Goal: Answer question/provide support: Share knowledge or assist other users

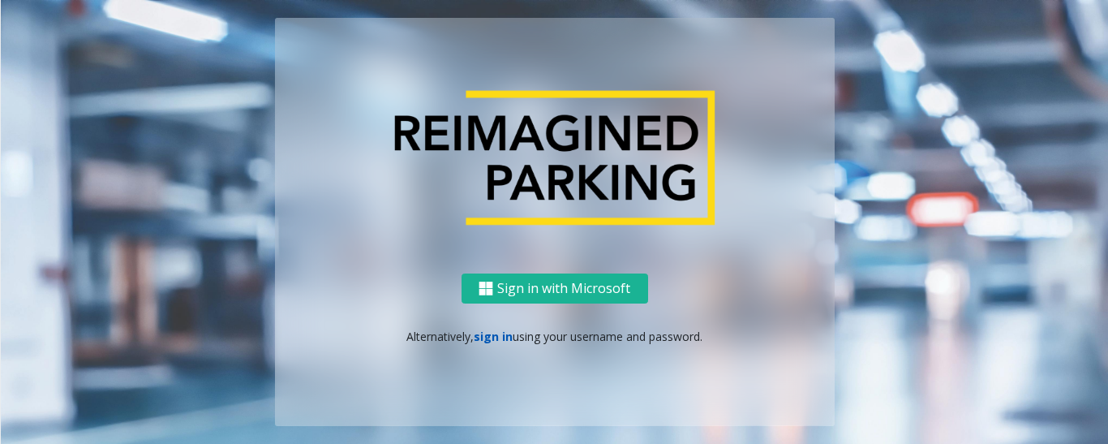
click at [500, 332] on link "sign in" at bounding box center [493, 335] width 39 height 15
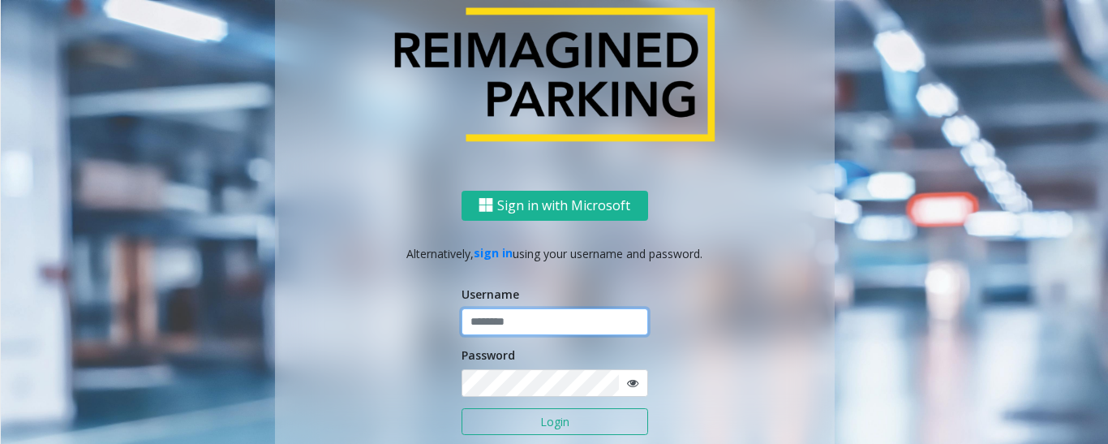
type input "*********"
click at [534, 424] on button "Login" at bounding box center [554, 422] width 187 height 28
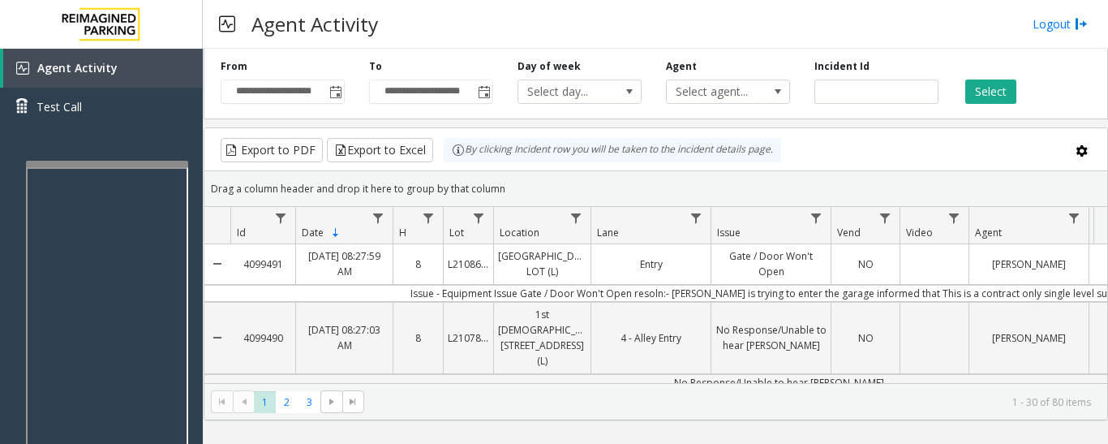
click at [174, 169] on div at bounding box center [107, 351] width 162 height 380
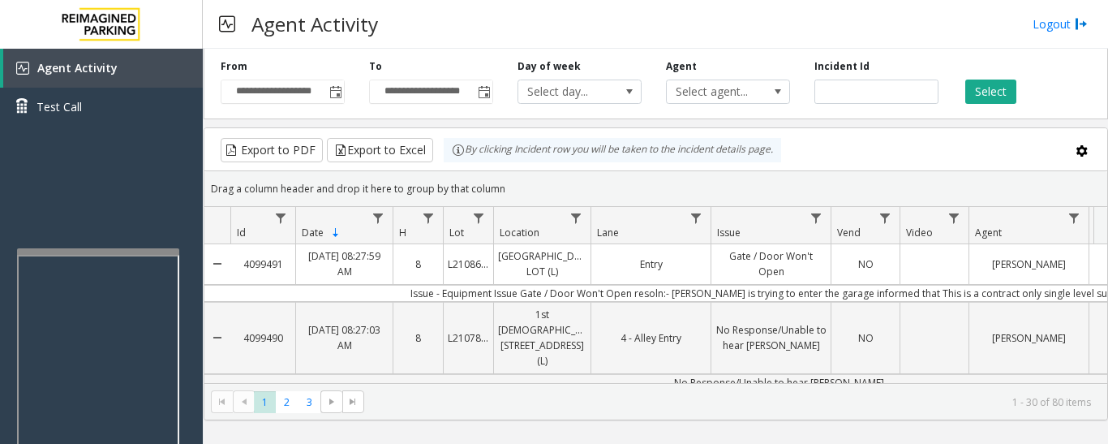
click at [145, 263] on div at bounding box center [98, 438] width 162 height 380
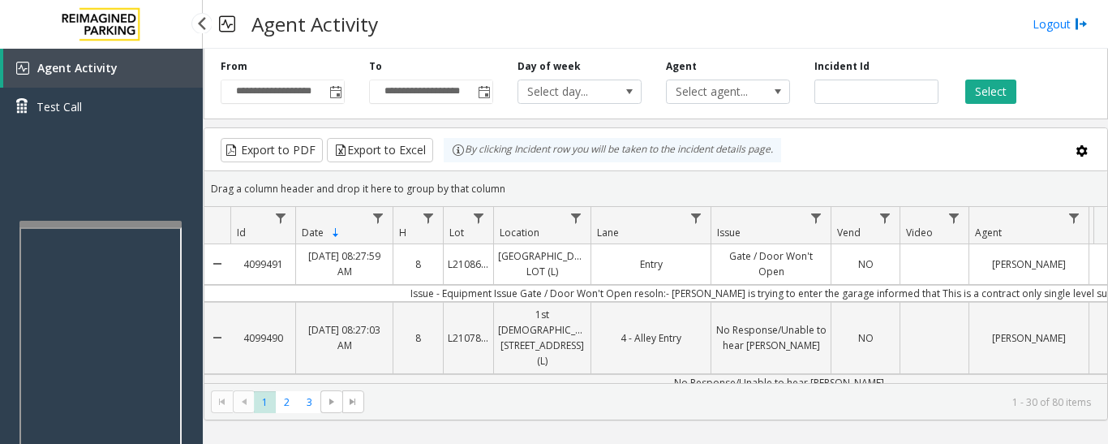
click at [151, 214] on app-root "**********" at bounding box center [554, 222] width 1108 height 444
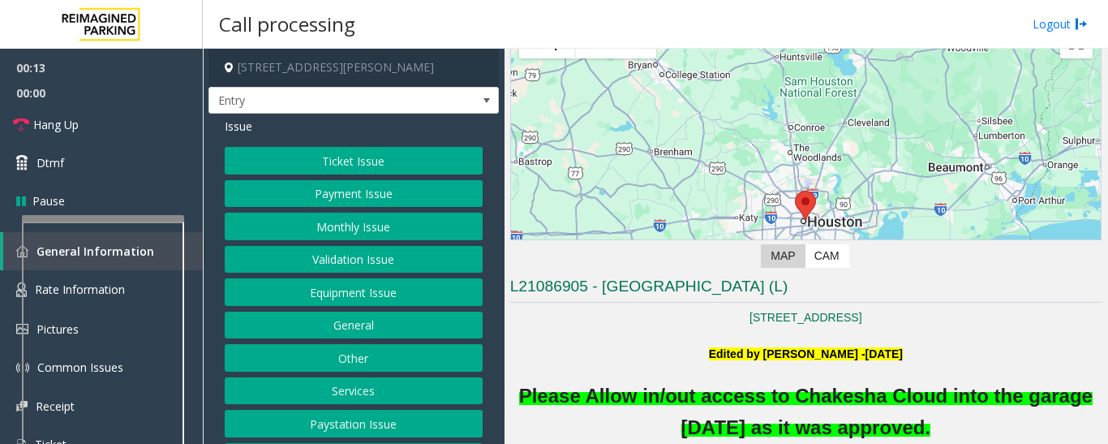
scroll to position [243, 0]
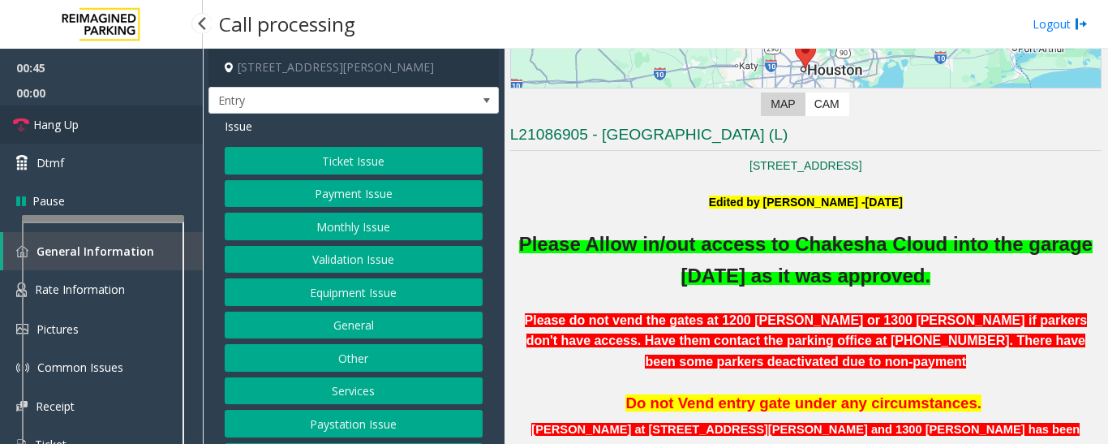
click at [111, 130] on link "Hang Up" at bounding box center [101, 124] width 203 height 38
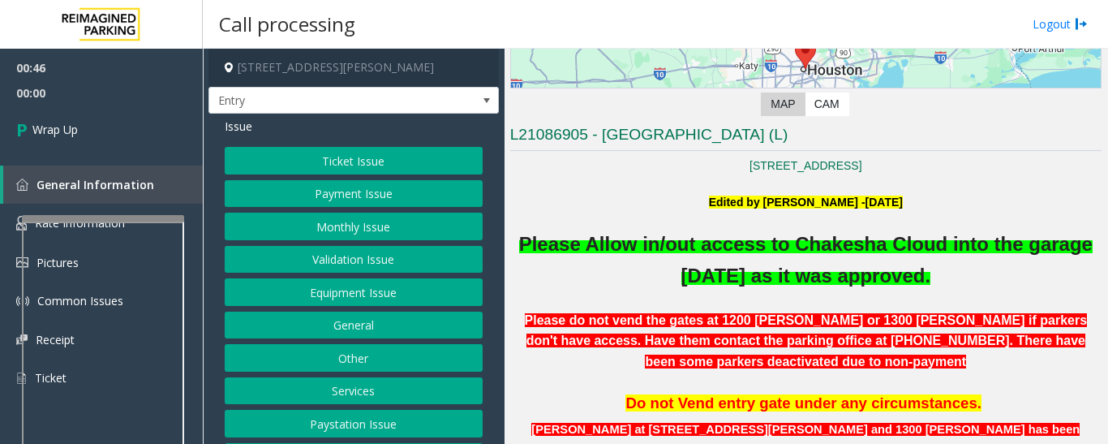
click at [351, 290] on button "Equipment Issue" at bounding box center [354, 292] width 258 height 28
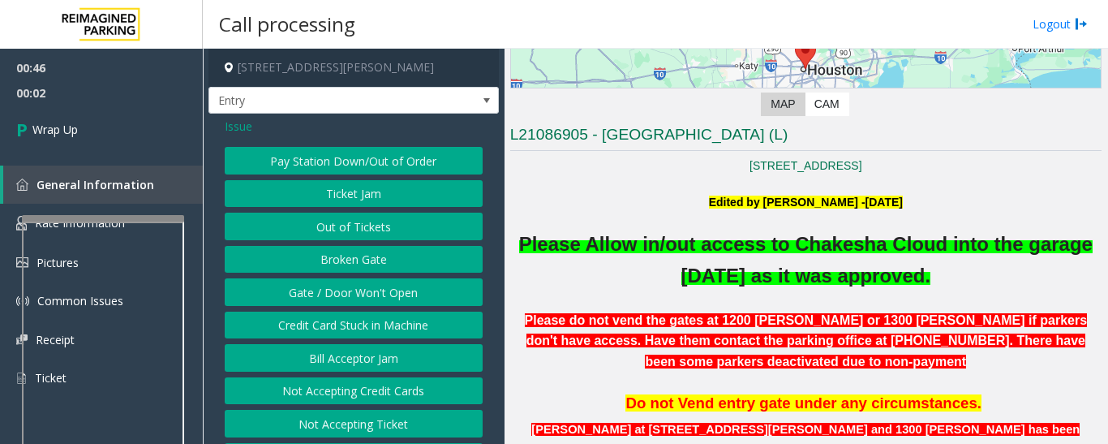
click at [349, 291] on button "Gate / Door Won't Open" at bounding box center [354, 292] width 258 height 28
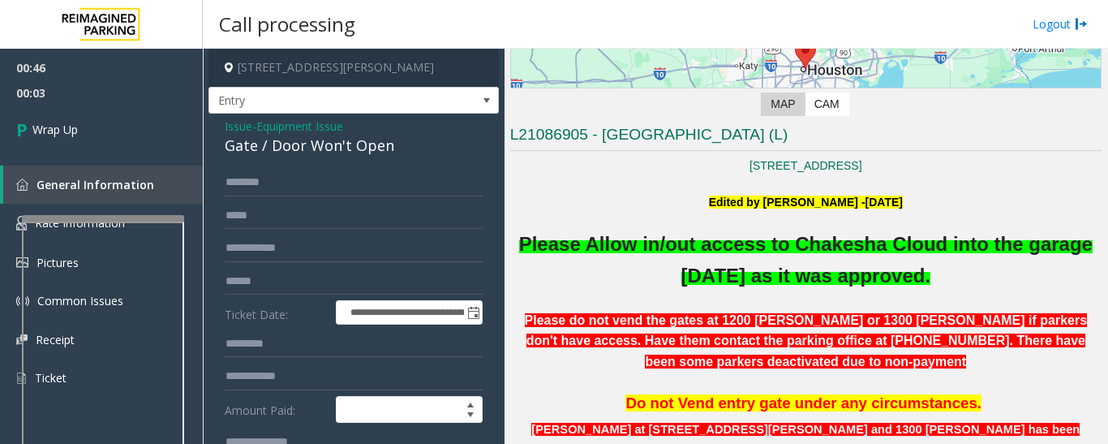
click at [337, 145] on div "Gate / Door Won't Open" at bounding box center [354, 146] width 258 height 22
click at [332, 139] on div "Gate / Door Won't Open" at bounding box center [354, 146] width 258 height 22
click at [337, 143] on div "Gate / Door Won't Open" at bounding box center [354, 146] width 258 height 22
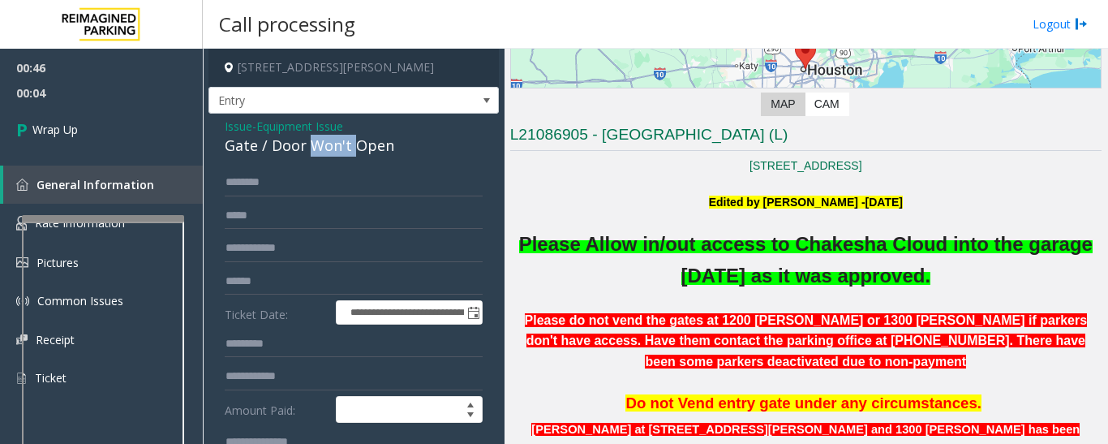
click at [337, 143] on div "Gate / Door Won't Open" at bounding box center [354, 146] width 258 height 22
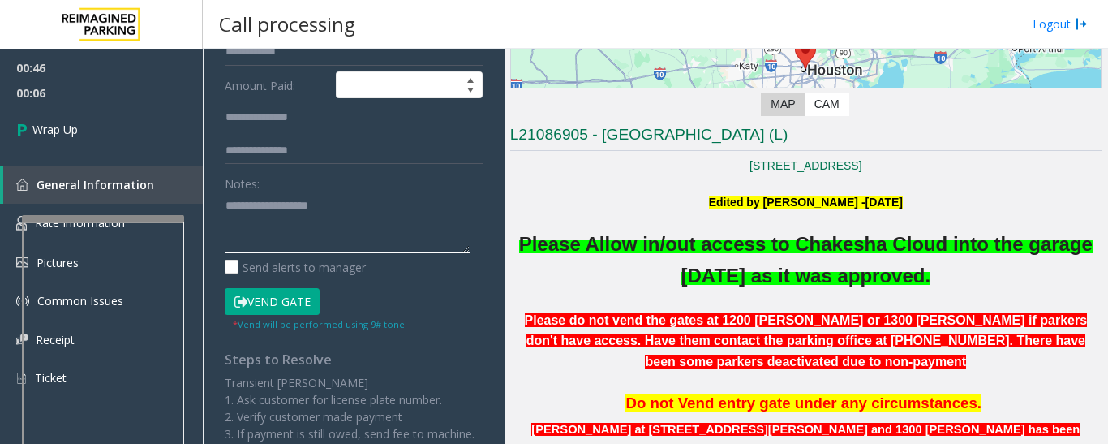
click at [349, 219] on textarea at bounding box center [347, 222] width 245 height 61
paste textarea "**********"
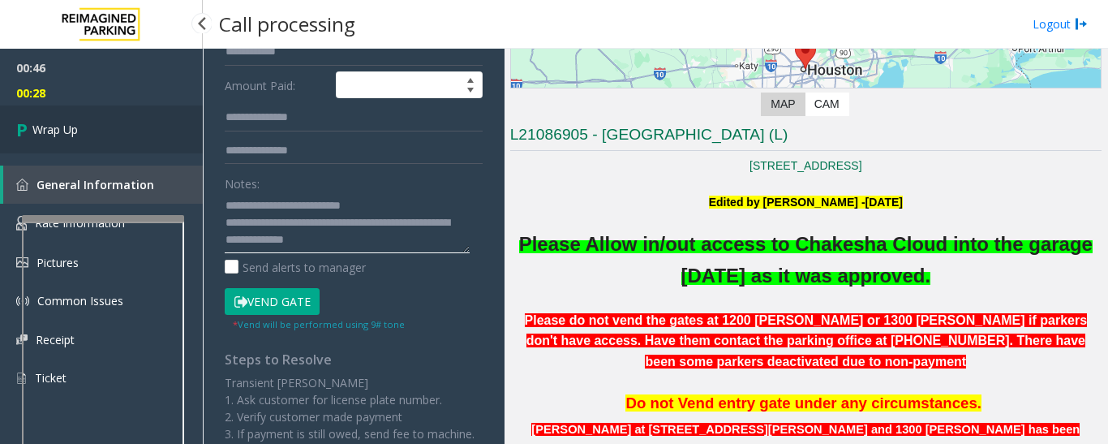
type textarea "**********"
click at [71, 120] on link "Wrap Up" at bounding box center [101, 129] width 203 height 48
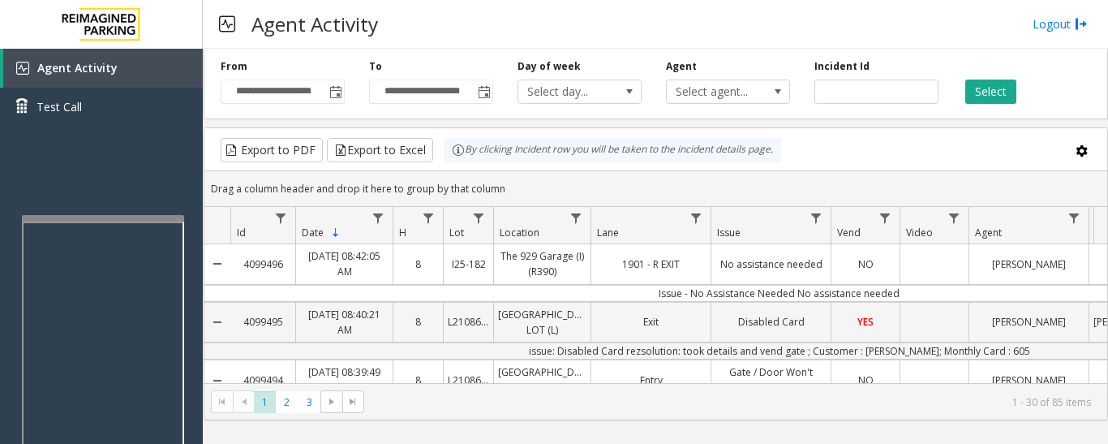
click at [888, 173] on kendo-grid-group-panel "Drag a column header and drop it here to group by that column" at bounding box center [655, 189] width 903 height 36
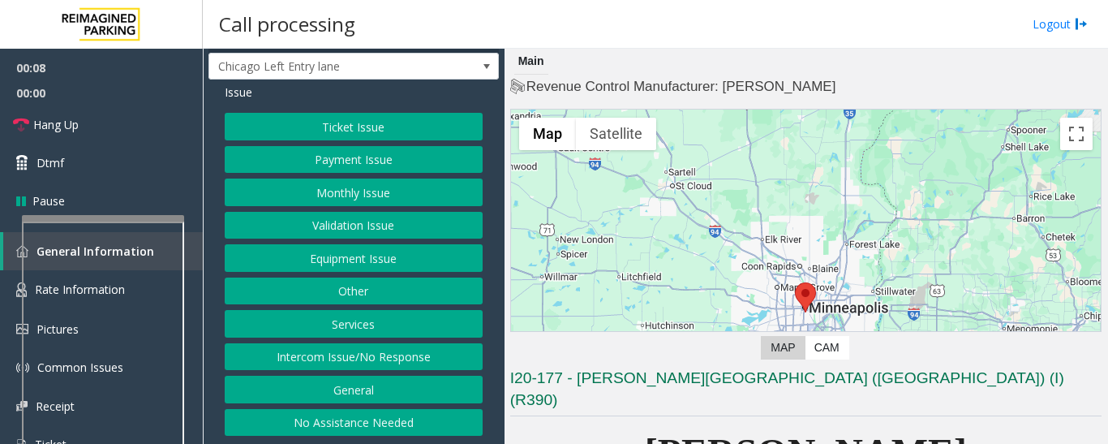
click at [364, 357] on button "Intercom Issue/No Response" at bounding box center [354, 357] width 258 height 28
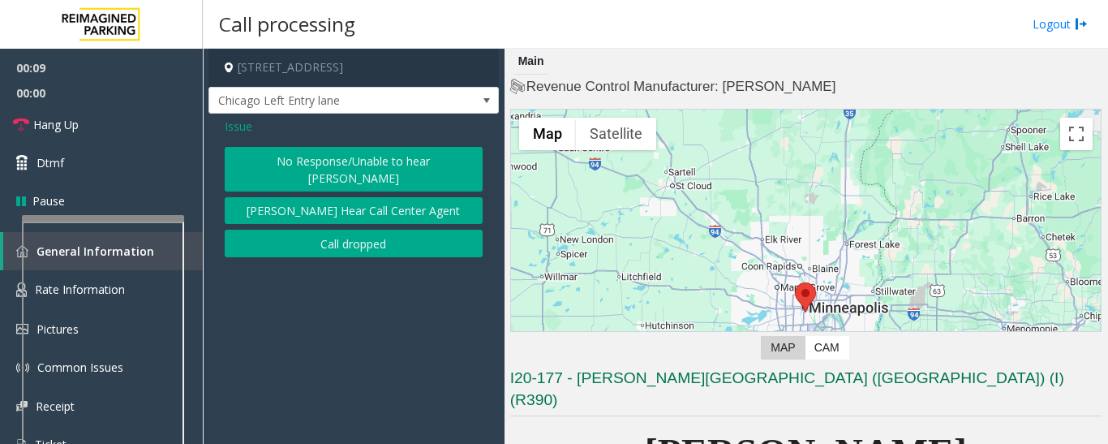
click at [403, 157] on button "No Response/Unable to hear [PERSON_NAME]" at bounding box center [354, 169] width 258 height 45
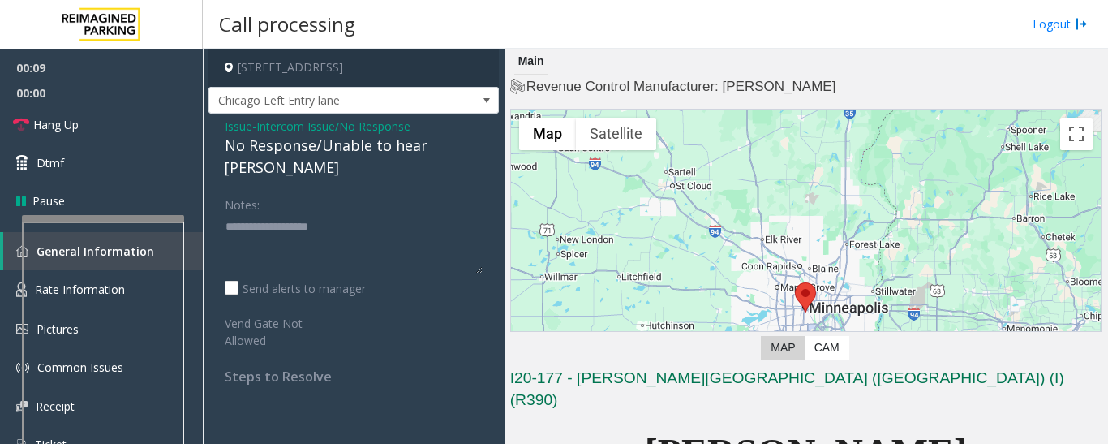
click at [351, 151] on div "No Response/Unable to hear [PERSON_NAME]" at bounding box center [354, 157] width 258 height 44
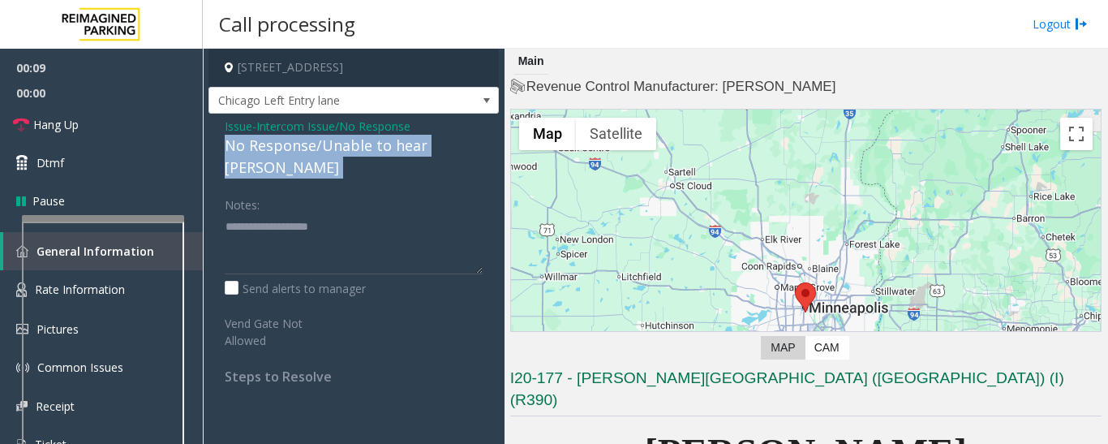
drag, startPoint x: 351, startPoint y: 151, endPoint x: 425, endPoint y: 146, distance: 74.0
click at [367, 151] on div "No Response/Unable to hear [PERSON_NAME]" at bounding box center [354, 157] width 258 height 44
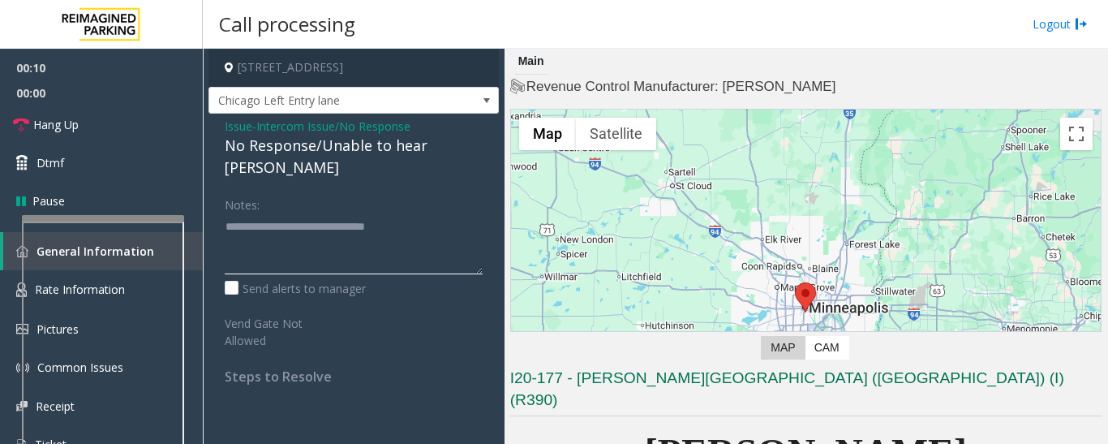
click at [437, 213] on textarea at bounding box center [354, 243] width 258 height 61
type textarea "**********"
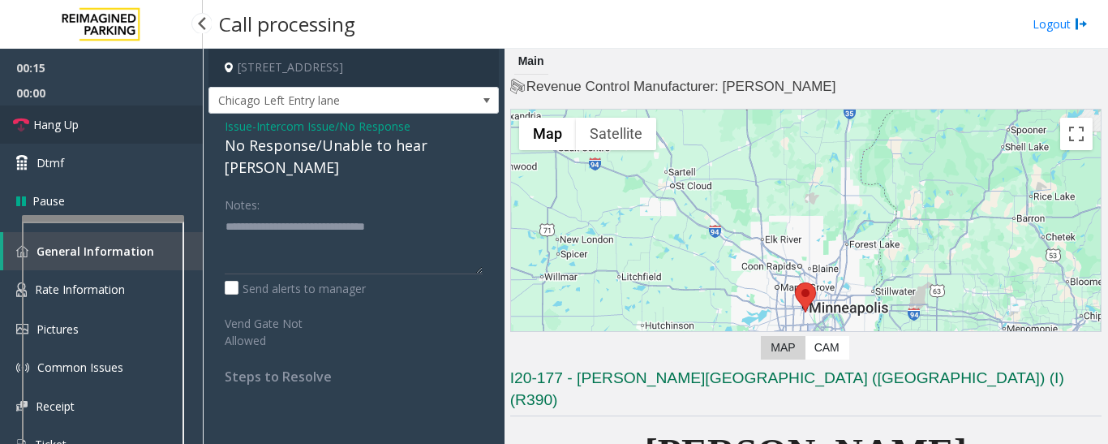
click at [7, 117] on link "Hang Up" at bounding box center [101, 124] width 203 height 38
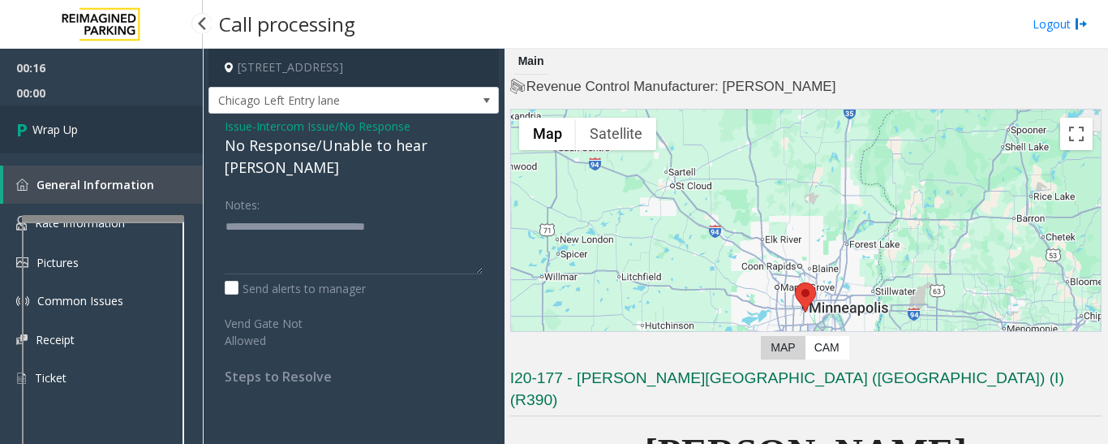
click at [100, 139] on link "Wrap Up" at bounding box center [101, 129] width 203 height 48
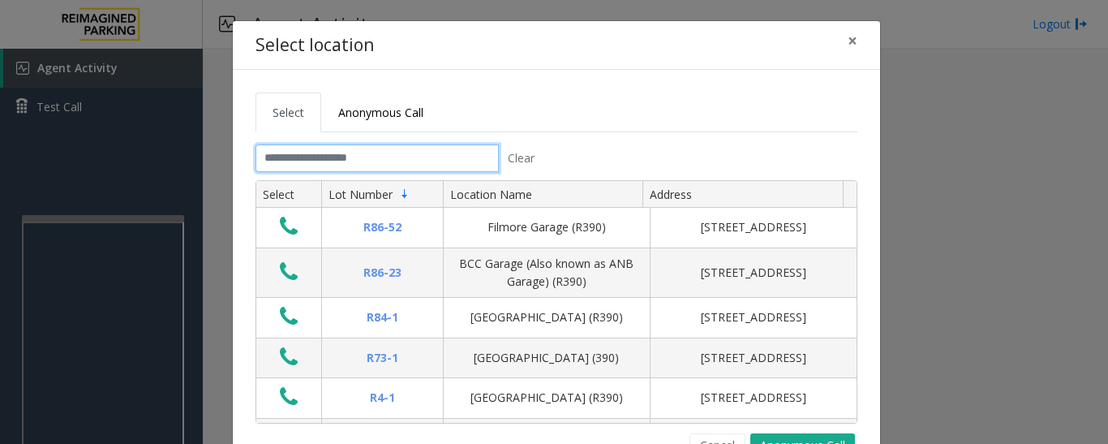
click at [408, 157] on input "text" at bounding box center [376, 158] width 243 height 28
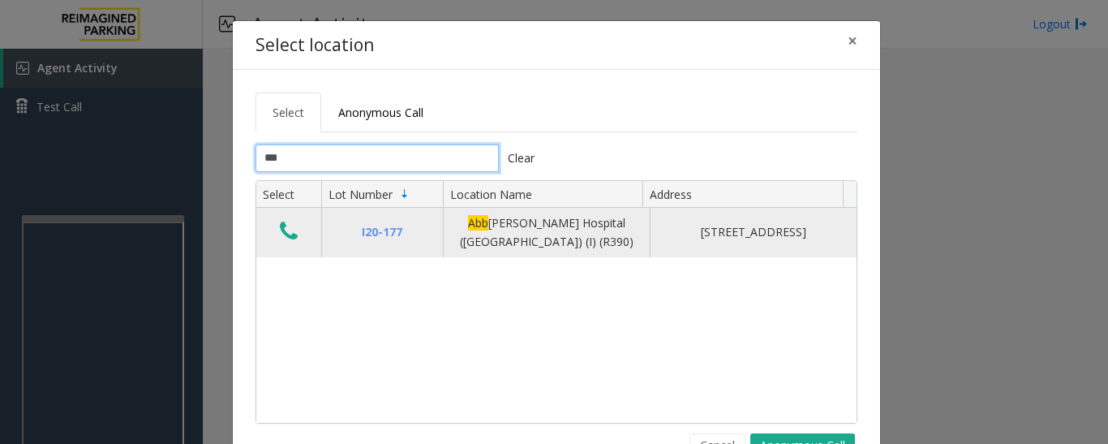
type input "***"
click at [281, 229] on icon "Data table" at bounding box center [289, 231] width 18 height 23
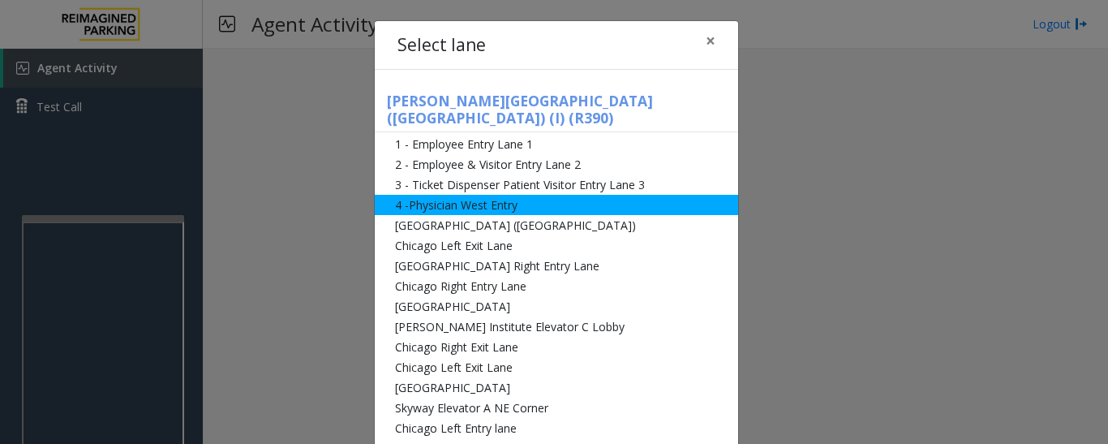
click at [431, 195] on li "4 -Physician West Entry" at bounding box center [556, 205] width 363 height 20
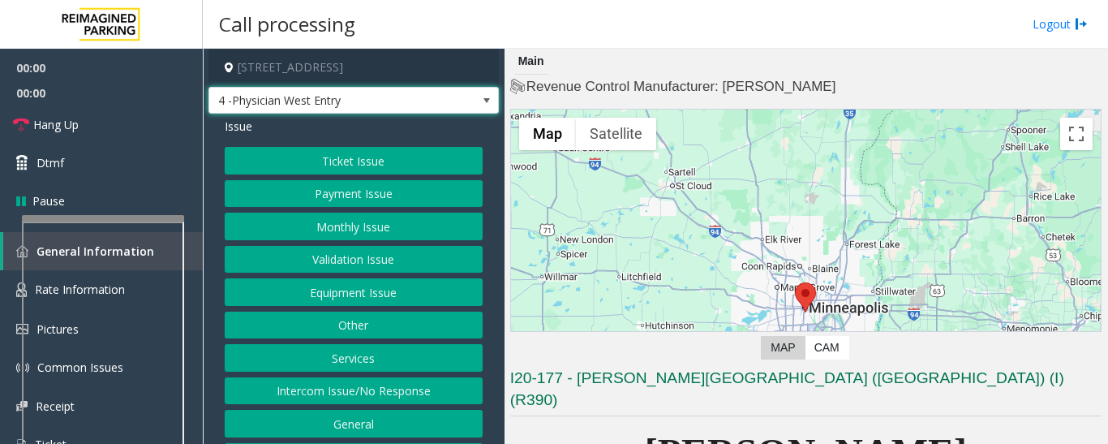
click at [436, 100] on span "4 -Physician West Entry" at bounding box center [353, 101] width 290 height 28
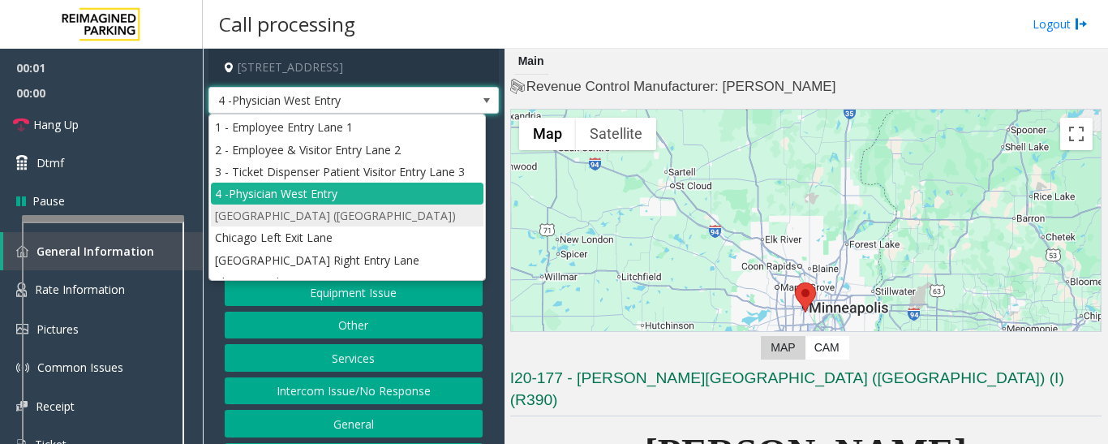
click at [333, 212] on li "[GEOGRAPHIC_DATA] ([GEOGRAPHIC_DATA])" at bounding box center [347, 215] width 272 height 22
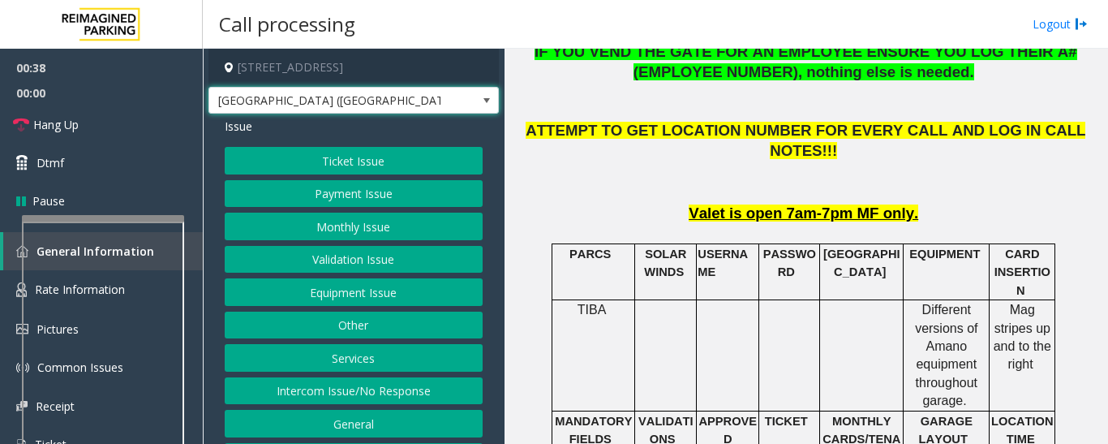
scroll to position [34, 0]
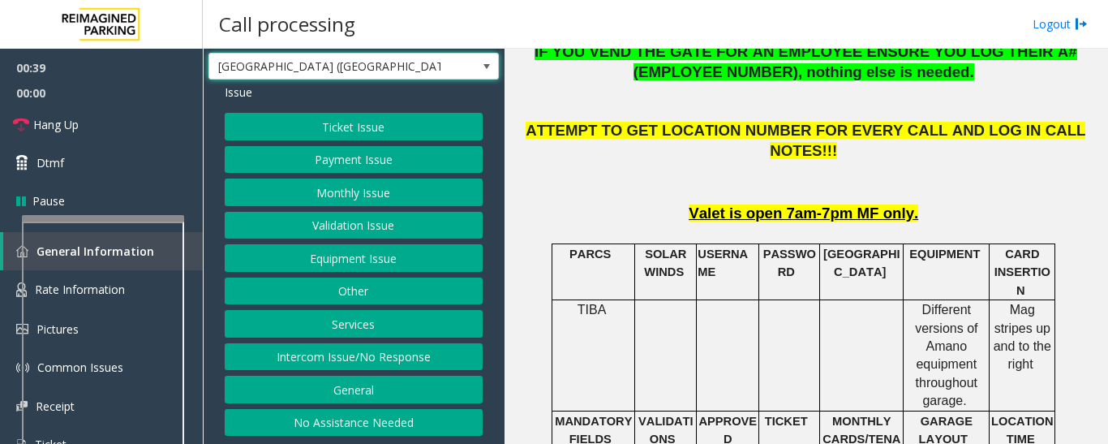
click at [324, 264] on button "Equipment Issue" at bounding box center [354, 258] width 258 height 28
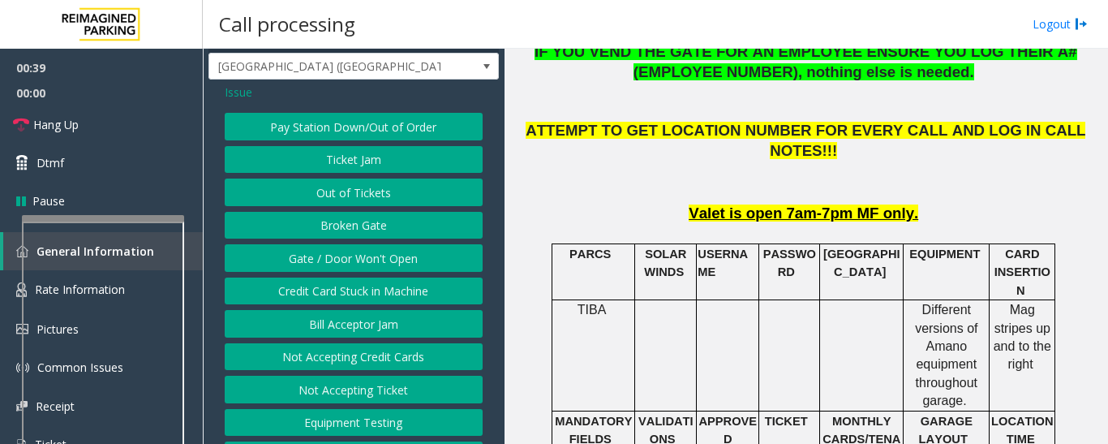
click at [323, 264] on button "Gate / Door Won't Open" at bounding box center [354, 258] width 258 height 28
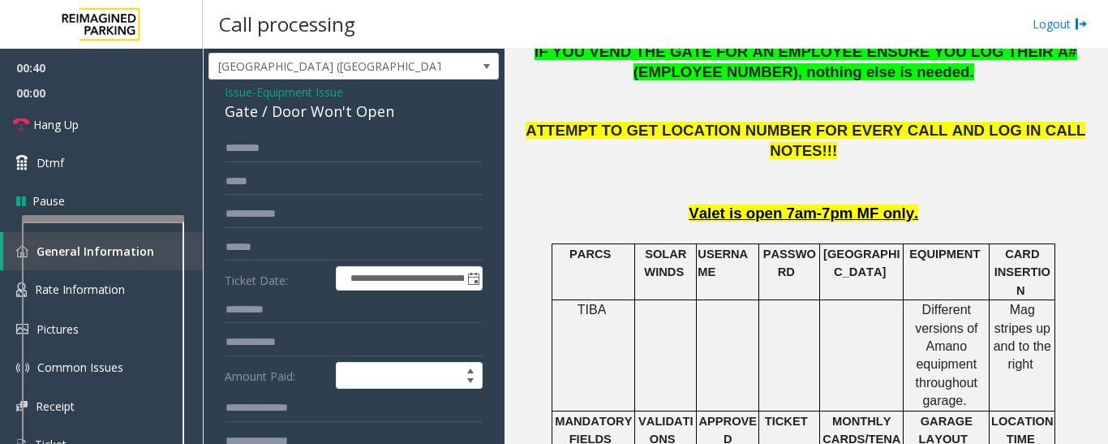
scroll to position [358, 0]
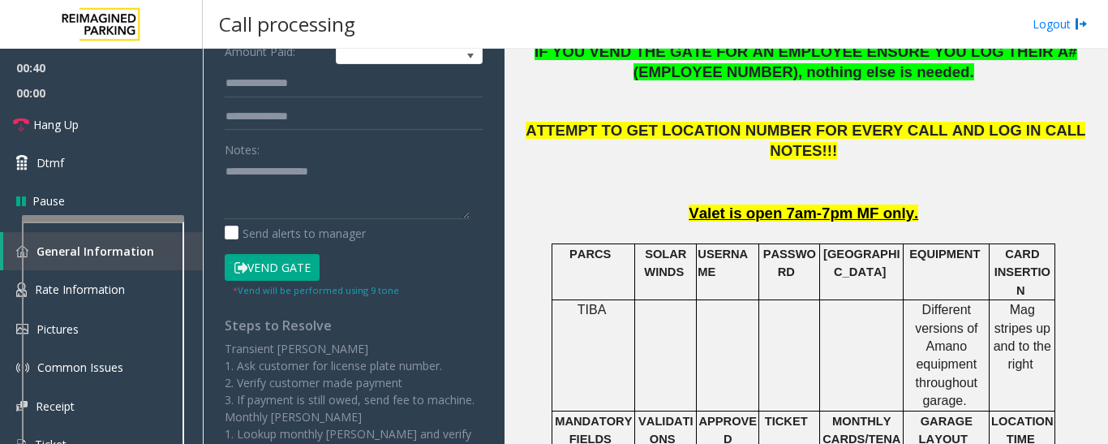
click at [308, 266] on button "Vend Gate" at bounding box center [272, 268] width 95 height 28
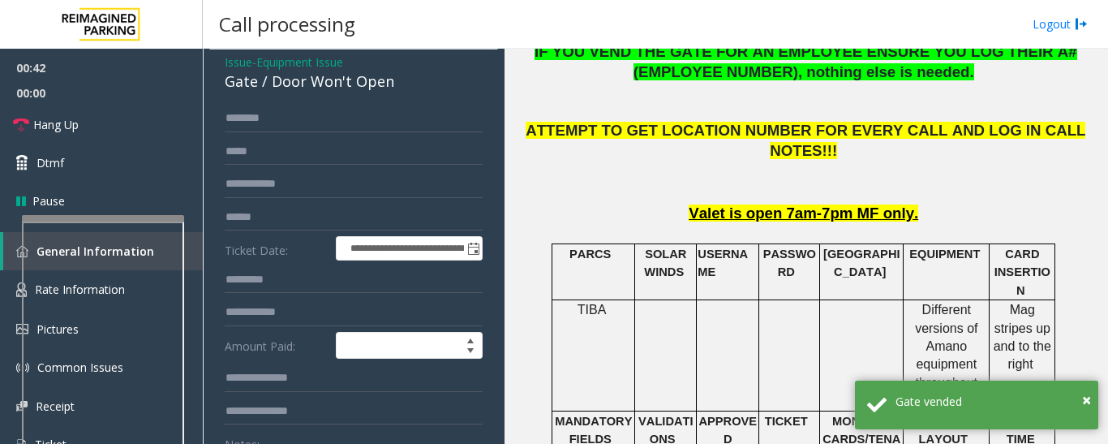
scroll to position [0, 0]
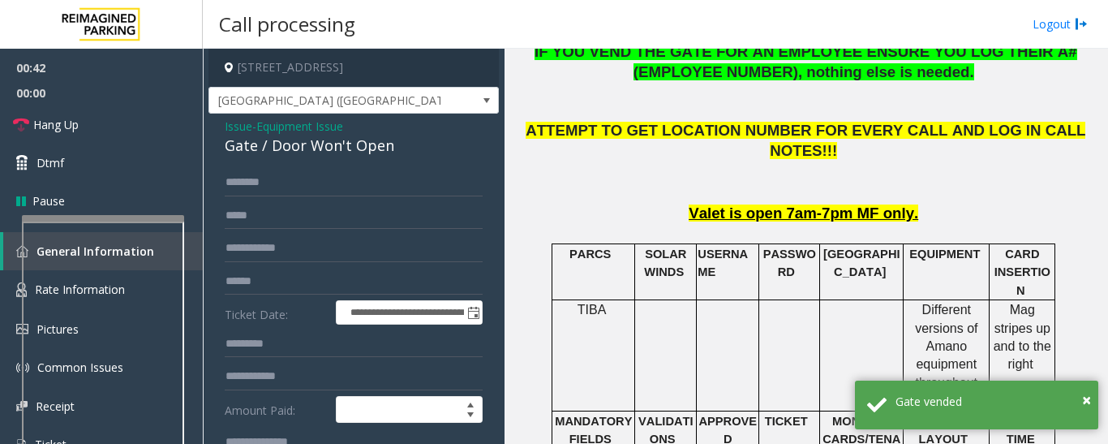
click at [301, 148] on div "Gate / Door Won't Open" at bounding box center [354, 146] width 258 height 22
click at [302, 148] on div "Gate / Door Won't Open" at bounding box center [354, 146] width 258 height 22
copy div "Gate / Door Won't Open"
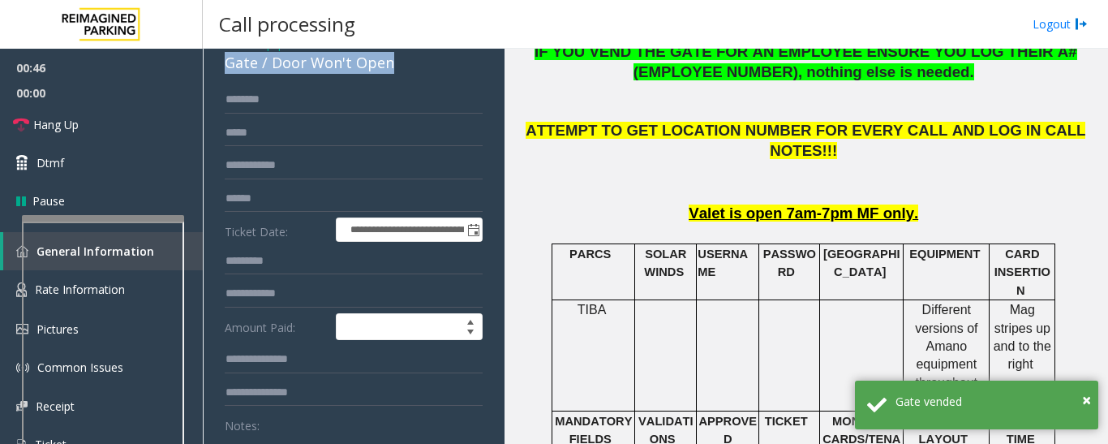
scroll to position [162, 0]
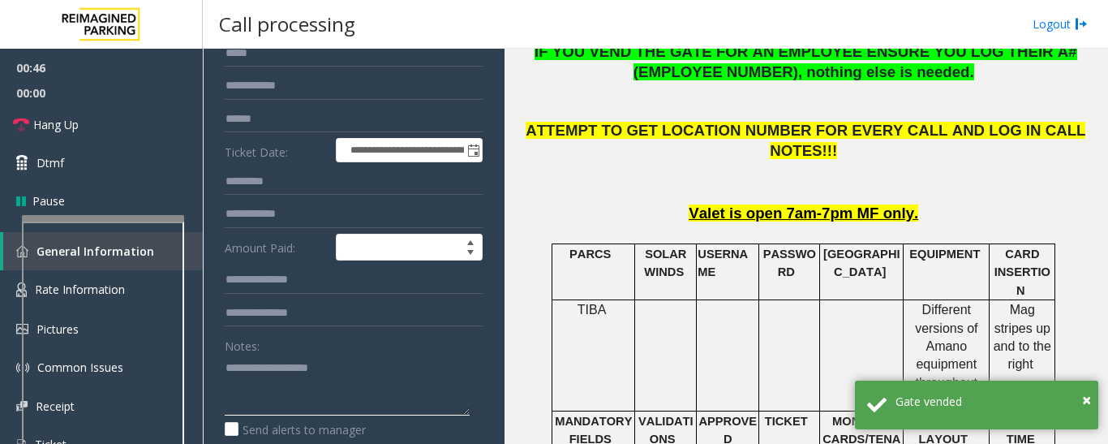
click at [253, 405] on textarea at bounding box center [347, 384] width 245 height 61
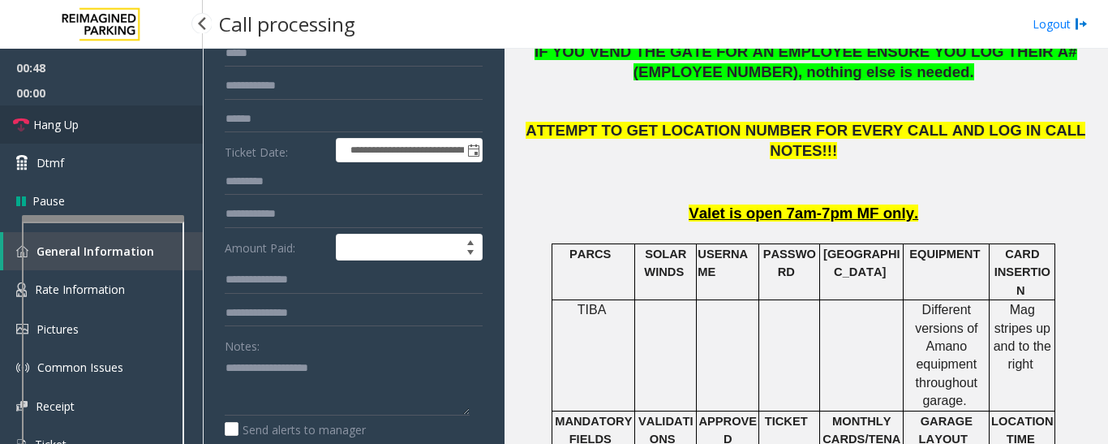
click at [42, 122] on span "Hang Up" at bounding box center [55, 124] width 45 height 17
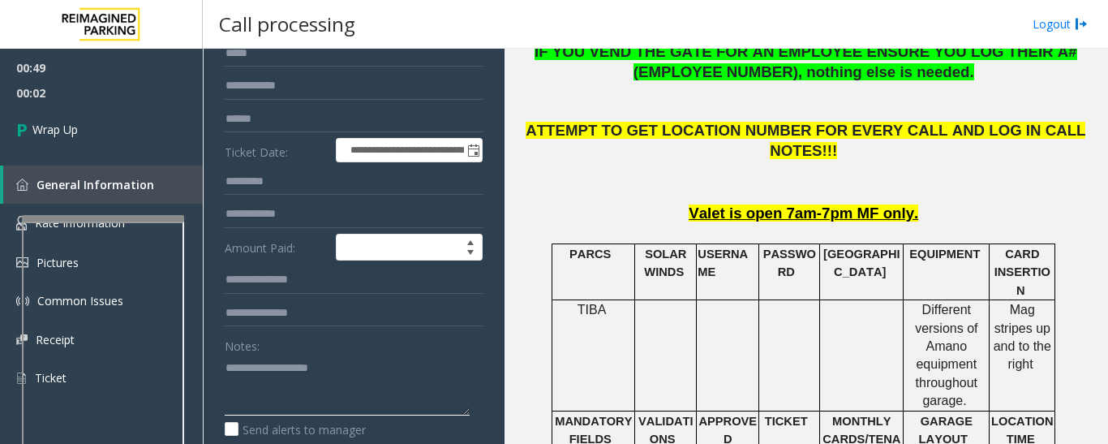
click at [343, 371] on textarea at bounding box center [347, 384] width 245 height 61
paste textarea "**********"
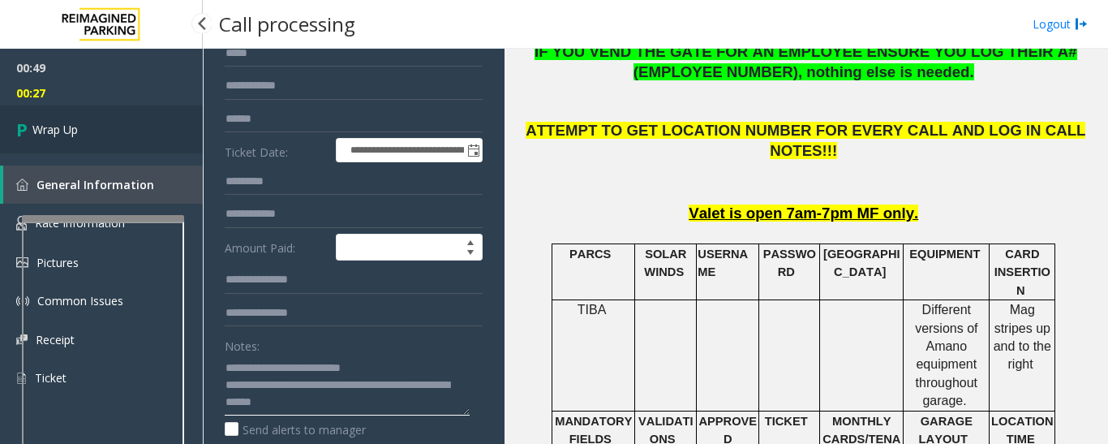
type textarea "**********"
click at [89, 139] on link "Wrap Up" at bounding box center [101, 129] width 203 height 48
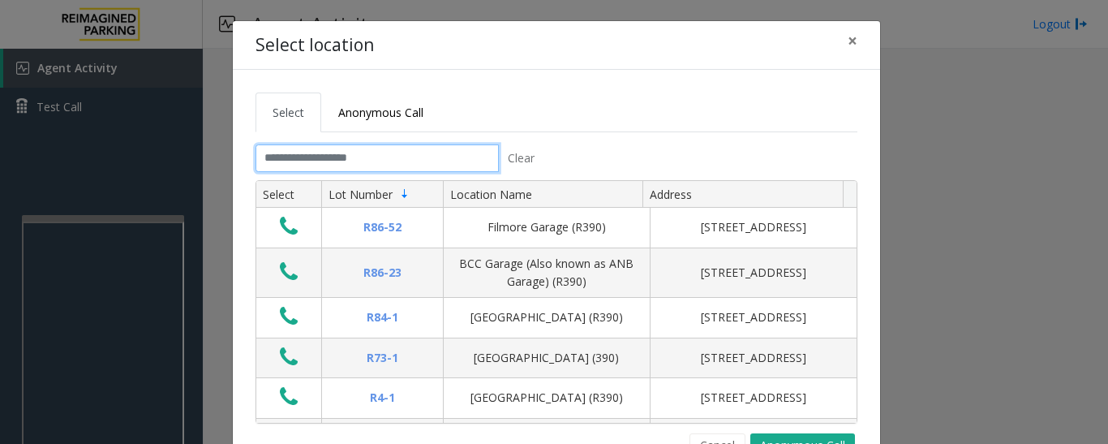
click at [414, 148] on input "text" at bounding box center [376, 158] width 243 height 28
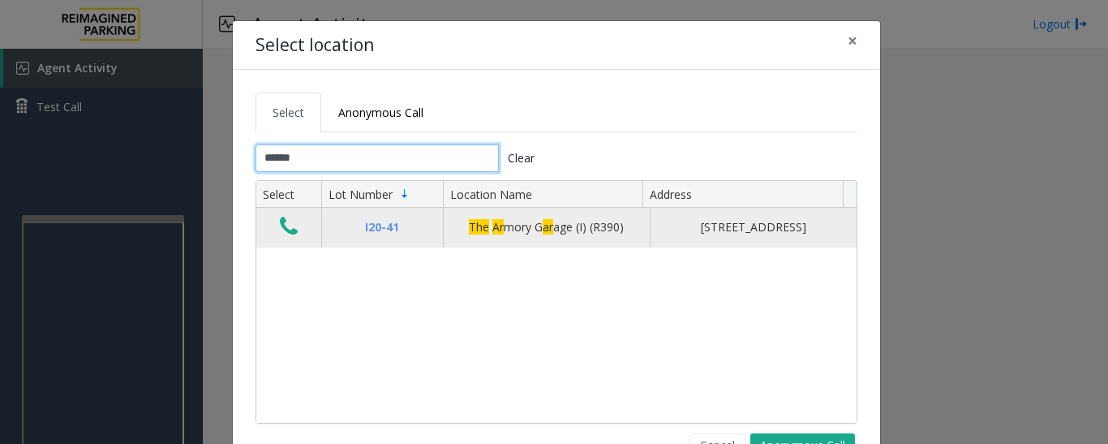
type input "******"
click at [281, 230] on icon "Data table" at bounding box center [289, 226] width 18 height 23
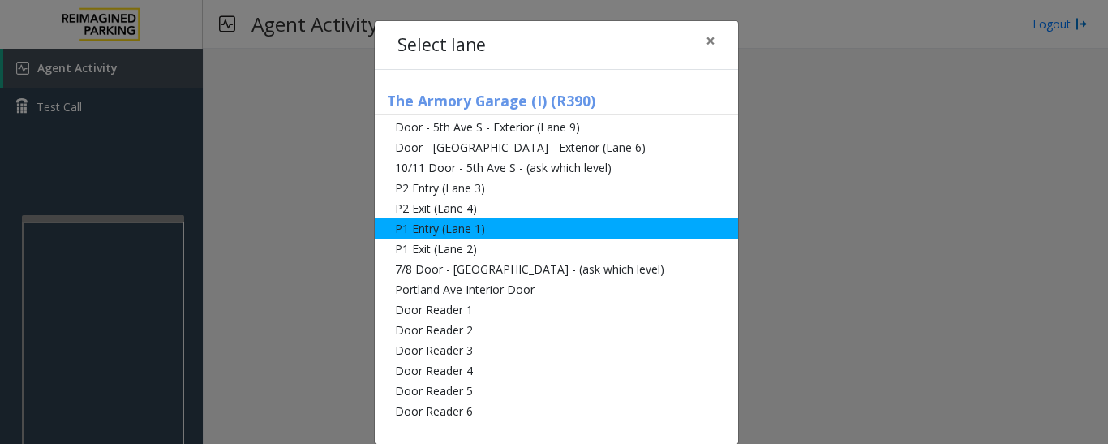
click at [426, 234] on li "P1 Entry (Lane 1)" at bounding box center [556, 228] width 363 height 20
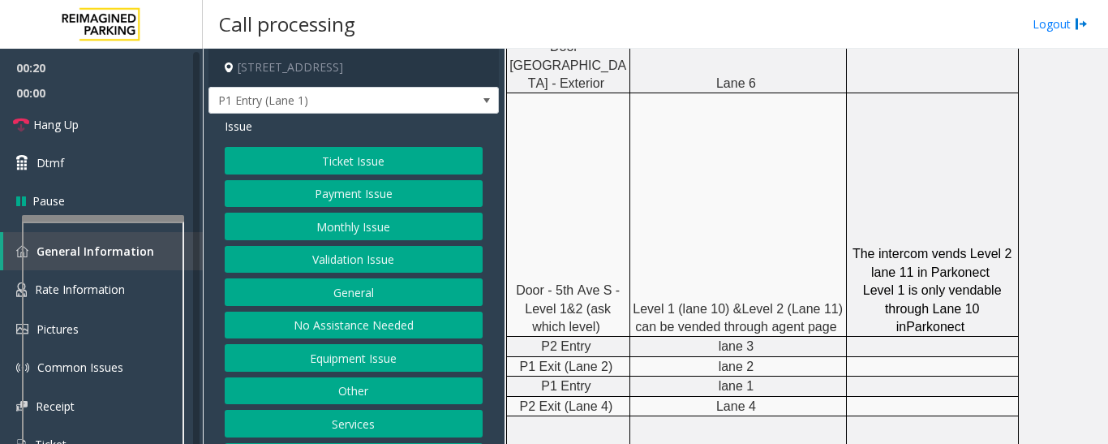
scroll to position [894, 6]
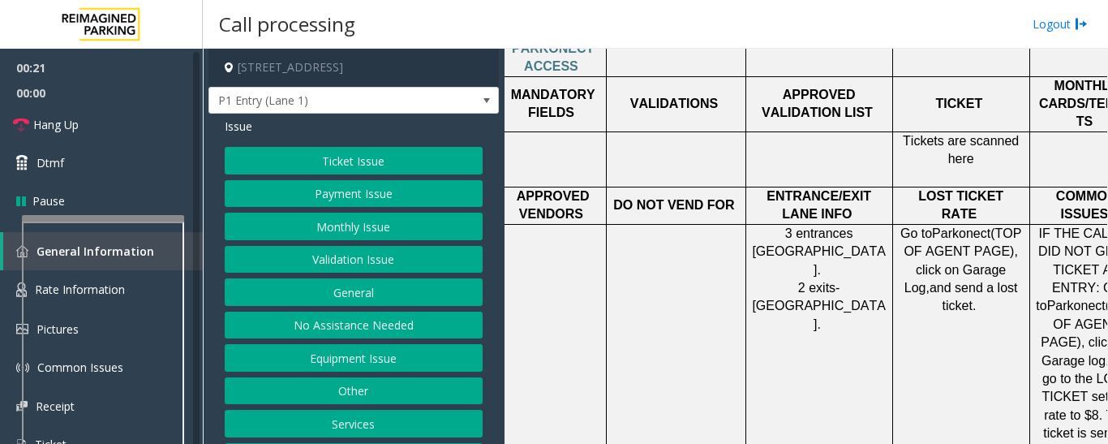
click at [352, 222] on button "Monthly Issue" at bounding box center [354, 226] width 258 height 28
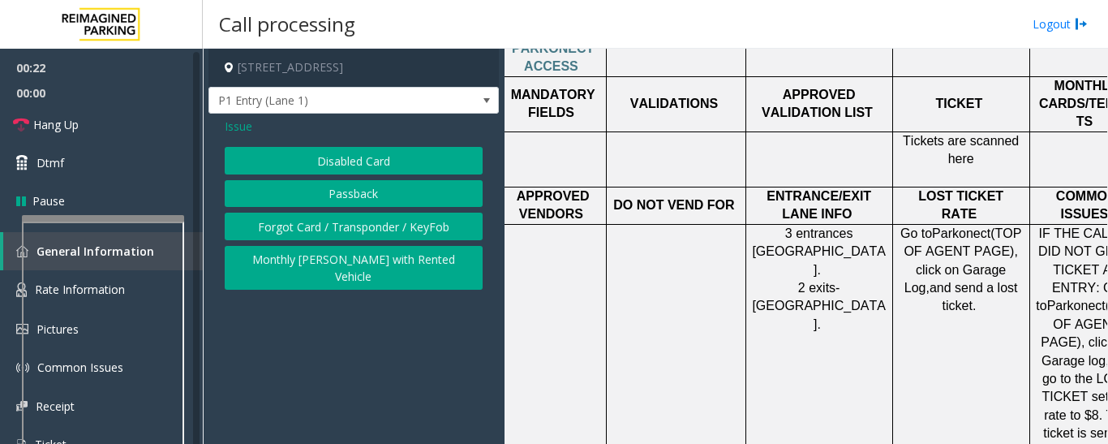
click at [382, 163] on button "Disabled Card" at bounding box center [354, 161] width 258 height 28
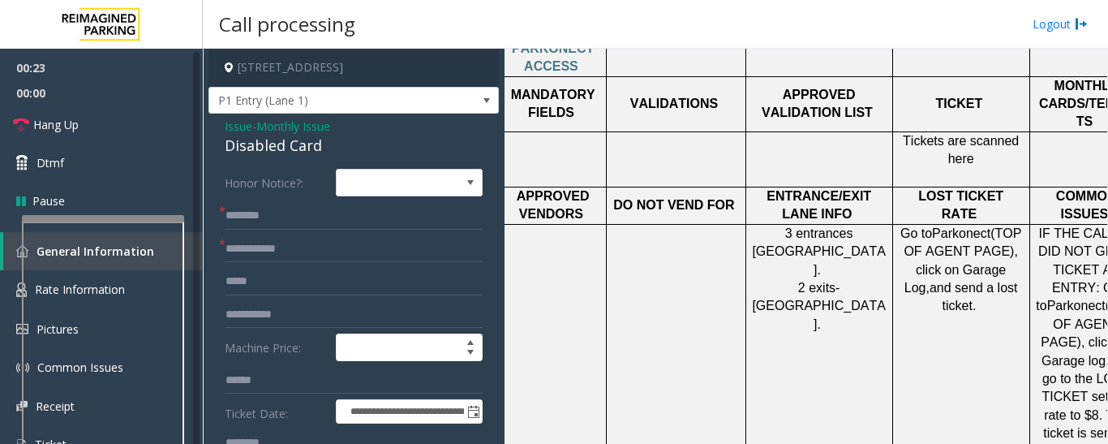
click at [285, 152] on div "Disabled Card" at bounding box center [354, 146] width 258 height 22
copy div "Disabled Card"
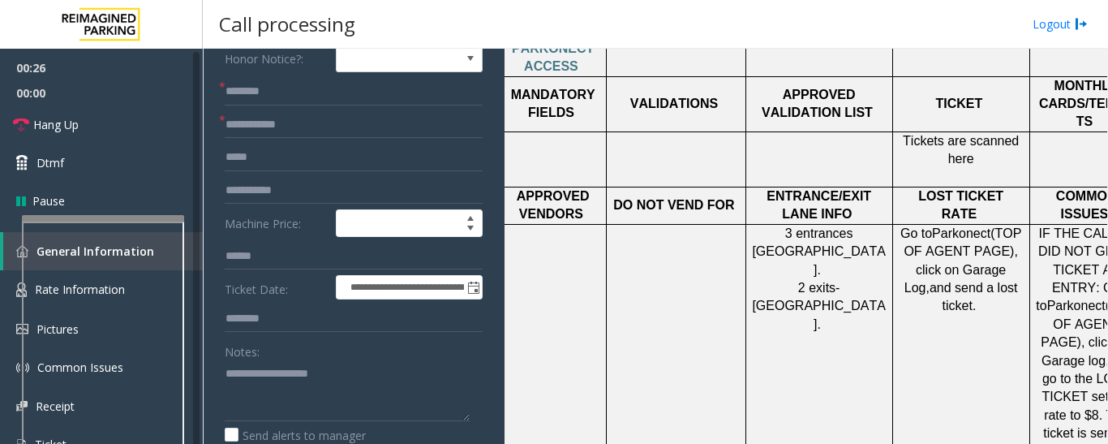
scroll to position [243, 0]
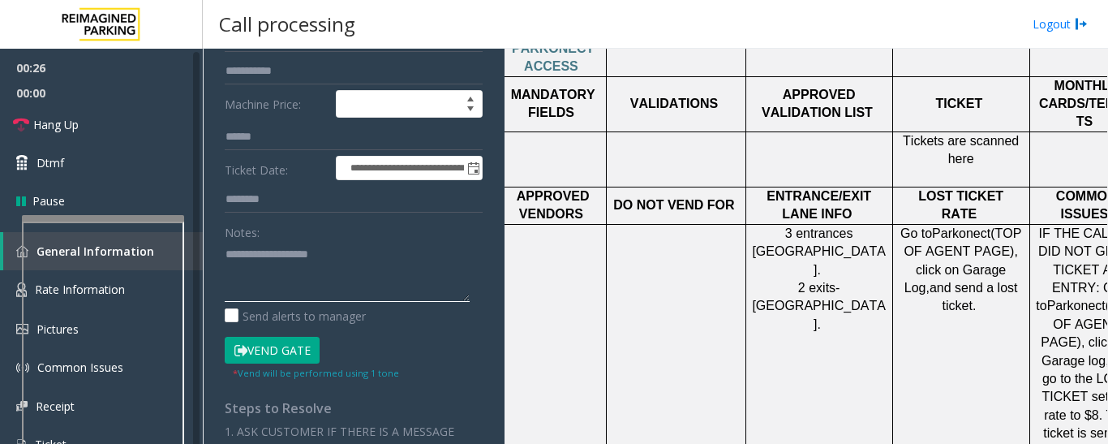
click at [284, 281] on textarea at bounding box center [347, 271] width 245 height 61
paste textarea "**********"
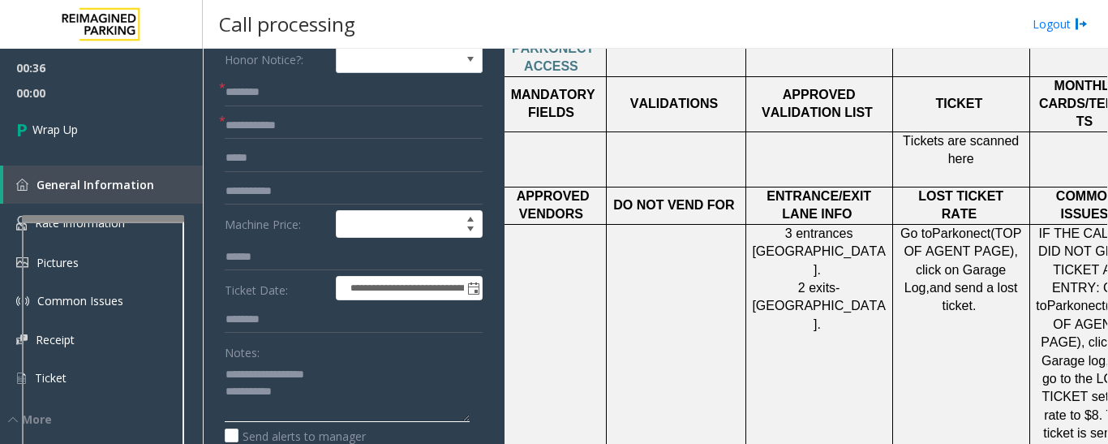
scroll to position [0, 0]
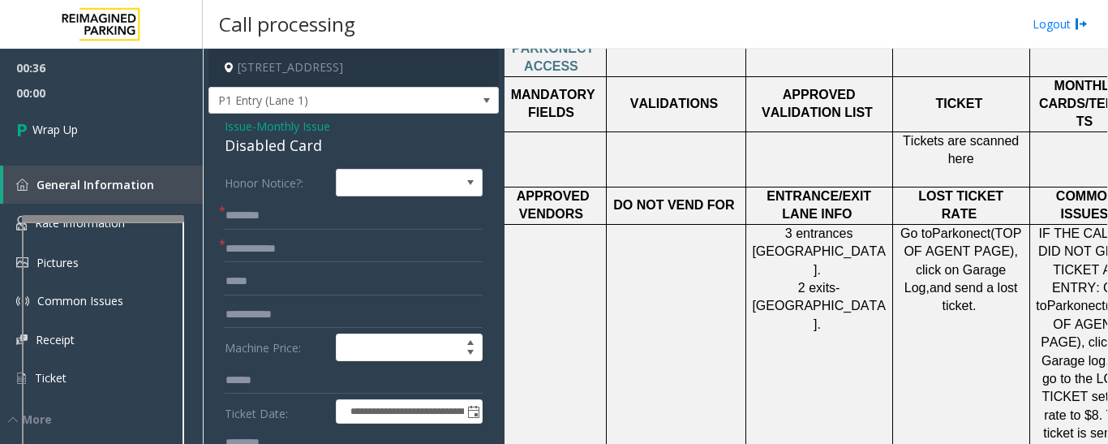
type textarea "**********"
click at [368, 221] on input "text" at bounding box center [354, 216] width 258 height 28
type input "**"
click at [389, 262] on input "text" at bounding box center [354, 249] width 258 height 28
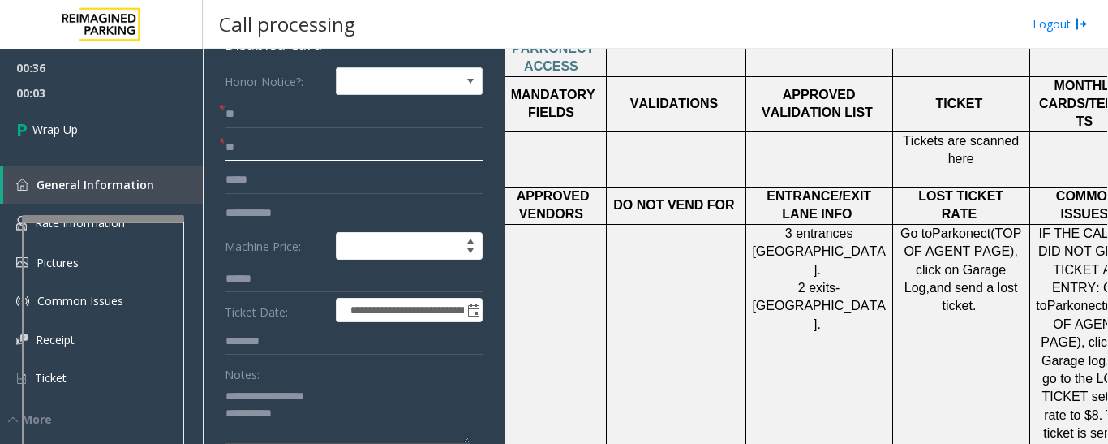
scroll to position [243, 0]
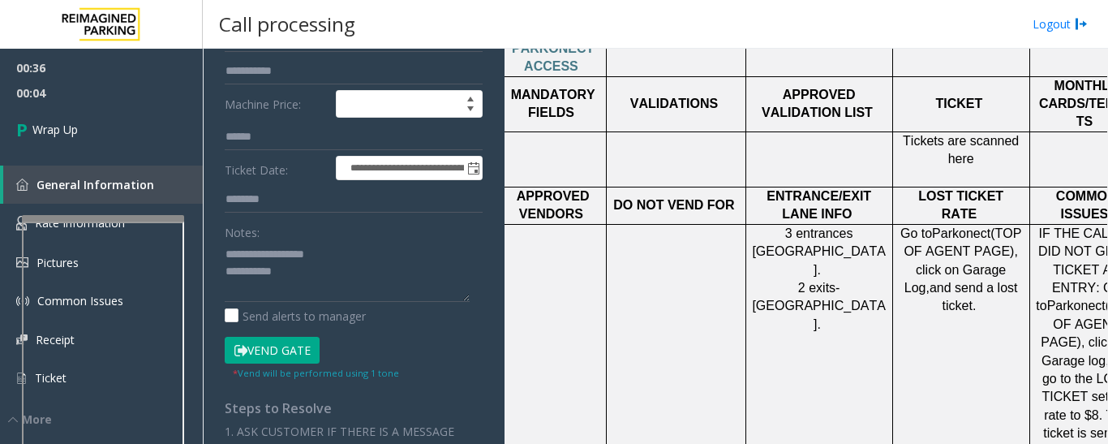
type input "**"
click at [371, 281] on textarea at bounding box center [347, 271] width 245 height 61
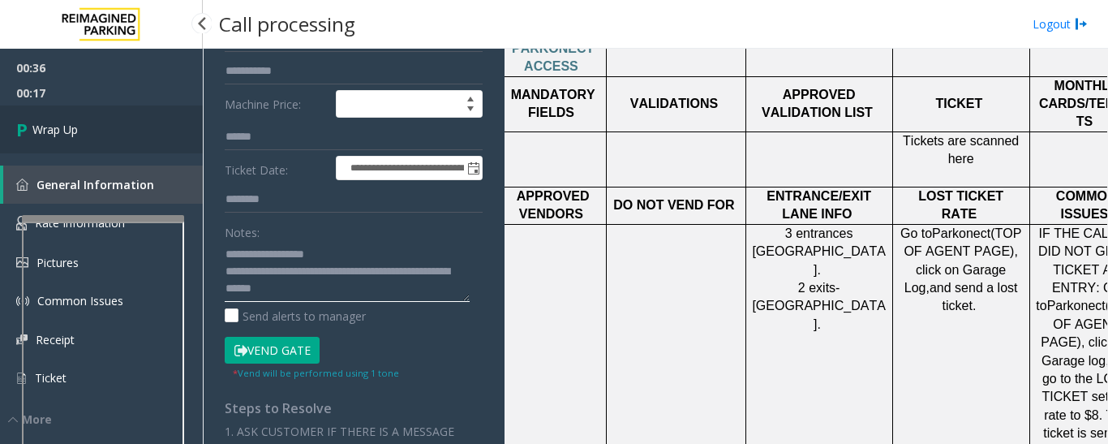
type textarea "**********"
click at [151, 114] on link "Wrap Up" at bounding box center [101, 129] width 203 height 48
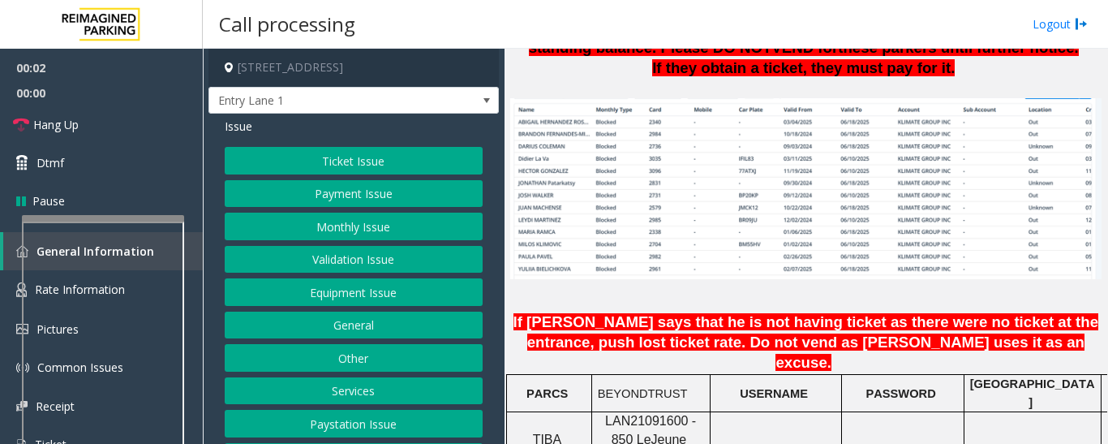
scroll to position [1379, 0]
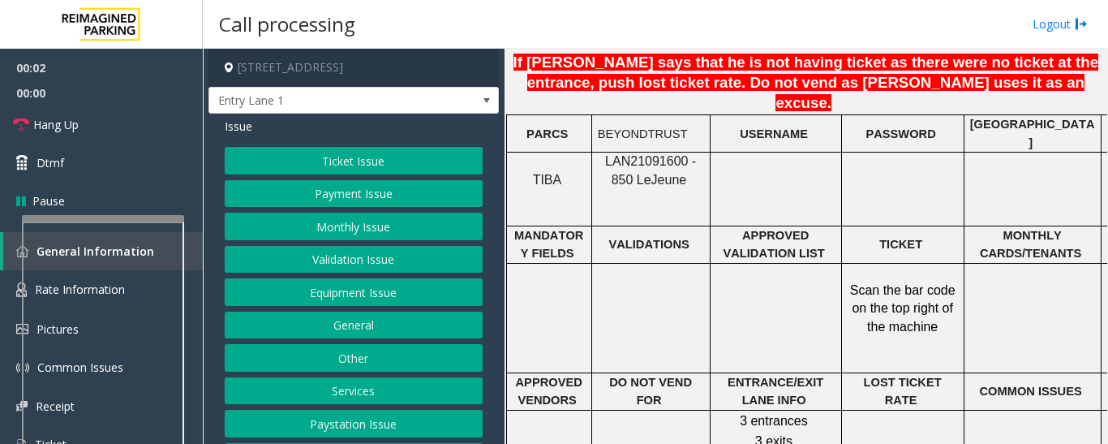
click at [616, 154] on span "LAN21091600 - 850 Le" at bounding box center [650, 170] width 91 height 32
copy span "LAN21091600"
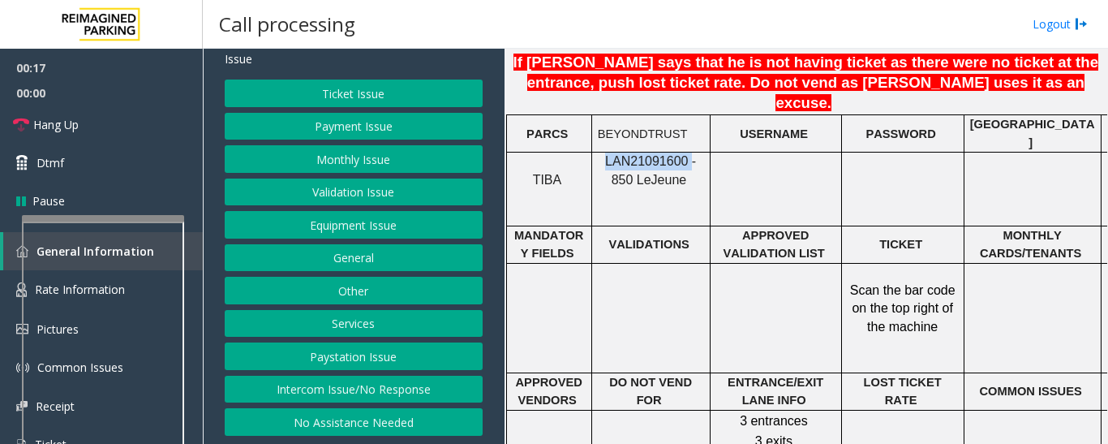
click at [360, 382] on button "Intercom Issue/No Response" at bounding box center [354, 389] width 258 height 28
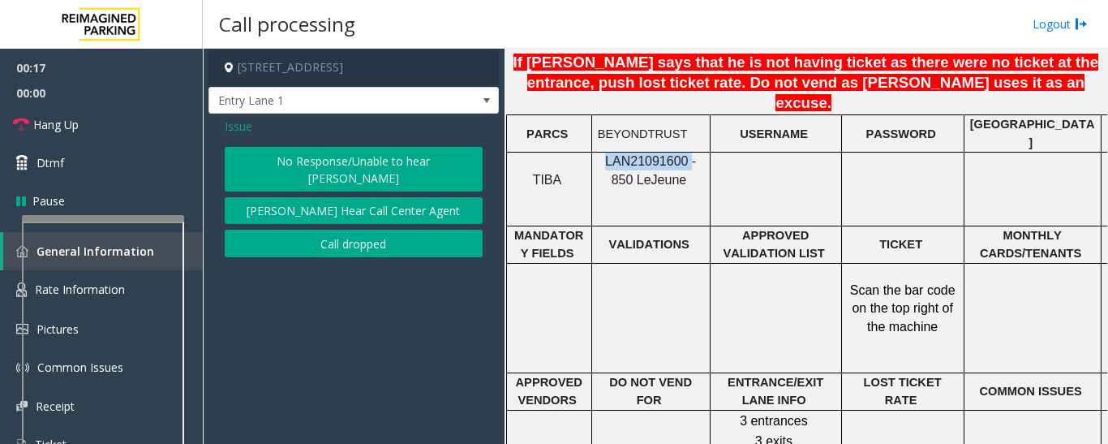
scroll to position [0, 0]
click at [392, 163] on button "No Response/Unable to hear [PERSON_NAME]" at bounding box center [354, 169] width 258 height 45
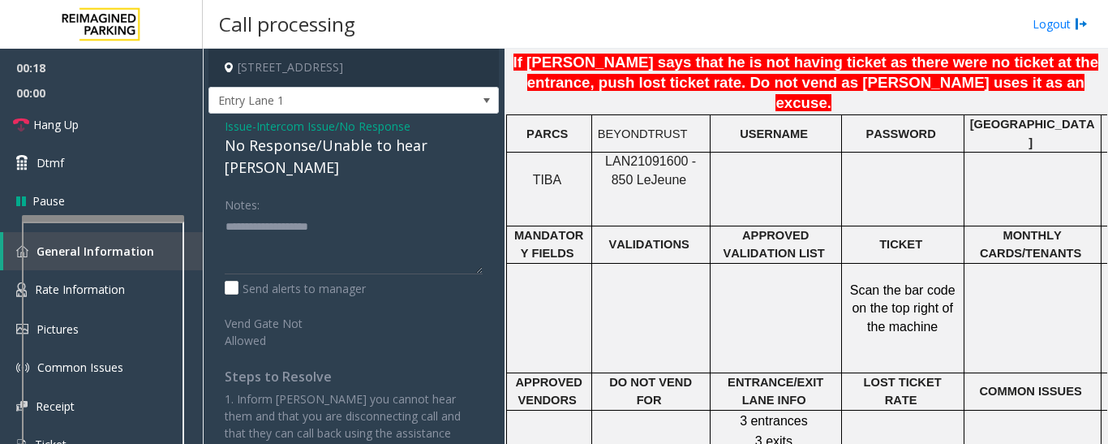
click at [376, 152] on div "No Response/Unable to hear [PERSON_NAME]" at bounding box center [354, 157] width 258 height 44
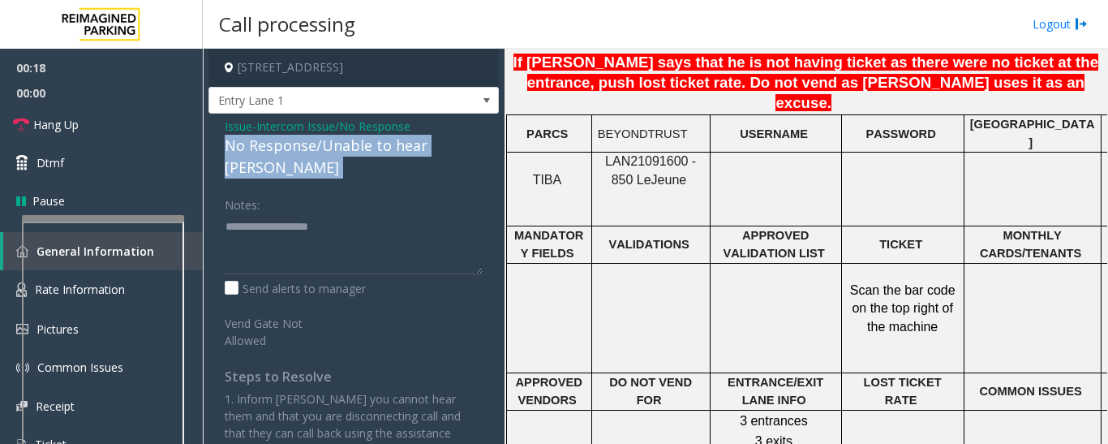
click at [376, 152] on div "No Response/Unable to hear [PERSON_NAME]" at bounding box center [354, 157] width 258 height 44
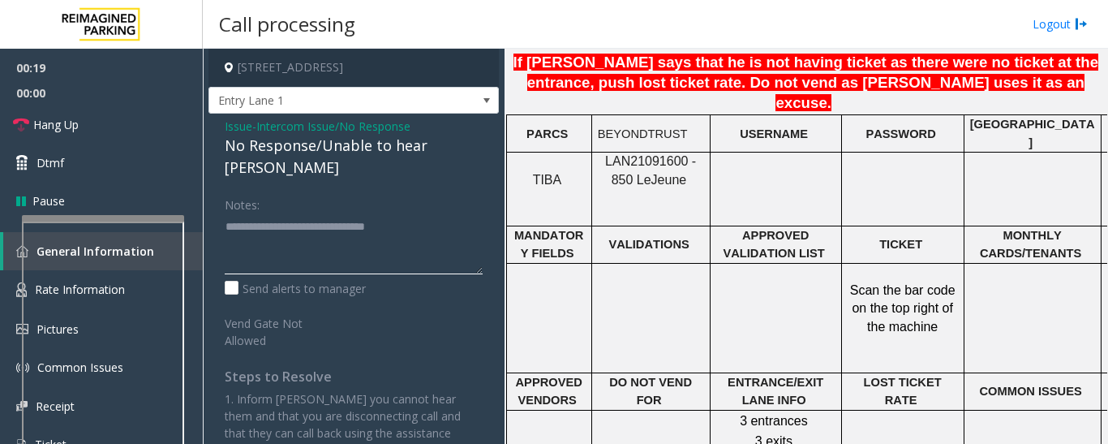
click at [424, 213] on textarea at bounding box center [354, 243] width 258 height 61
type textarea "**********"
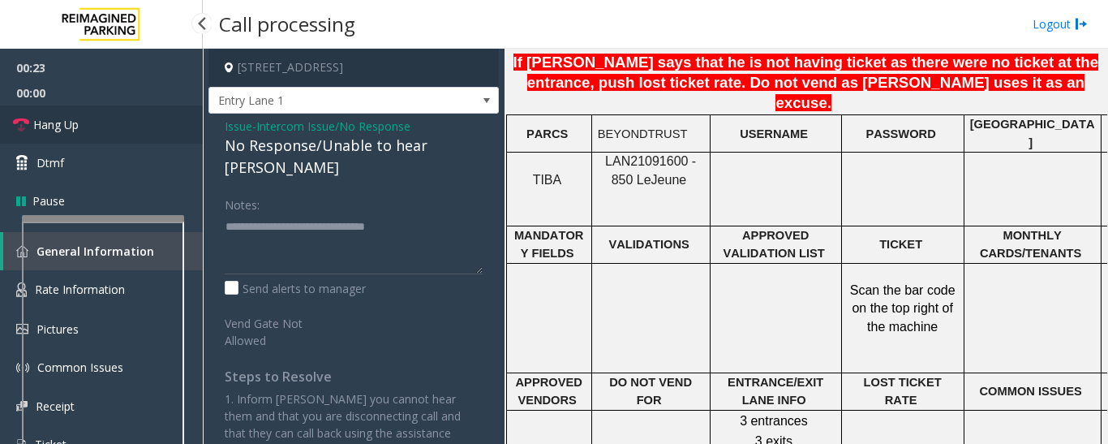
click at [83, 129] on link "Hang Up" at bounding box center [101, 124] width 203 height 38
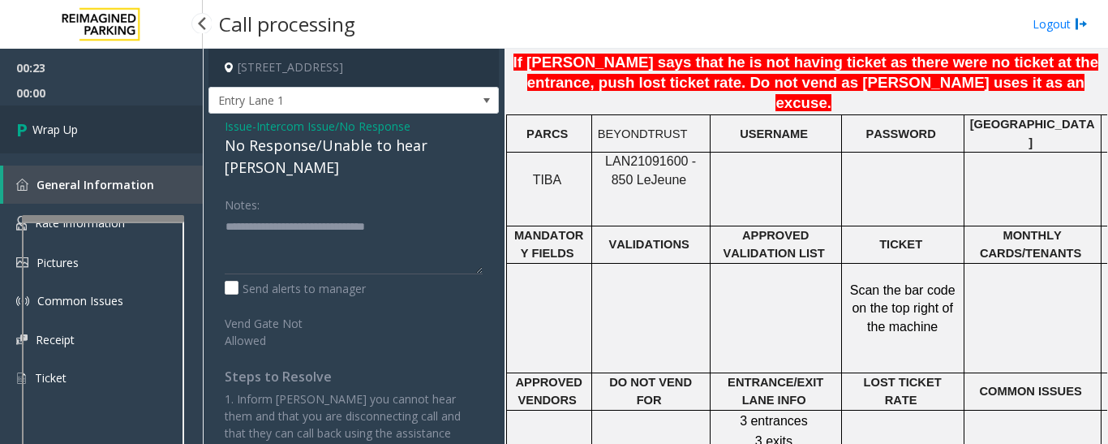
click at [136, 137] on link "Wrap Up" at bounding box center [101, 129] width 203 height 48
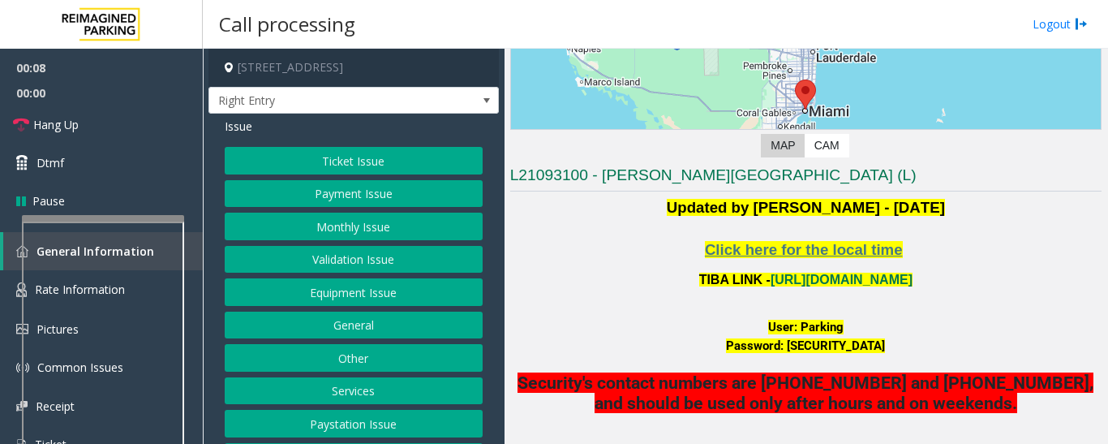
scroll to position [324, 0]
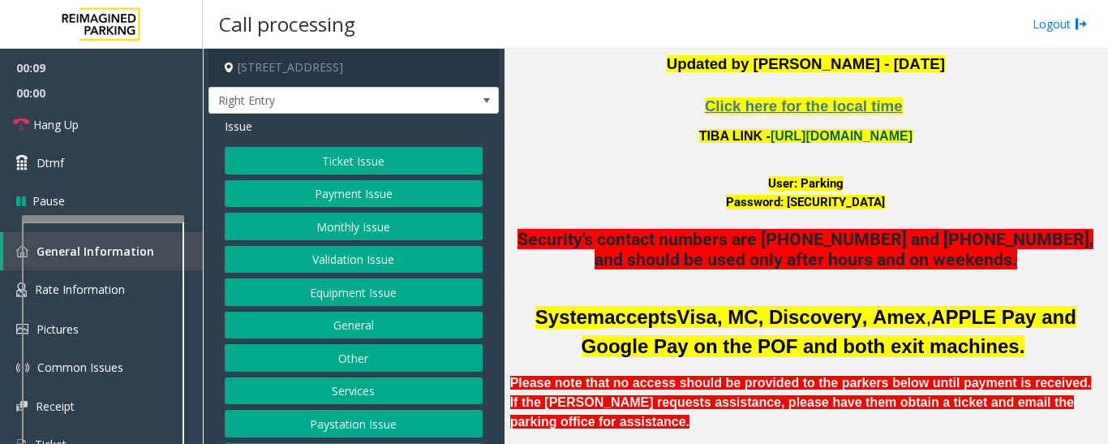
click at [839, 132] on link "[URL][DOMAIN_NAME]" at bounding box center [841, 136] width 142 height 14
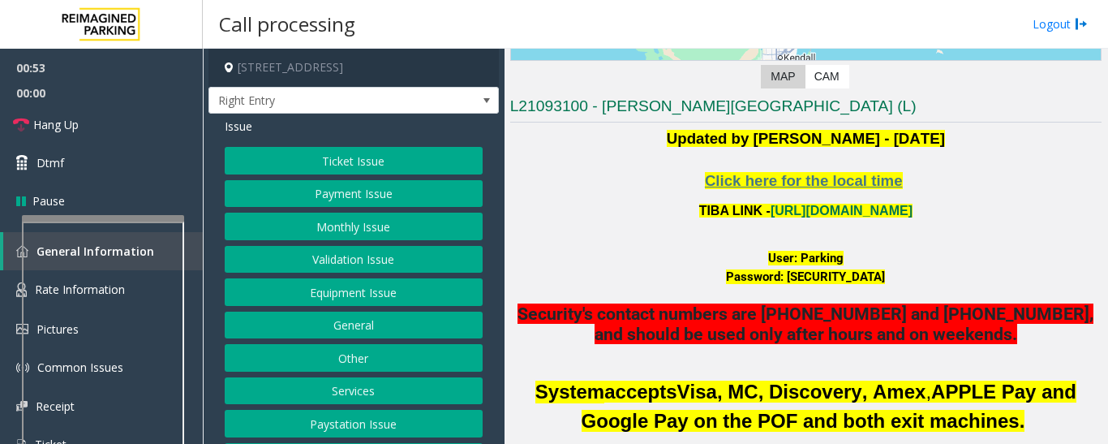
scroll to position [162, 0]
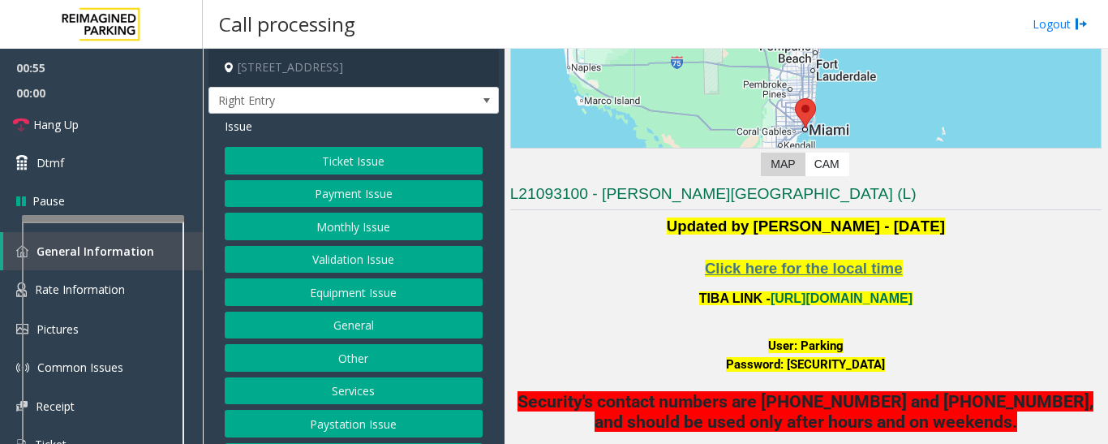
click at [810, 343] on font "User: Parking" at bounding box center [805, 345] width 75 height 15
copy font "Parking"
drag, startPoint x: 772, startPoint y: 362, endPoint x: 905, endPoint y: 373, distance: 133.4
click at [905, 373] on span "Password: [SECURITY_DATA][PHONE_NUMBER] Security's contact numbers are [PHONE_N…" at bounding box center [805, 403] width 591 height 96
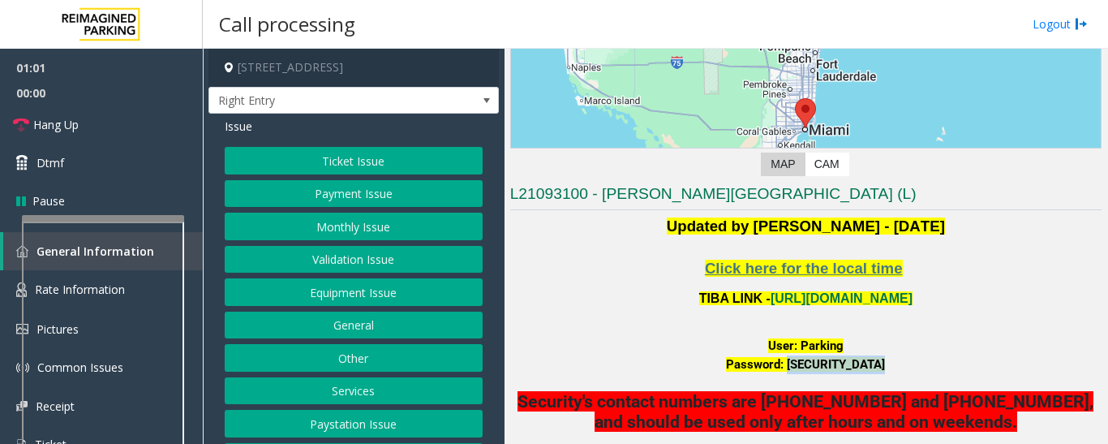
copy font "P@rking@21093100"
click at [307, 238] on button "Monthly Issue" at bounding box center [354, 226] width 258 height 28
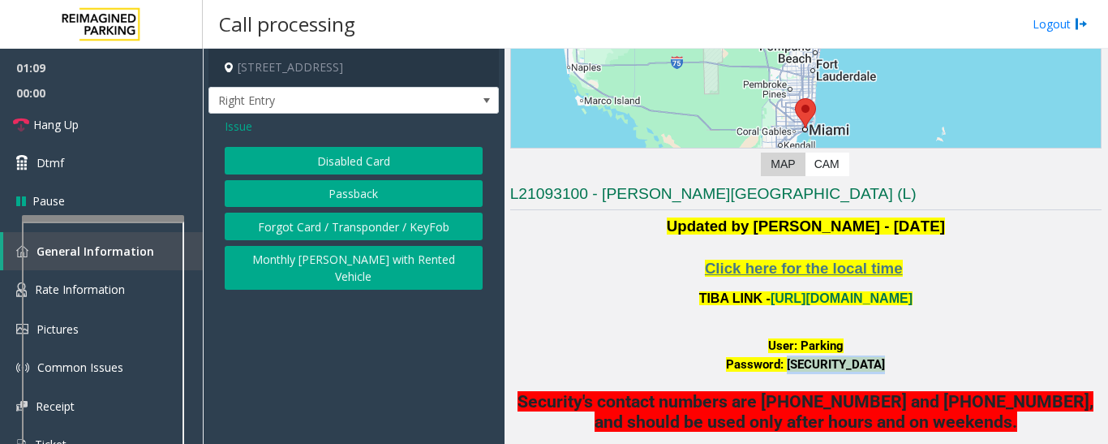
click at [341, 152] on button "Disabled Card" at bounding box center [354, 161] width 258 height 28
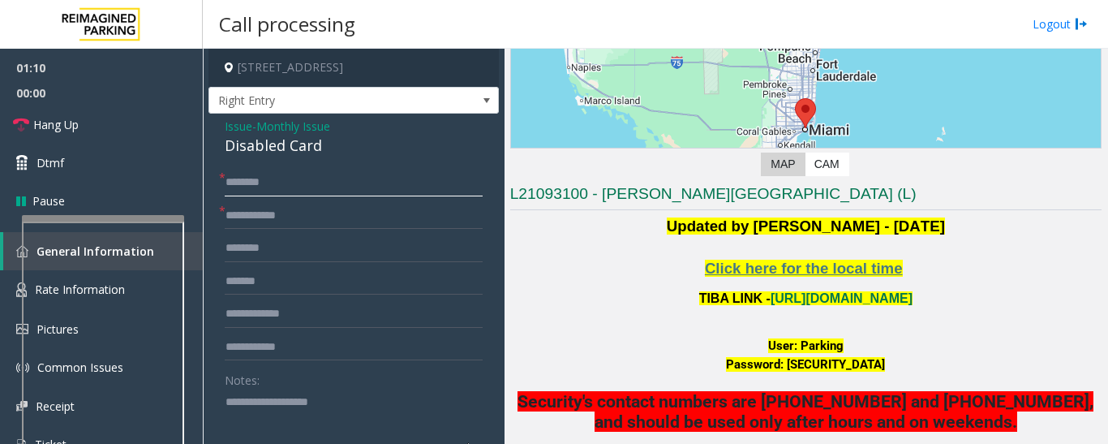
click at [320, 195] on input "text" at bounding box center [354, 183] width 258 height 28
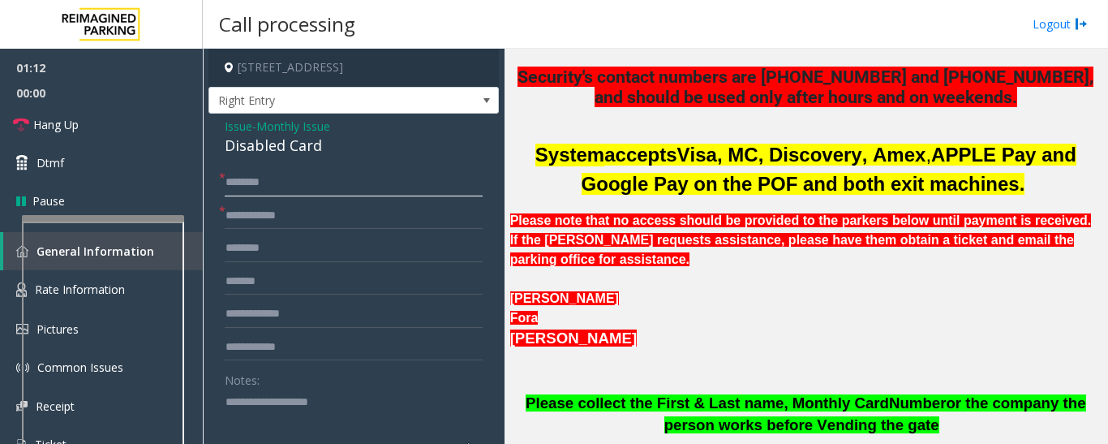
scroll to position [811, 0]
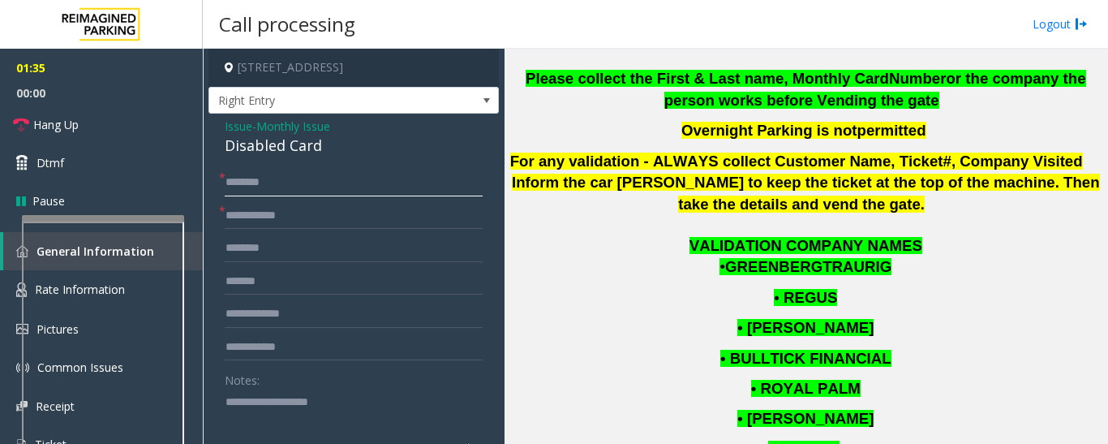
click at [255, 178] on input "text" at bounding box center [354, 183] width 258 height 28
type input "**"
click at [258, 228] on input "text" at bounding box center [354, 216] width 258 height 28
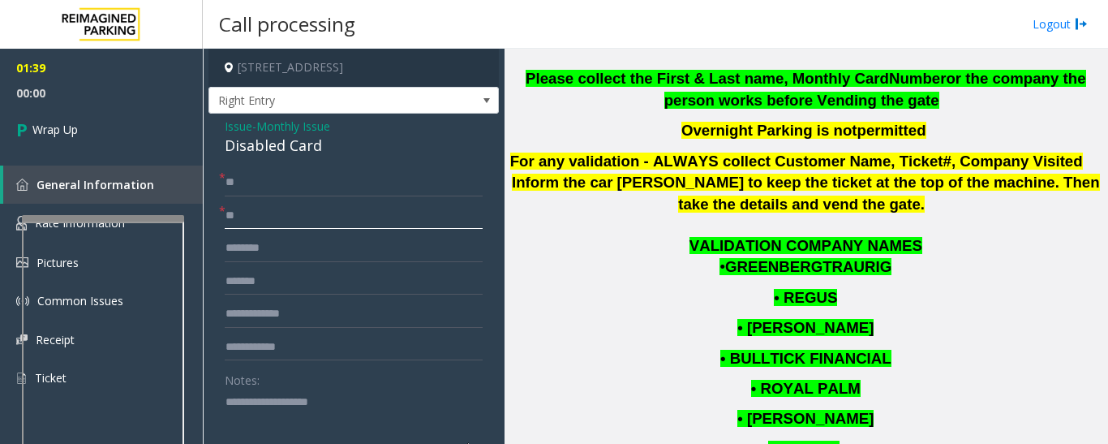
type input "**"
click at [267, 152] on div "Disabled Card" at bounding box center [354, 146] width 258 height 22
copy div "Disabled Card"
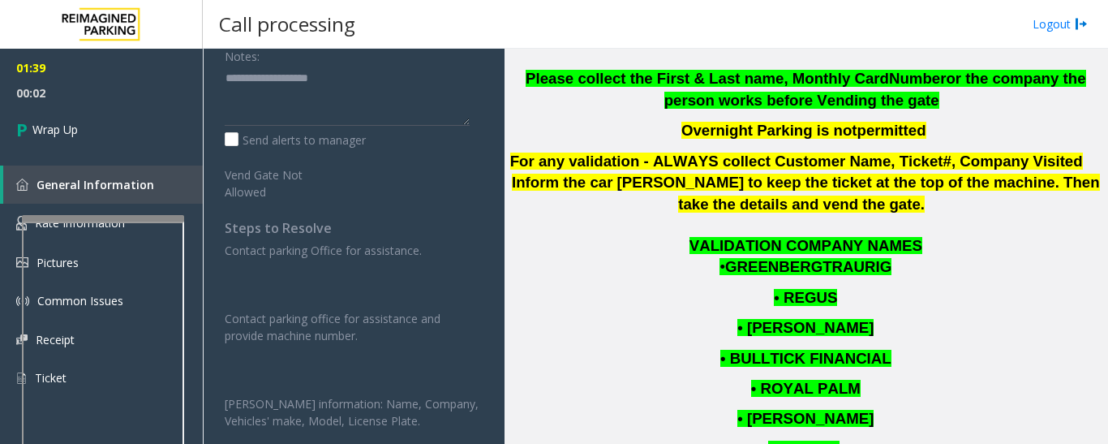
scroll to position [324, 0]
click at [320, 102] on textarea at bounding box center [347, 94] width 245 height 61
paste textarea "**********"
type textarea "**********"
click at [105, 86] on span "00:16" at bounding box center [101, 92] width 203 height 25
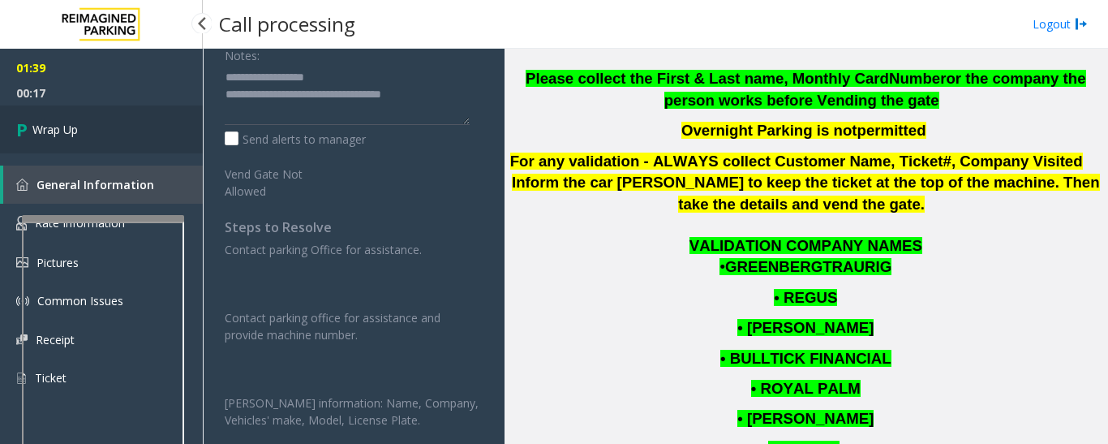
click at [109, 107] on link "Wrap Up" at bounding box center [101, 129] width 203 height 48
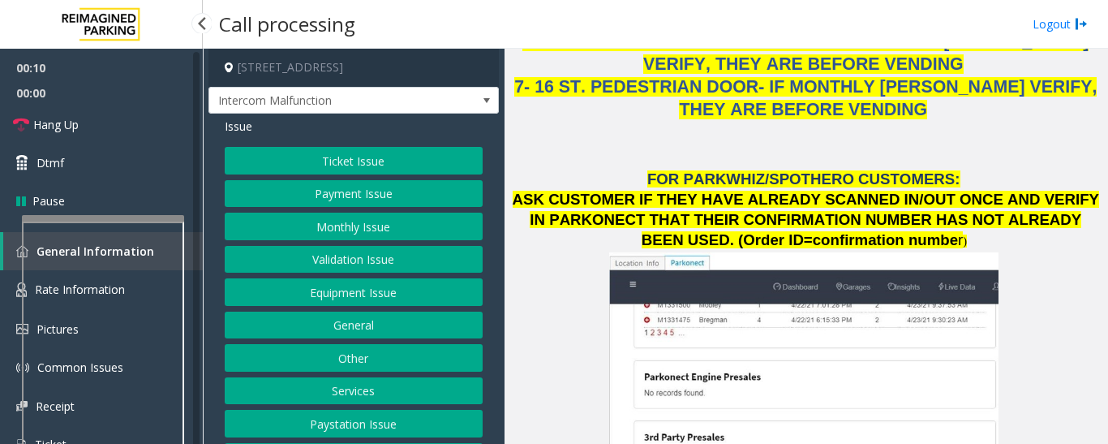
scroll to position [2514, 0]
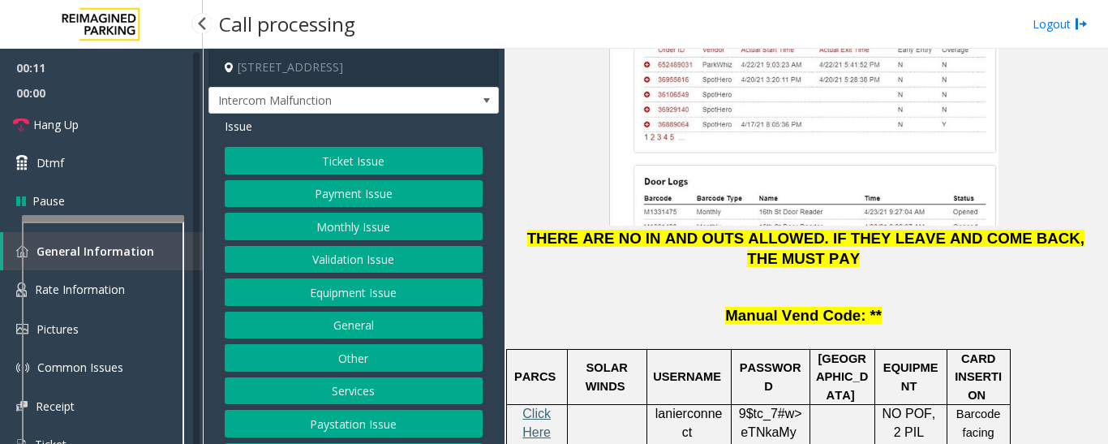
click at [539, 406] on span "Click Here for Parkonect Access" at bounding box center [536, 449] width 45 height 87
click at [676, 405] on p "lanierconnect" at bounding box center [689, 423] width 72 height 36
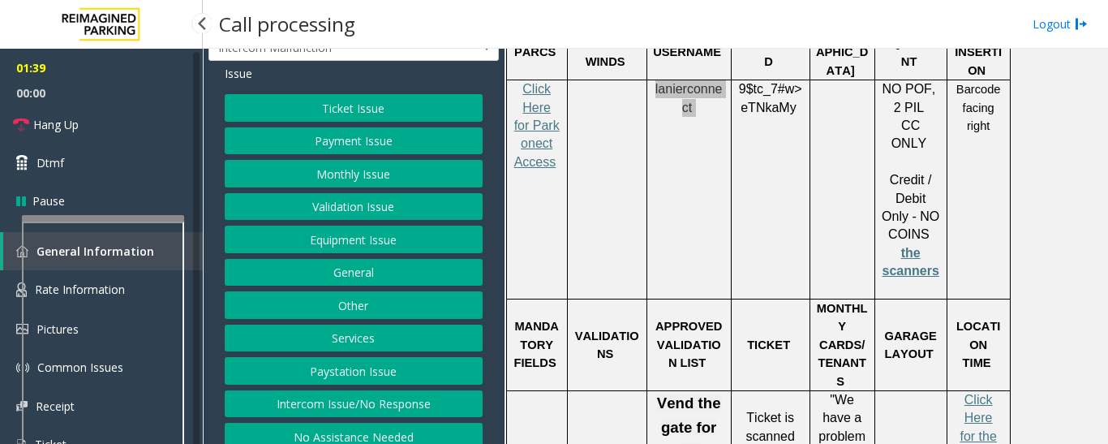
scroll to position [81, 0]
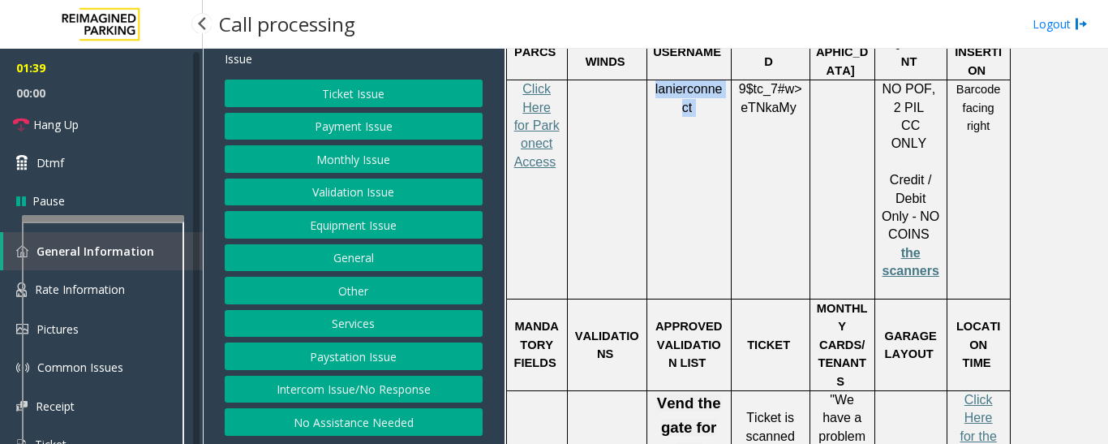
click at [399, 229] on button "Equipment Issue" at bounding box center [354, 225] width 258 height 28
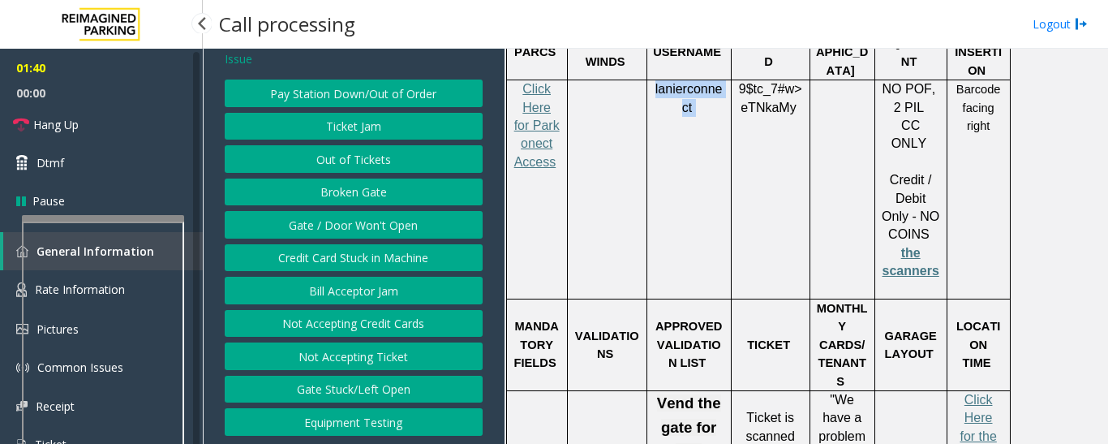
click at [364, 232] on button "Gate / Door Won't Open" at bounding box center [354, 225] width 258 height 28
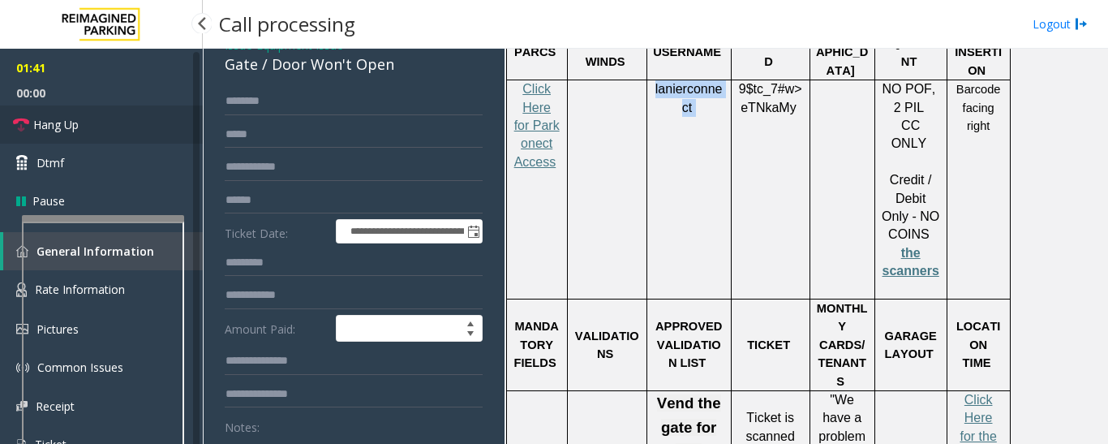
click at [53, 122] on span "Hang Up" at bounding box center [55, 124] width 45 height 17
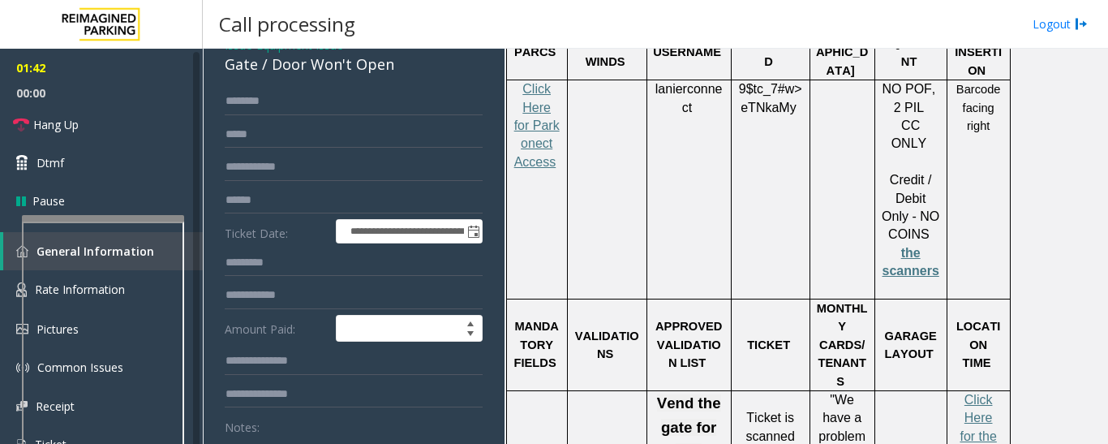
click at [297, 75] on div "Gate / Door Won't Open" at bounding box center [354, 65] width 258 height 22
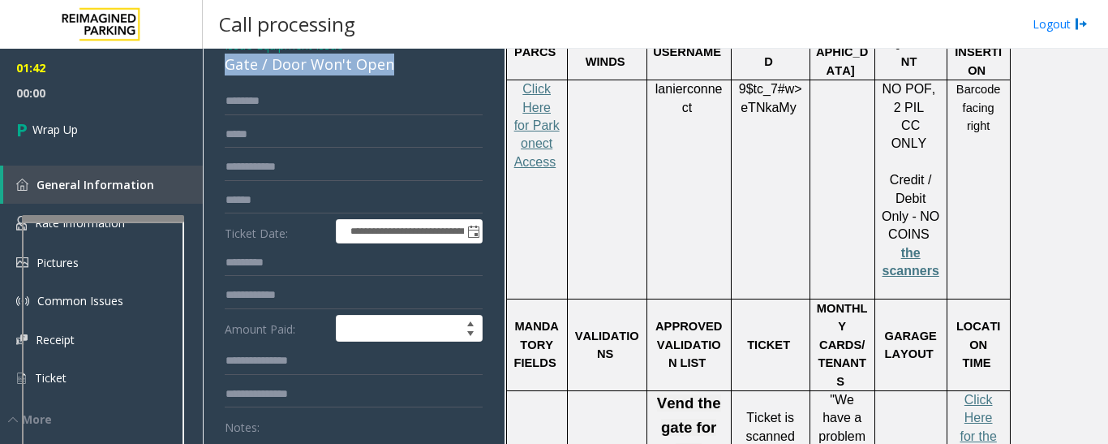
click at [297, 75] on div "Gate / Door Won't Open" at bounding box center [354, 65] width 258 height 22
copy div "Gate / Door Won't Open"
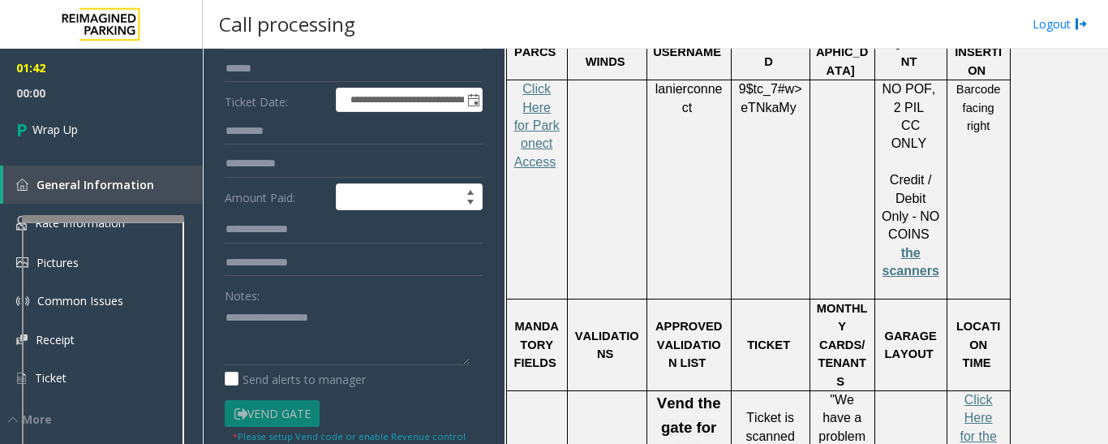
scroll to position [324, 0]
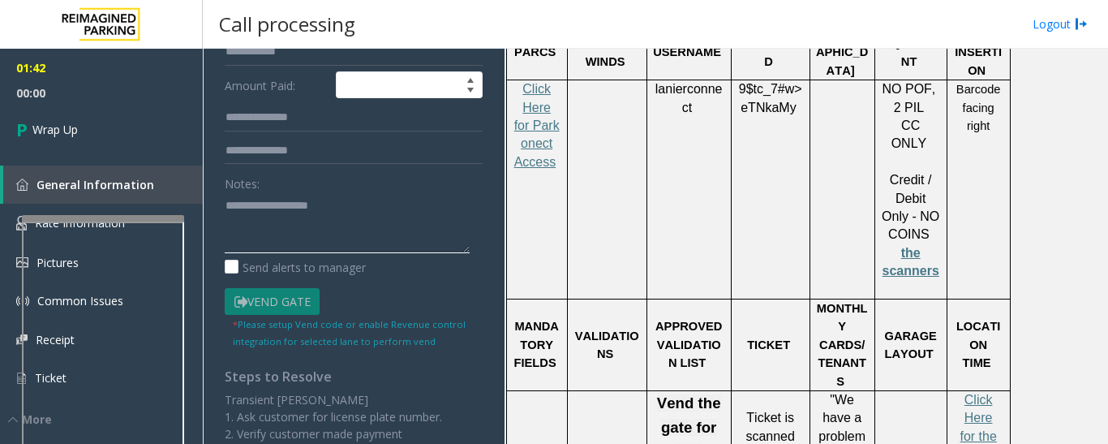
click at [282, 217] on textarea at bounding box center [347, 222] width 245 height 61
paste textarea "**********"
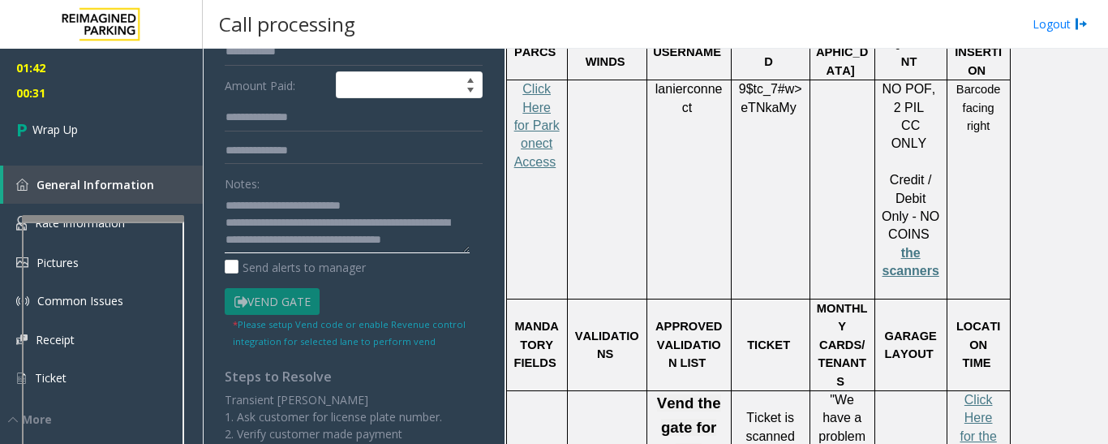
scroll to position [12, 0]
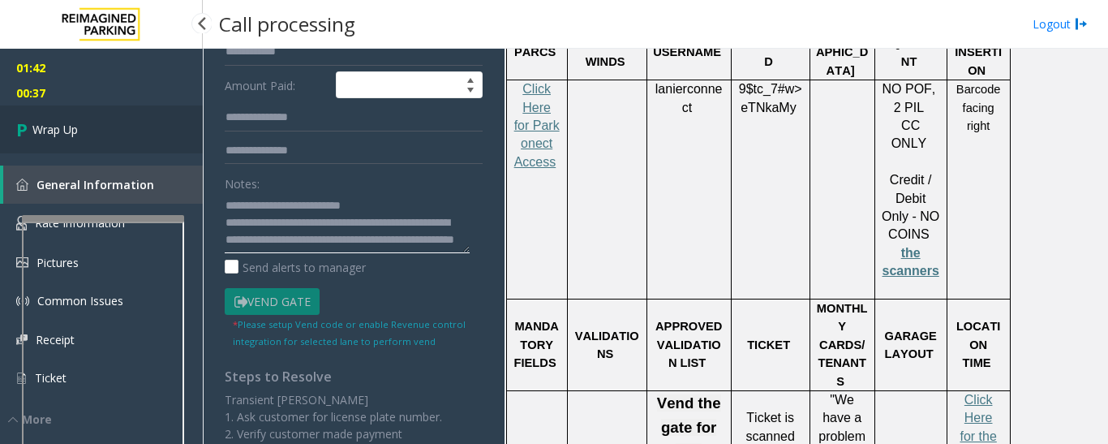
type textarea "**********"
click at [109, 128] on link "Wrap Up" at bounding box center [101, 129] width 203 height 48
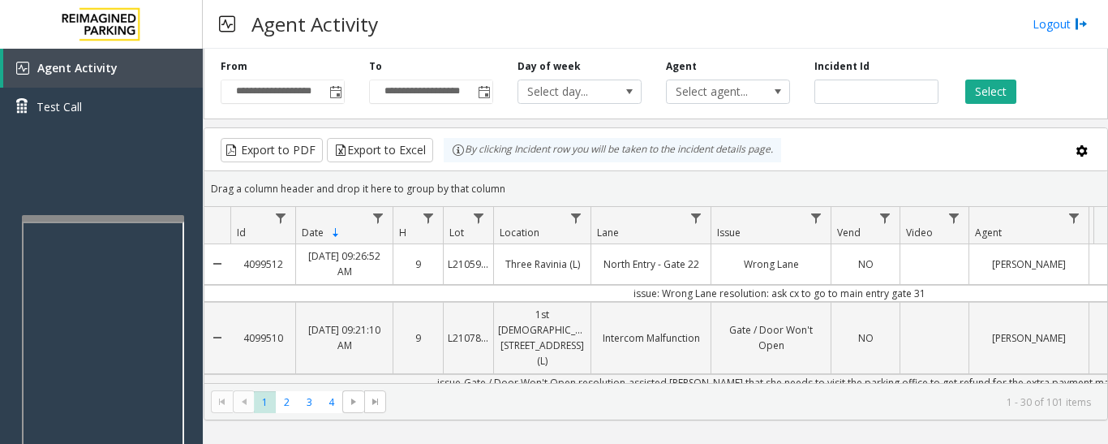
click at [695, 32] on div "Agent Activity Logout" at bounding box center [655, 24] width 905 height 49
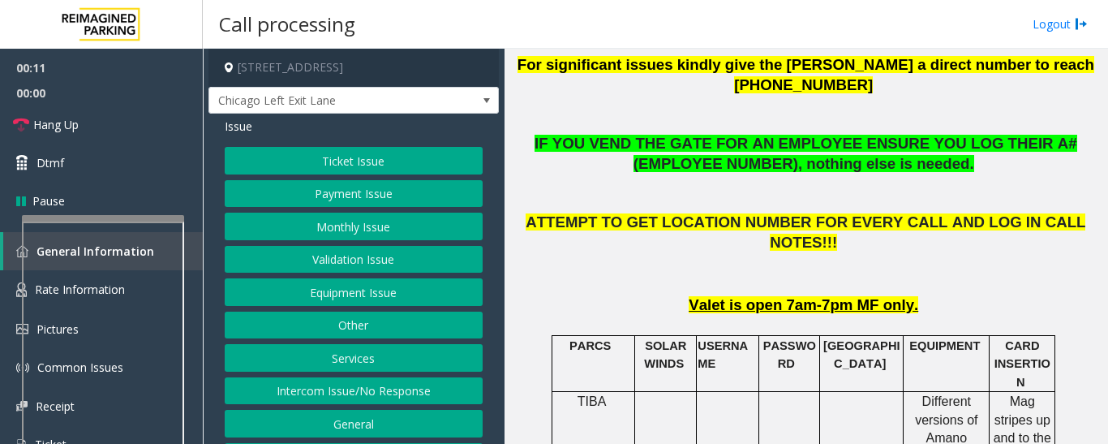
scroll to position [811, 0]
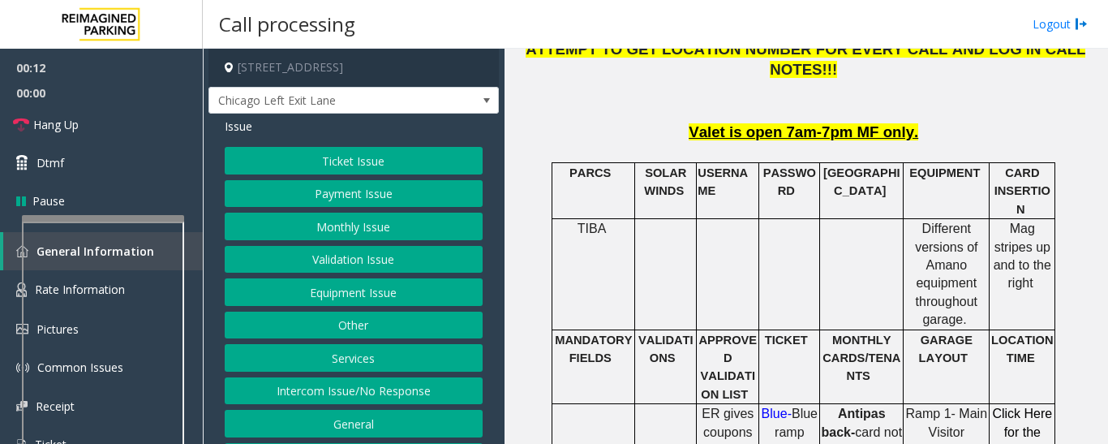
click at [394, 386] on button "Intercom Issue/No Response" at bounding box center [354, 391] width 258 height 28
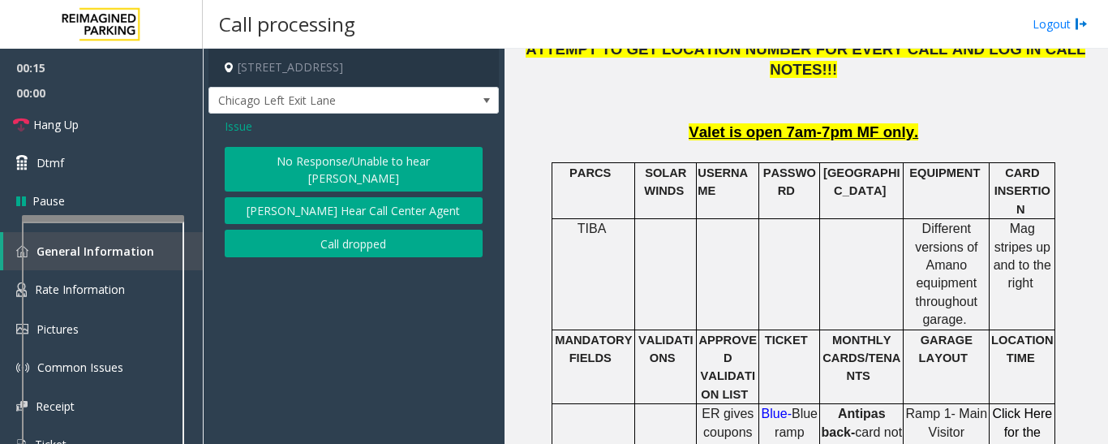
click at [231, 127] on span "Issue" at bounding box center [239, 126] width 28 height 17
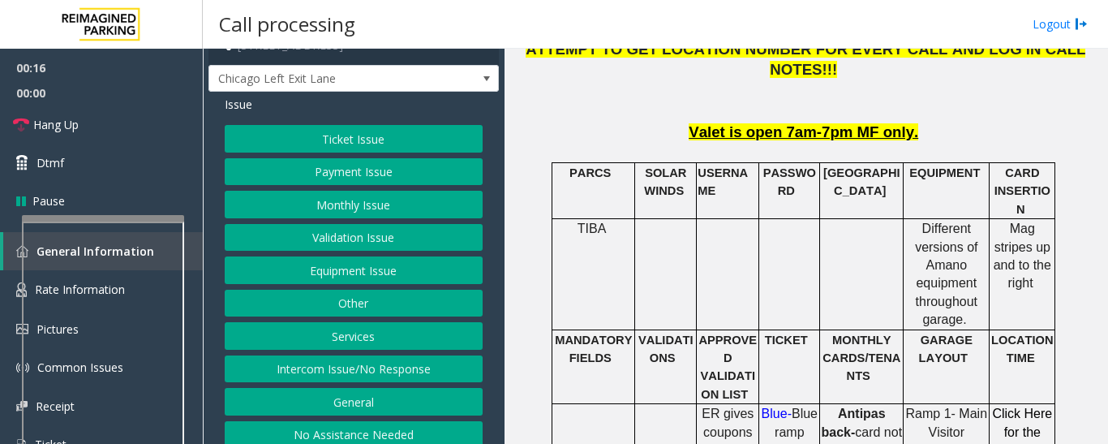
scroll to position [34, 0]
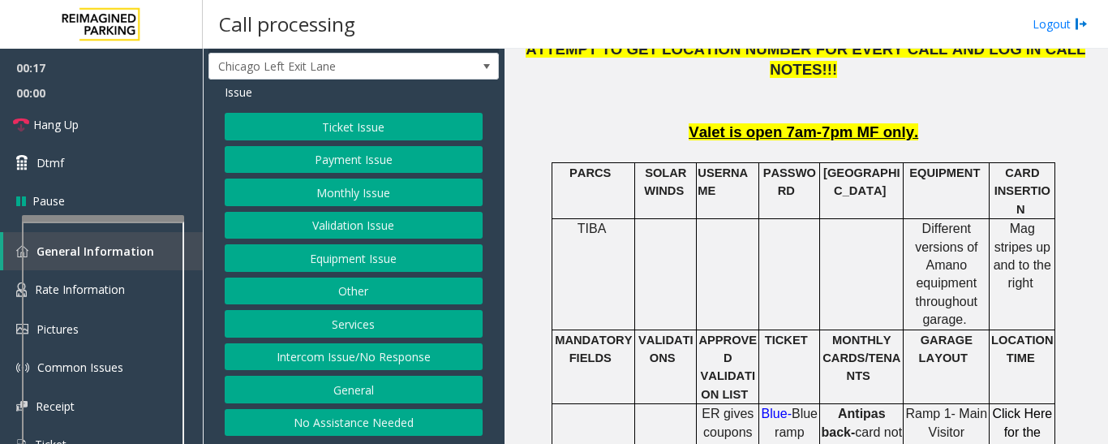
click at [380, 431] on button "No Assistance Needed" at bounding box center [354, 423] width 258 height 28
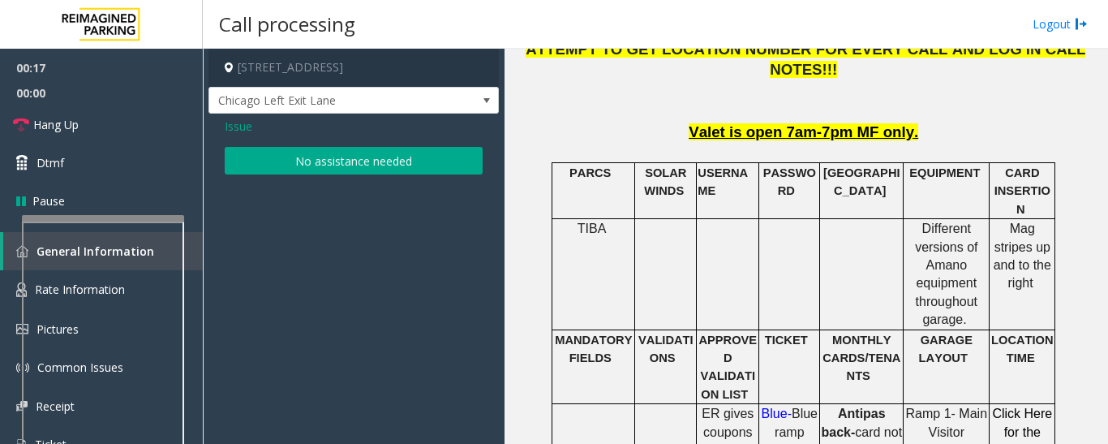
scroll to position [0, 0]
click at [238, 160] on button "No assistance needed" at bounding box center [354, 161] width 258 height 28
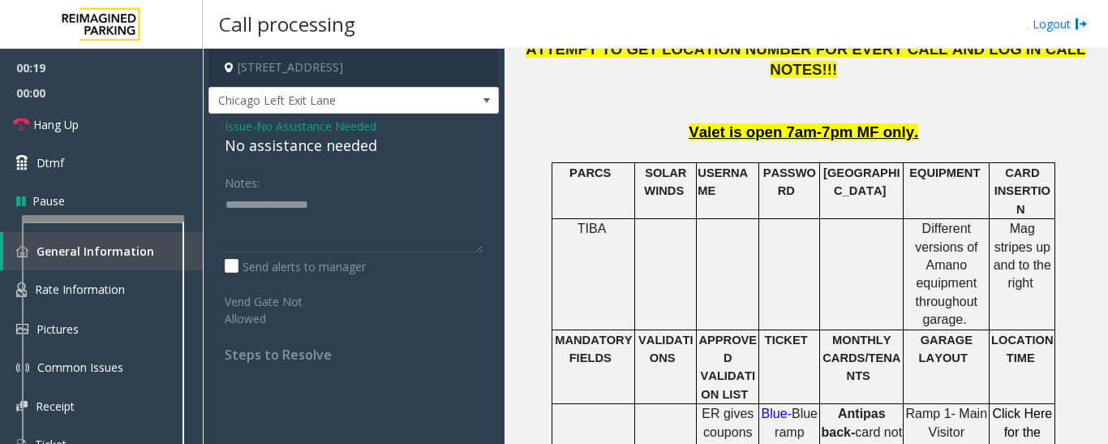
click at [290, 154] on div "No assistance needed" at bounding box center [354, 146] width 258 height 22
type textarea "**********"
click at [37, 95] on span "00:00" at bounding box center [101, 92] width 203 height 25
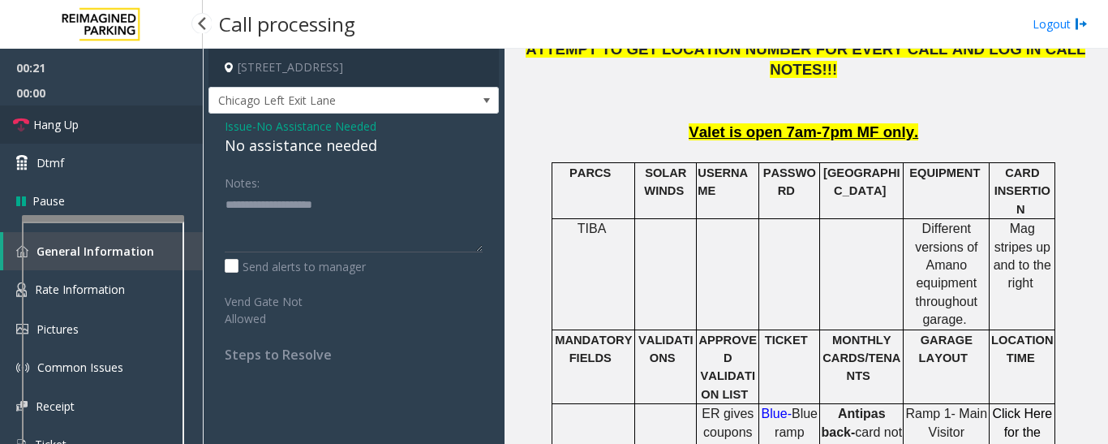
click at [44, 118] on span "Hang Up" at bounding box center [55, 124] width 45 height 17
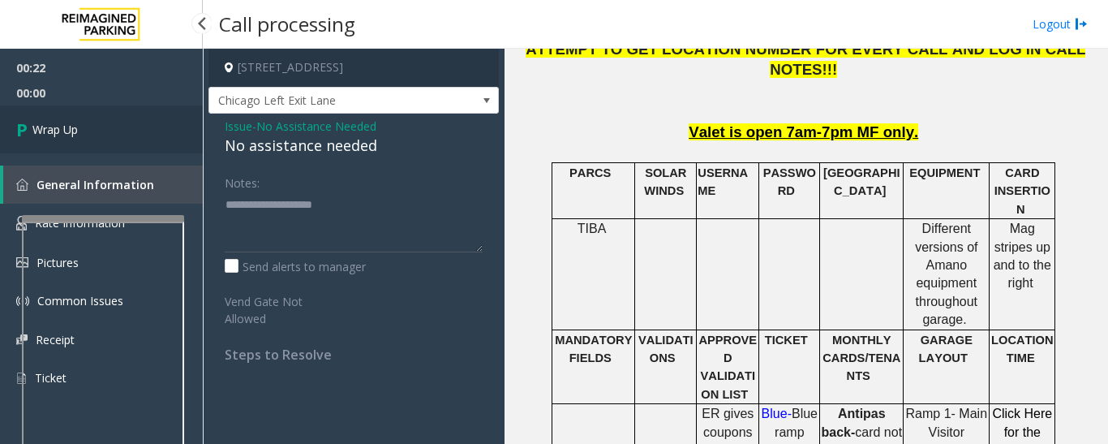
click at [111, 142] on link "Wrap Up" at bounding box center [101, 129] width 203 height 48
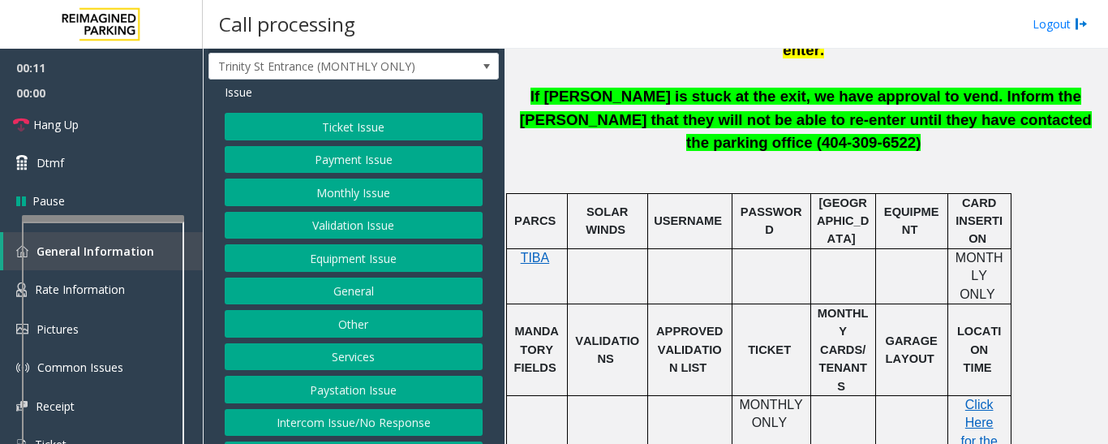
scroll to position [67, 0]
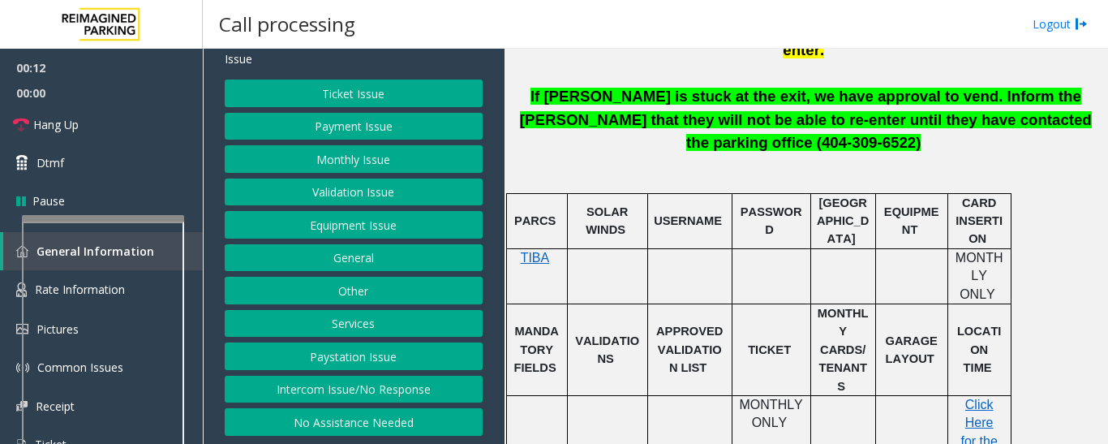
click at [372, 389] on button "Intercom Issue/No Response" at bounding box center [354, 389] width 258 height 28
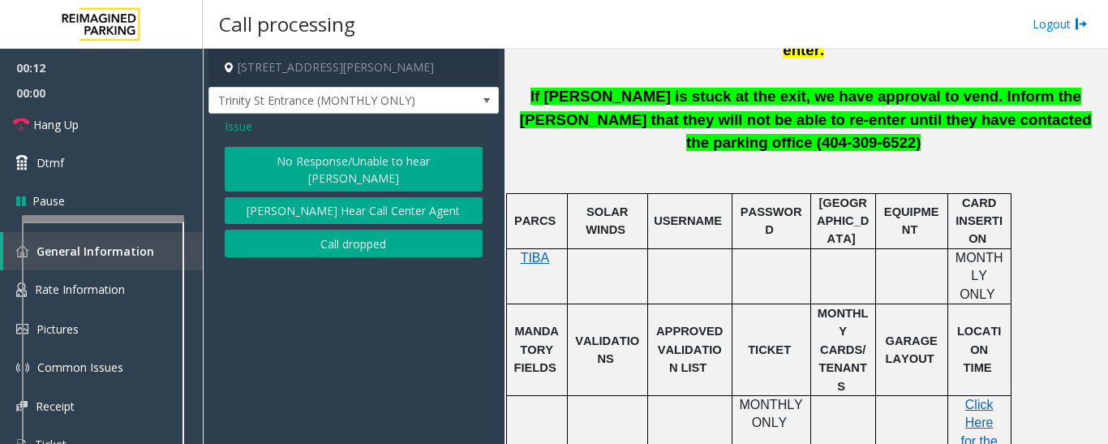
scroll to position [0, 0]
click at [372, 166] on button "No Response/Unable to hear [PERSON_NAME]" at bounding box center [354, 169] width 258 height 45
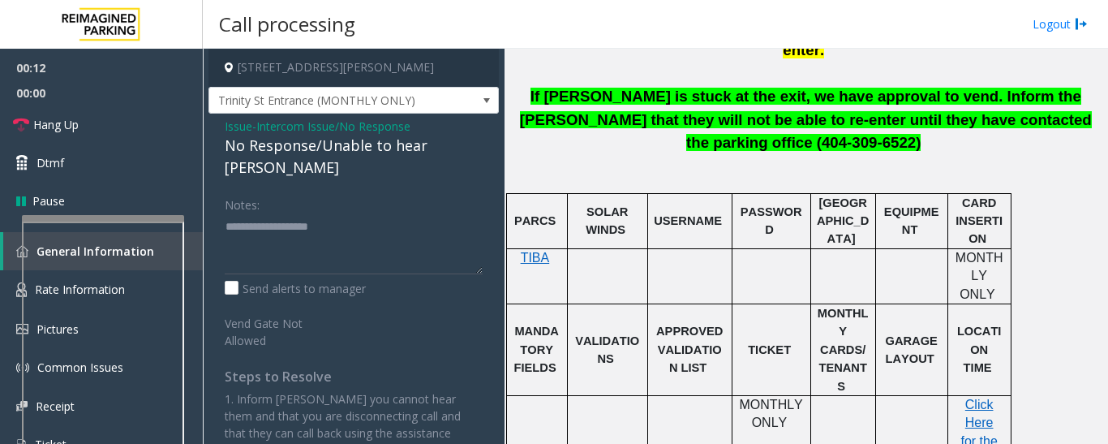
click at [333, 148] on div "No Response/Unable to hear [PERSON_NAME]" at bounding box center [354, 157] width 258 height 44
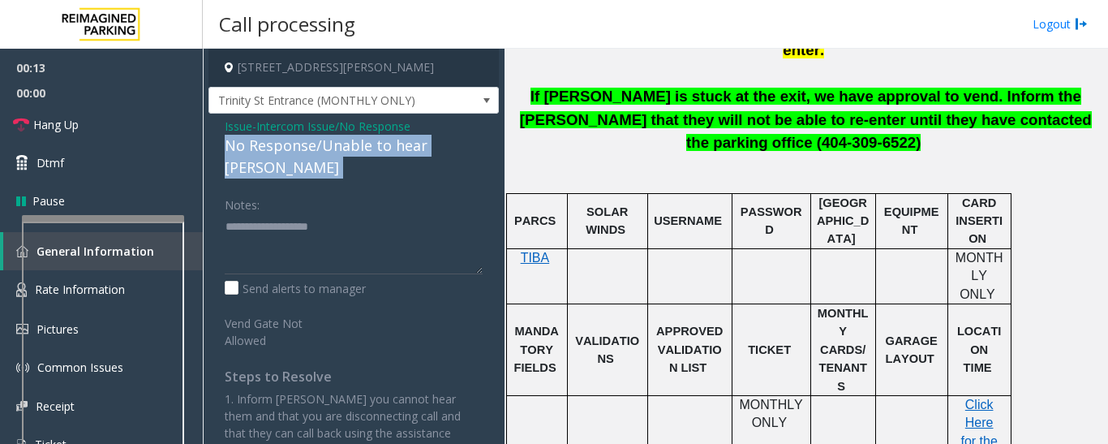
drag, startPoint x: 352, startPoint y: 159, endPoint x: 392, endPoint y: 148, distance: 41.3
click at [345, 153] on div "No Response/Unable to hear [PERSON_NAME]" at bounding box center [354, 157] width 258 height 44
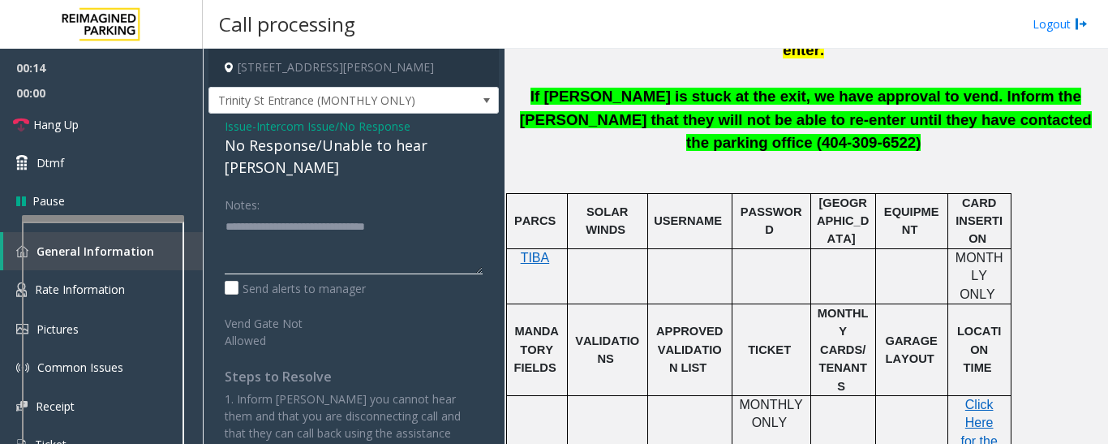
type textarea "**********"
click at [452, 191] on div "Notes:" at bounding box center [354, 233] width 258 height 84
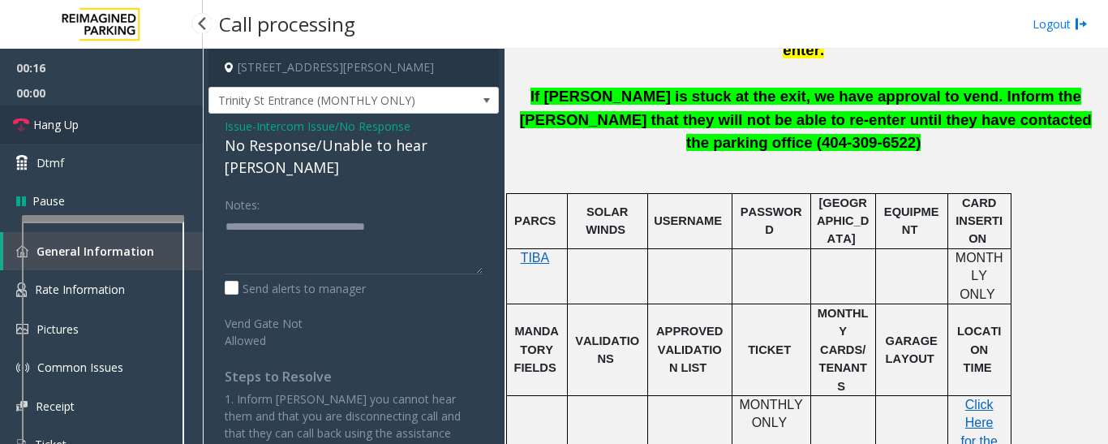
click at [62, 122] on span "Hang Up" at bounding box center [55, 124] width 45 height 17
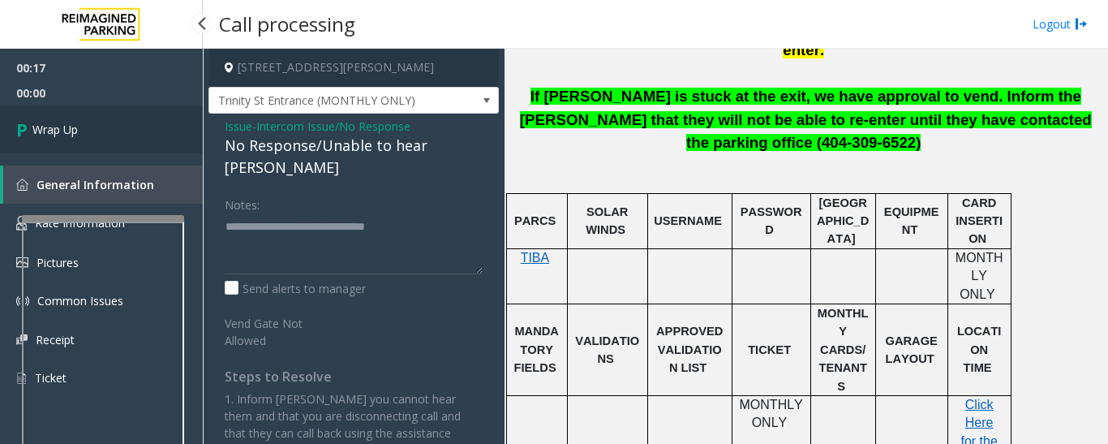
click at [80, 124] on link "Wrap Up" at bounding box center [101, 129] width 203 height 48
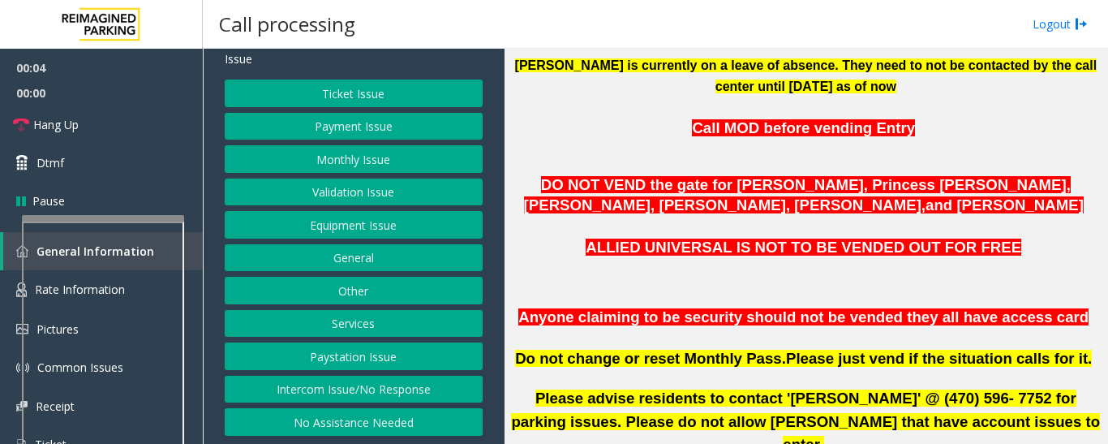
scroll to position [405, 0]
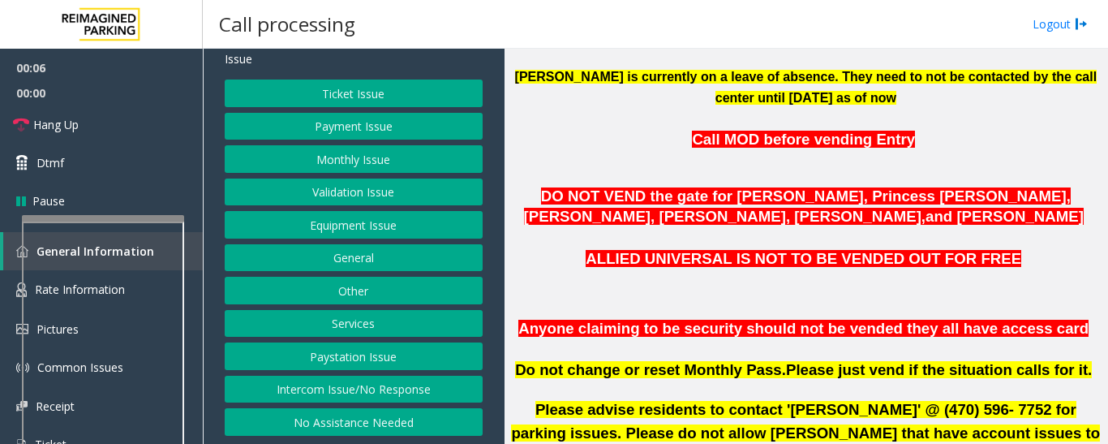
click at [335, 393] on button "Intercom Issue/No Response" at bounding box center [354, 389] width 258 height 28
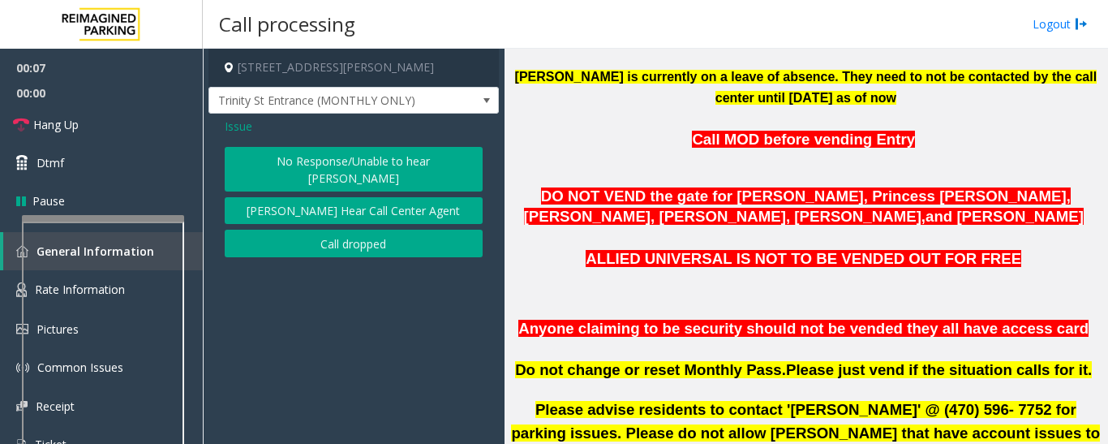
click at [369, 161] on button "No Response/Unable to hear [PERSON_NAME]" at bounding box center [354, 169] width 258 height 45
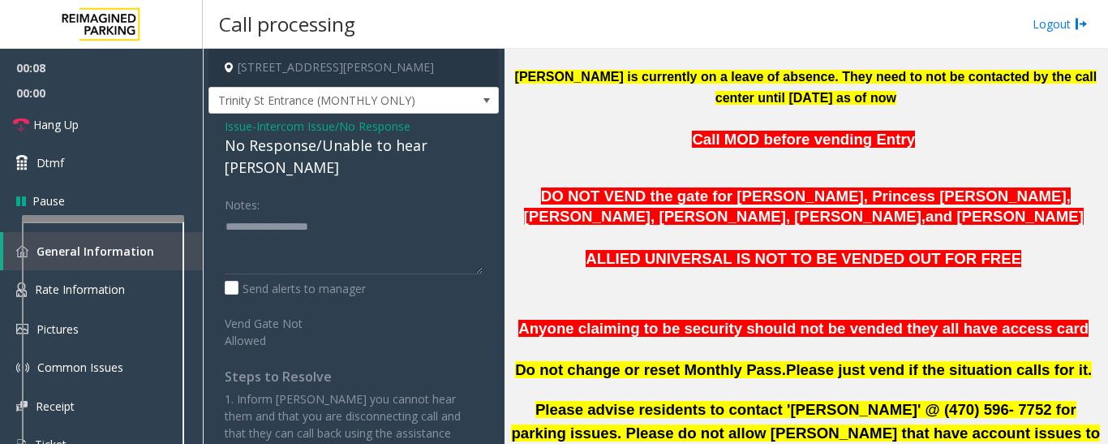
click at [370, 152] on div "No Response/Unable to hear [PERSON_NAME]" at bounding box center [354, 157] width 258 height 44
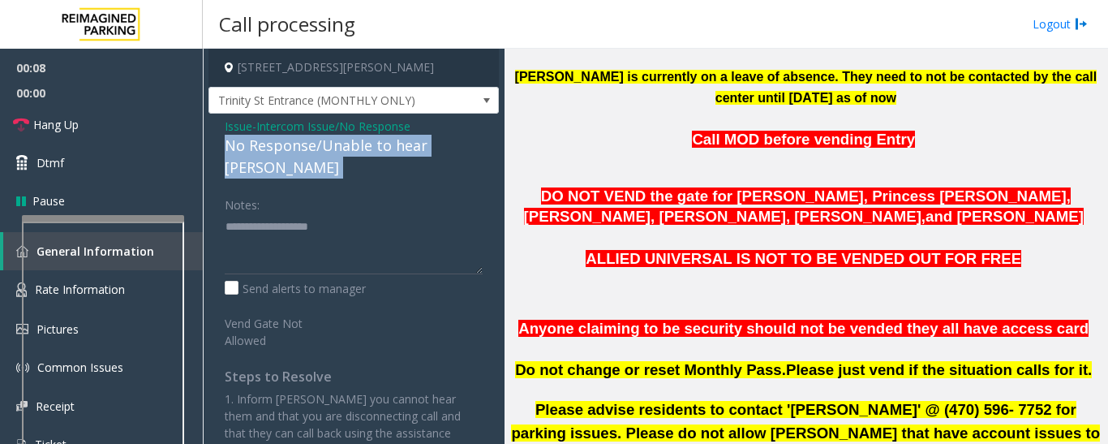
click at [370, 152] on div "No Response/Unable to hear [PERSON_NAME]" at bounding box center [354, 157] width 258 height 44
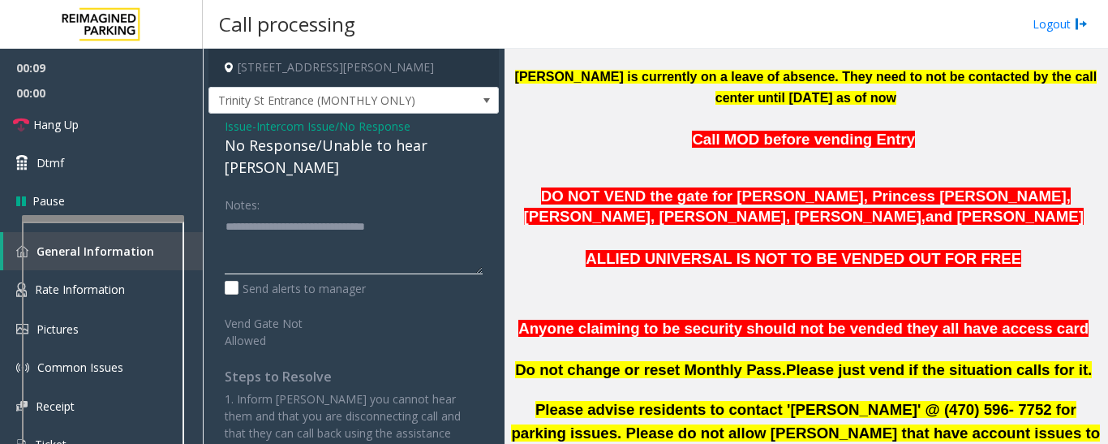
click at [438, 213] on textarea at bounding box center [354, 243] width 258 height 61
type textarea "**********"
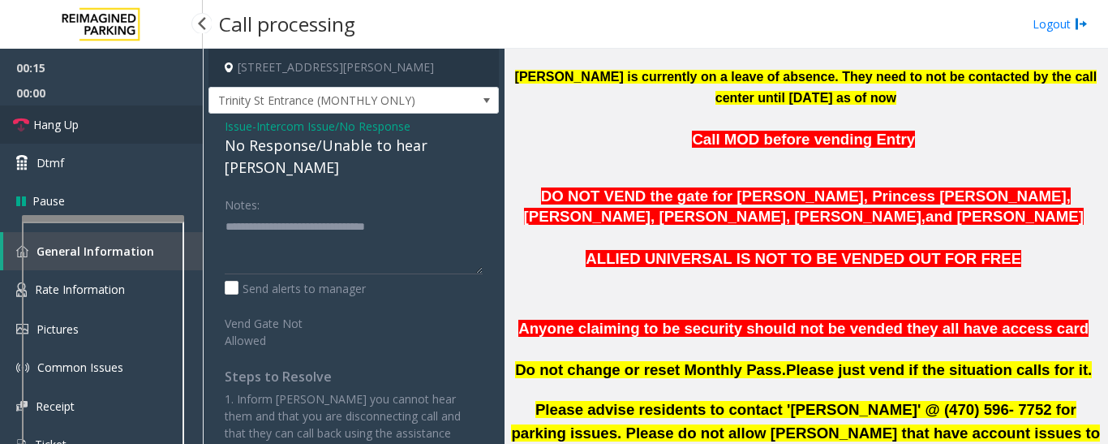
click at [30, 122] on link "Hang Up" at bounding box center [101, 124] width 203 height 38
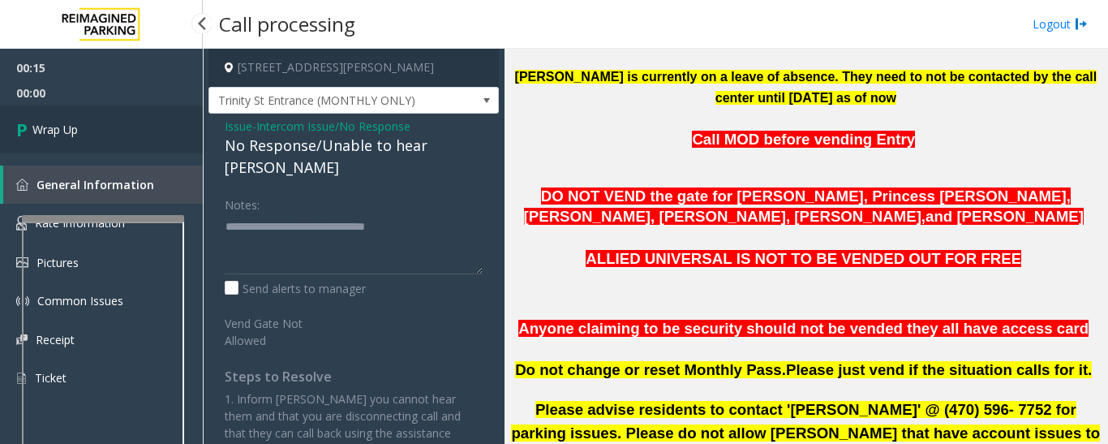
click at [68, 132] on span "Wrap Up" at bounding box center [54, 129] width 45 height 17
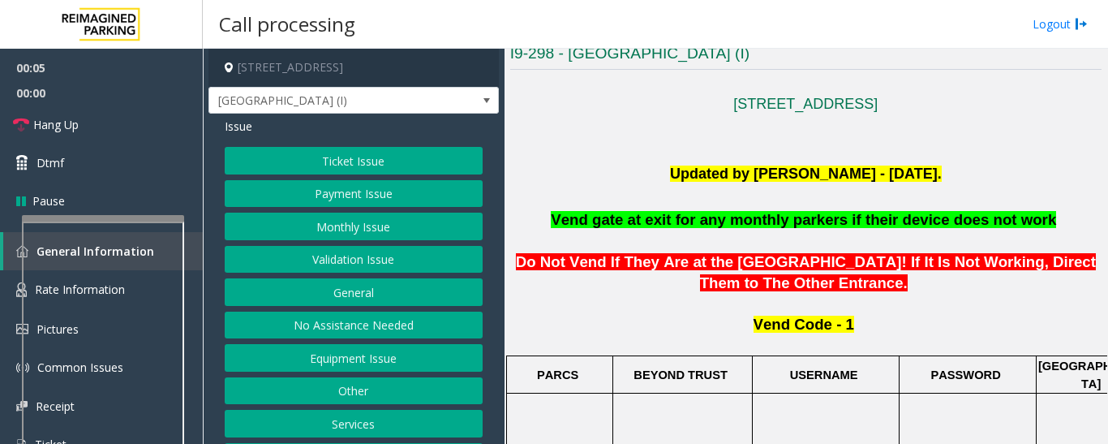
scroll to position [649, 0]
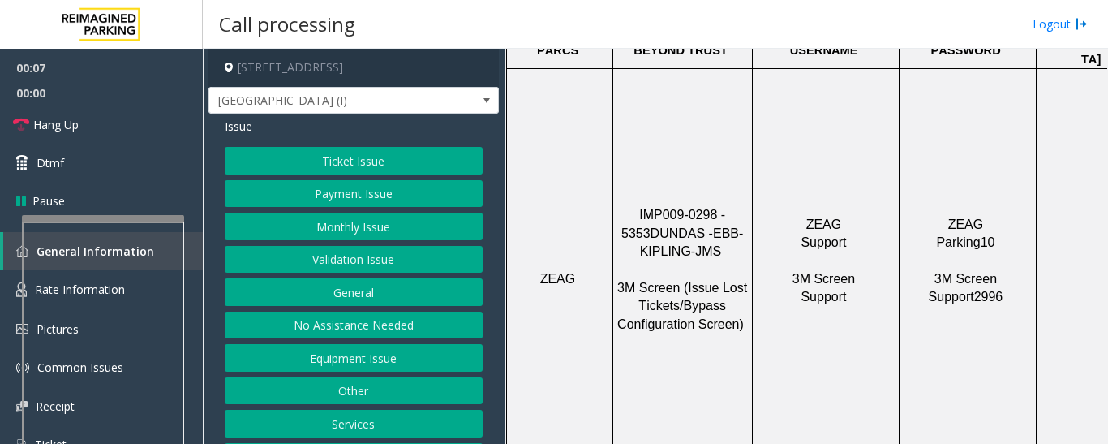
click at [673, 208] on span "IMP009-0298 - 5353" at bounding box center [675, 224] width 108 height 32
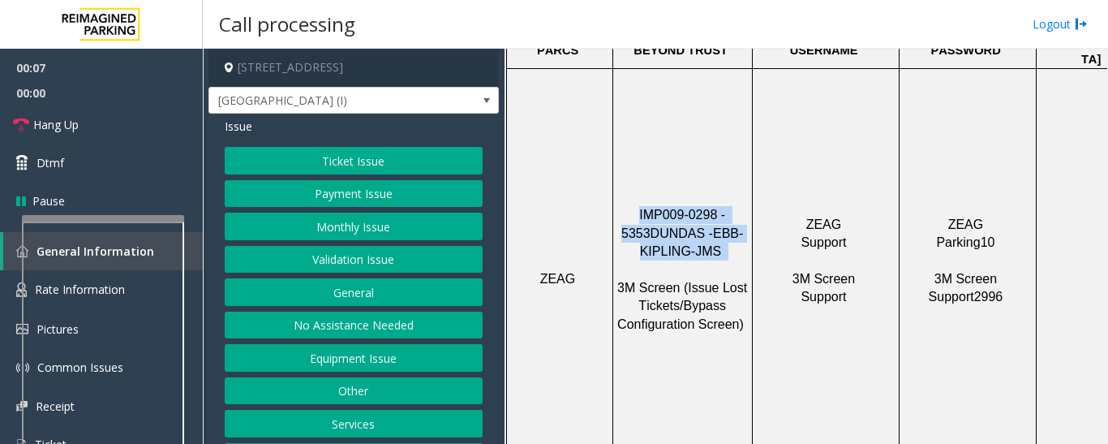
click at [673, 208] on span "IMP009-0298 - 5353" at bounding box center [675, 224] width 108 height 32
drag, startPoint x: 658, startPoint y: 216, endPoint x: 624, endPoint y: 188, distance: 43.8
click at [658, 217] on p "IMP009-0298 - 5353 DUNDAS - EBB-KIPLING-JMS 3M Screen (Issue Lost Tickets/Bypas…" at bounding box center [682, 278] width 137 height 145
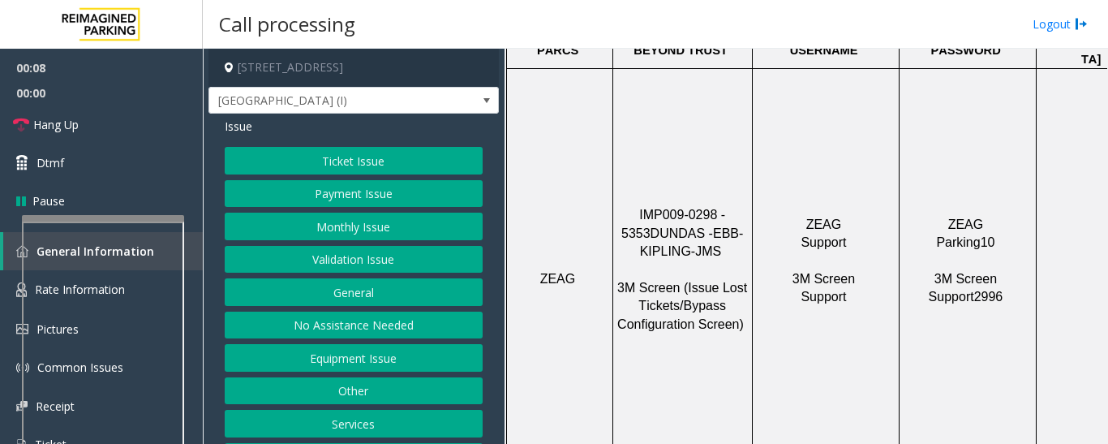
click at [612, 173] on div at bounding box center [613, 278] width 6 height 419
drag, startPoint x: 624, startPoint y: 169, endPoint x: 745, endPoint y: 173, distance: 120.9
click at [745, 206] on p "IMP009-0298 - 5353 DUNDAS - EBB-KIPLING-JMS 3M Screen (Issue Lost Tickets/Bypas…" at bounding box center [682, 278] width 137 height 145
copy span "IMP009-0298 - 5353"
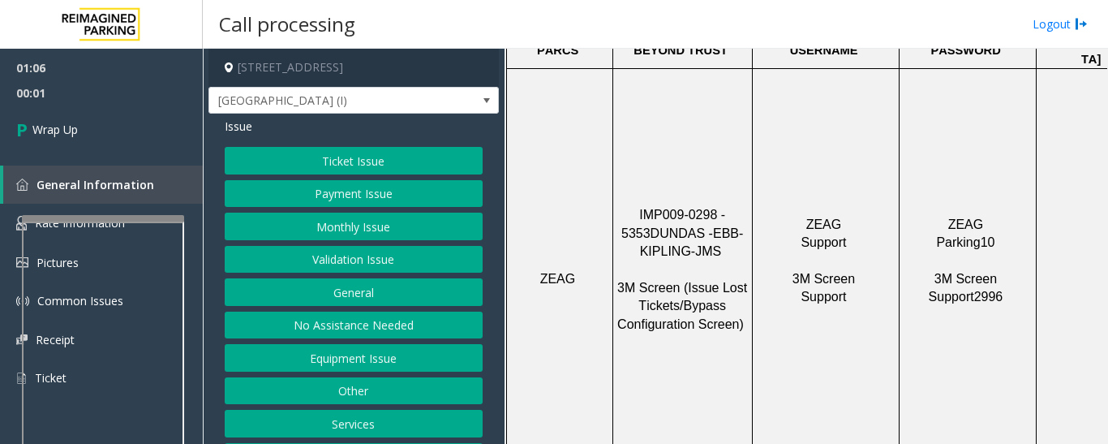
click at [375, 350] on button "Equipment Issue" at bounding box center [354, 358] width 258 height 28
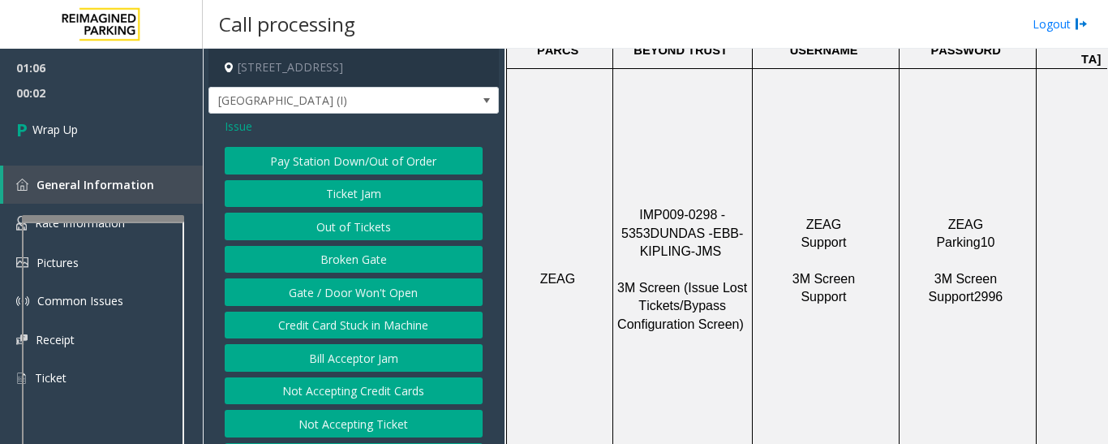
click at [386, 287] on button "Gate / Door Won't Open" at bounding box center [354, 292] width 258 height 28
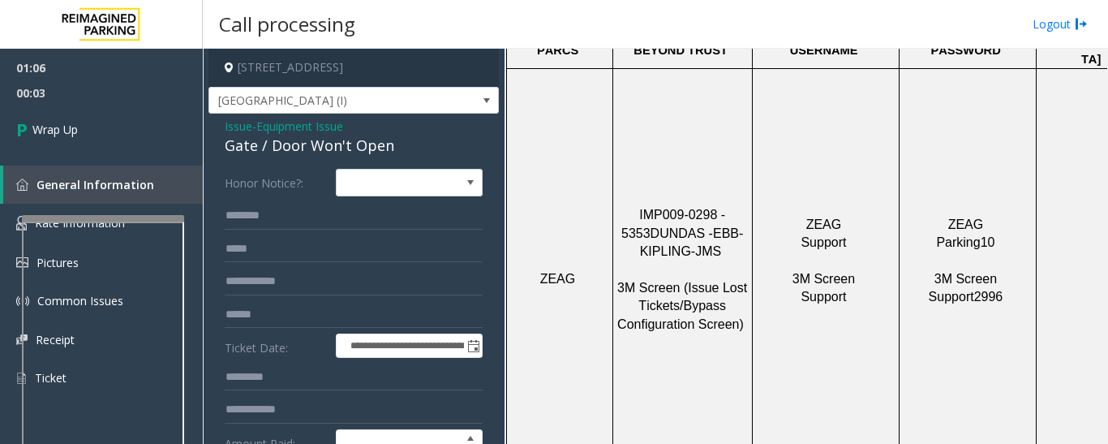
click at [247, 151] on div "Gate / Door Won't Open" at bounding box center [354, 146] width 258 height 22
copy div "Gate / Door Won't Open"
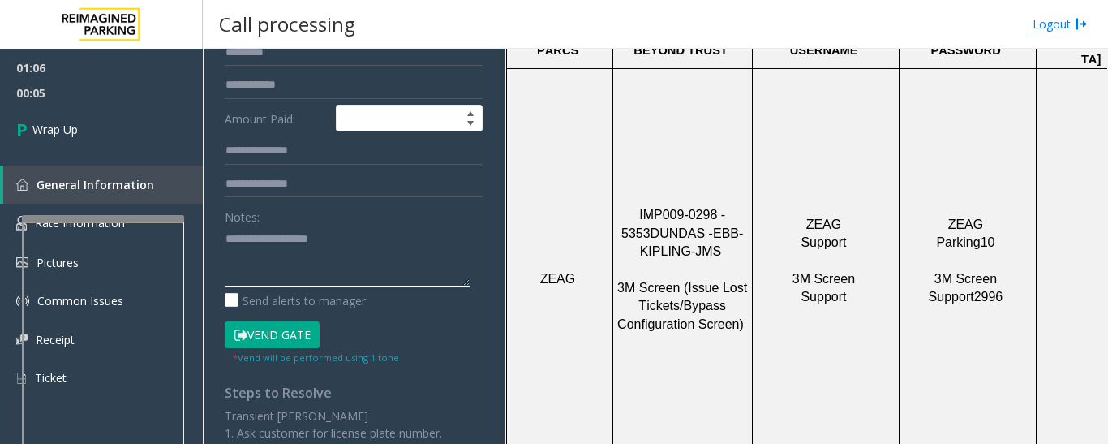
click at [288, 275] on textarea at bounding box center [347, 255] width 245 height 61
paste textarea "**********"
click at [415, 256] on textarea at bounding box center [347, 255] width 245 height 61
click at [328, 261] on textarea at bounding box center [347, 255] width 245 height 61
type textarea "**********"
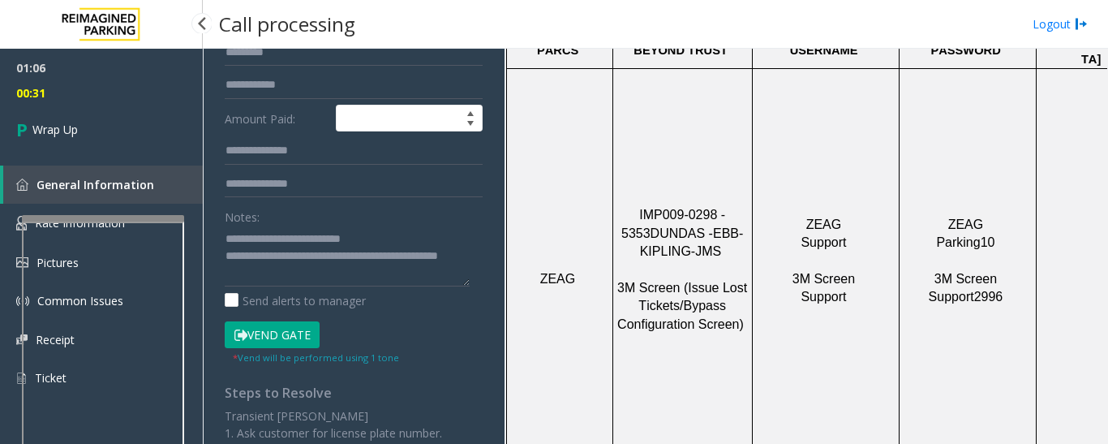
click at [53, 156] on div "01:06 00:31 Wrap Up General Information Rate Information Pictures Common Issues…" at bounding box center [101, 230] width 203 height 362
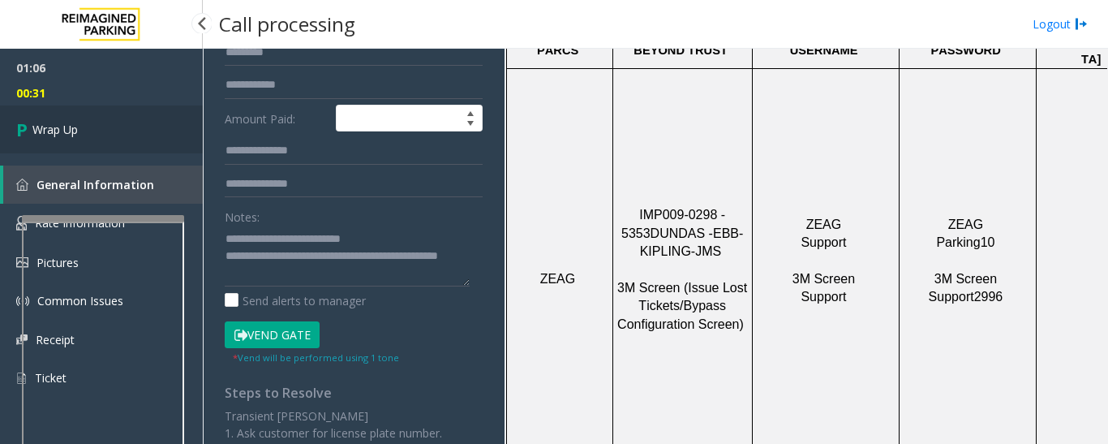
click at [78, 137] on span "Wrap Up" at bounding box center [54, 129] width 45 height 17
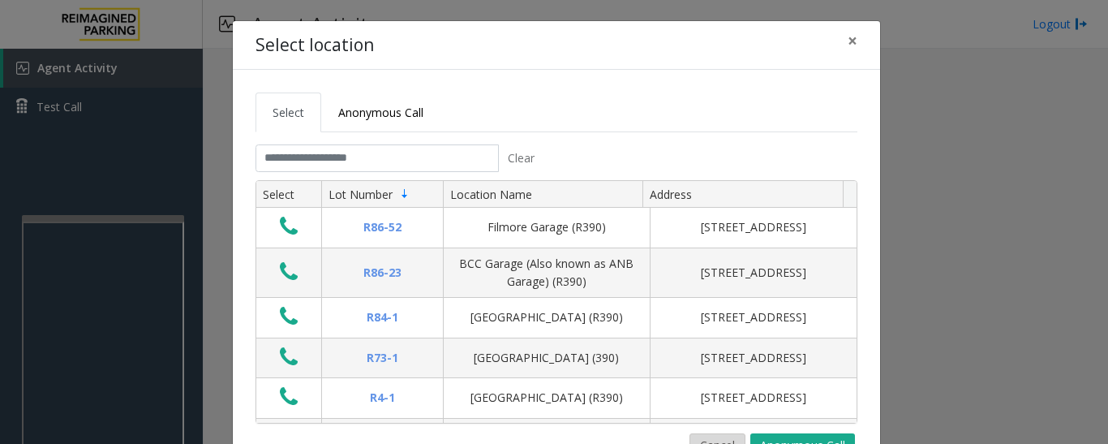
click at [717, 441] on button "Cancel" at bounding box center [717, 445] width 56 height 24
click at [710, 438] on button "Cancel" at bounding box center [717, 445] width 56 height 24
click at [723, 435] on button "Cancel" at bounding box center [717, 445] width 56 height 24
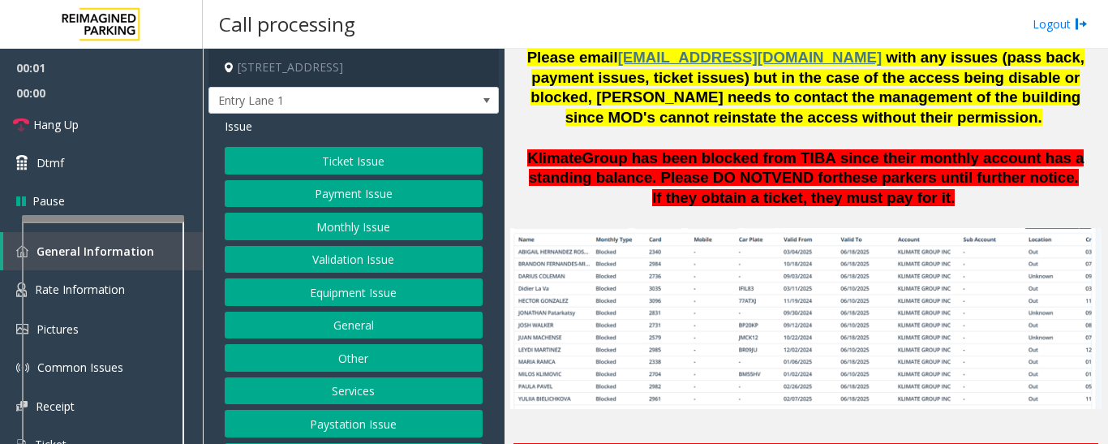
scroll to position [1135, 0]
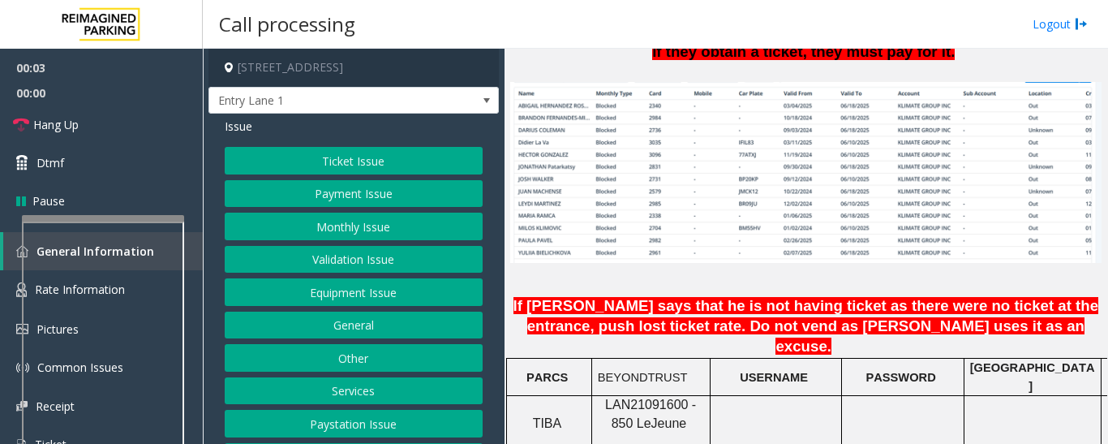
click at [658, 397] on span "LAN21091600 - 850 Le" at bounding box center [650, 413] width 91 height 32
copy span "LAN21091600"
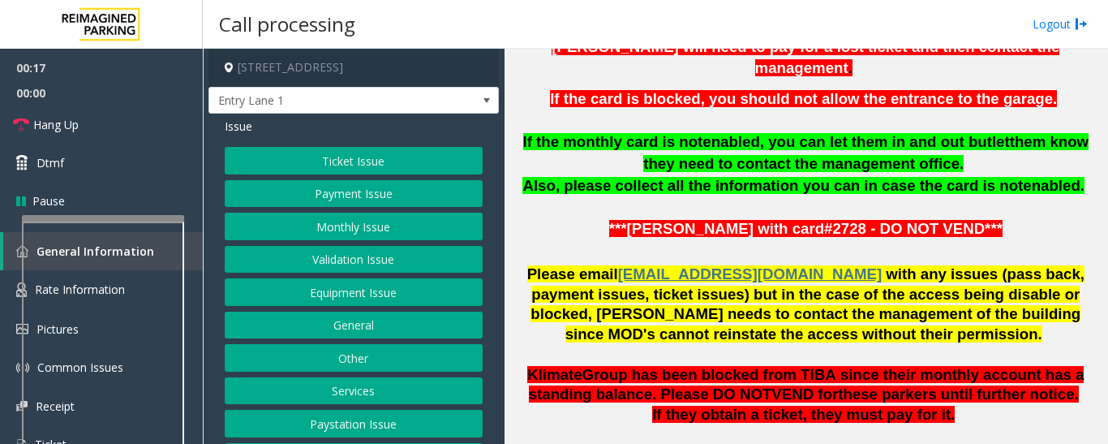
scroll to position [649, 0]
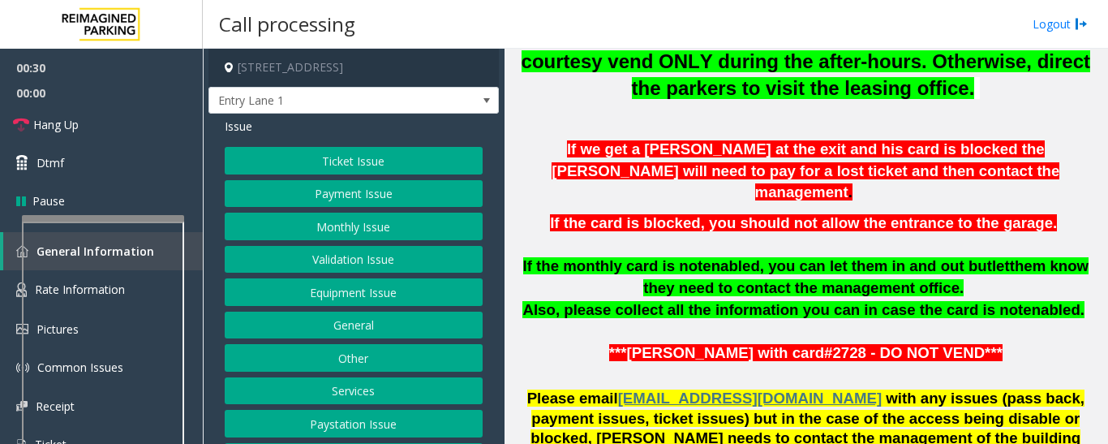
click at [350, 296] on button "Equipment Issue" at bounding box center [354, 292] width 258 height 28
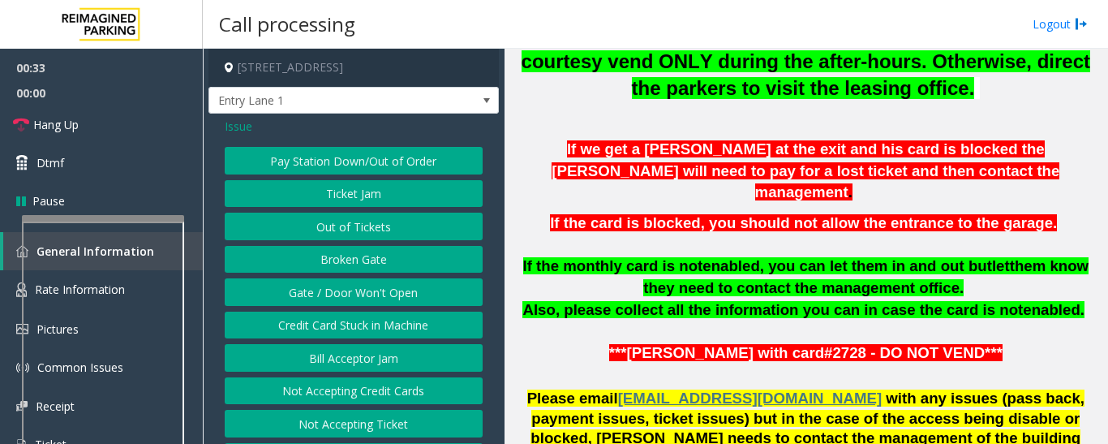
click at [356, 292] on button "Gate / Door Won't Open" at bounding box center [354, 292] width 258 height 28
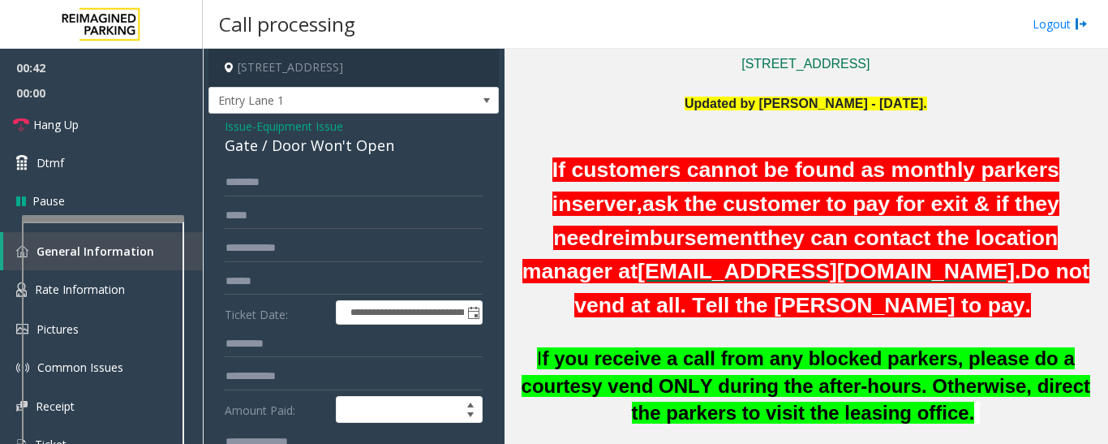
scroll to position [487, 0]
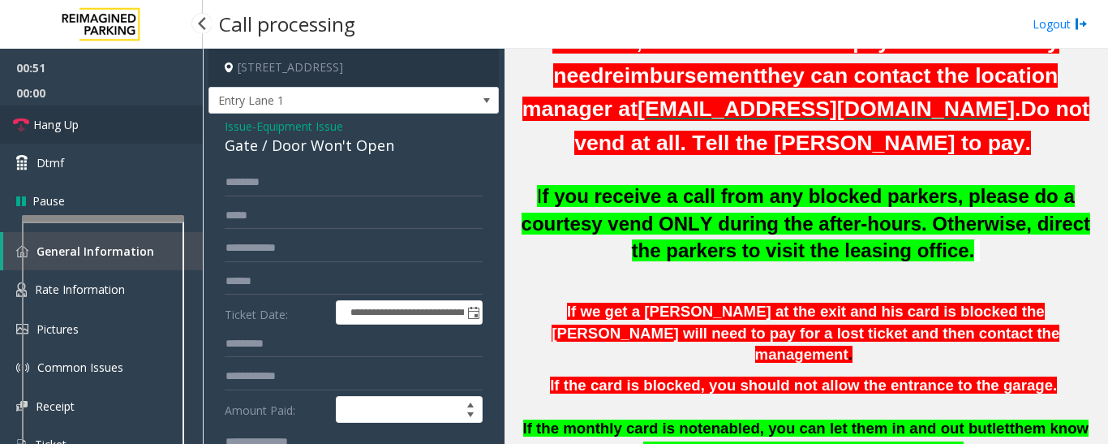
click at [118, 131] on link "Hang Up" at bounding box center [101, 124] width 203 height 38
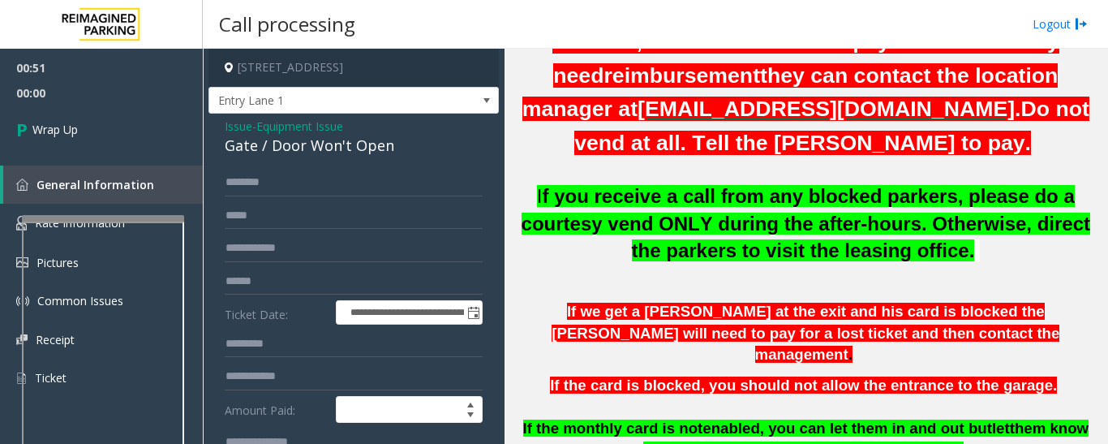
click at [242, 145] on div "Gate / Door Won't Open" at bounding box center [354, 146] width 258 height 22
click at [242, 144] on div "Gate / Door Won't Open" at bounding box center [354, 146] width 258 height 22
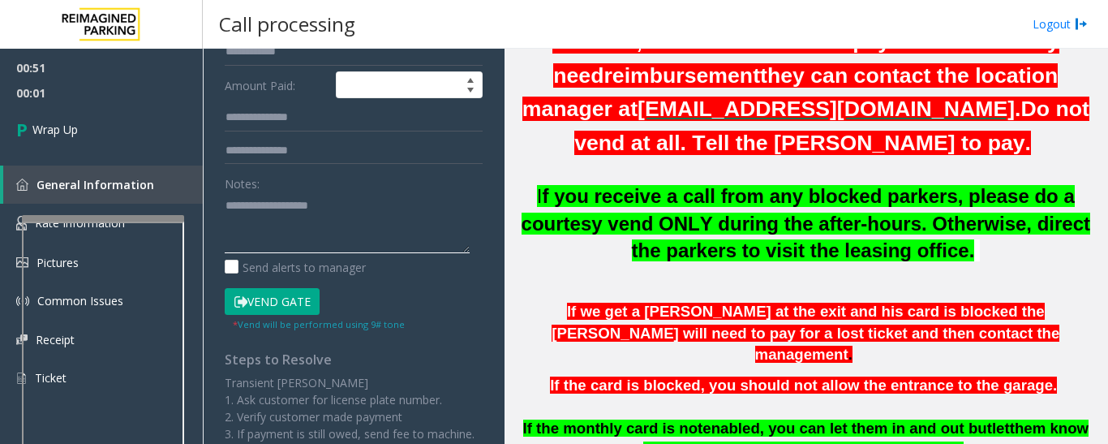
click at [266, 216] on textarea at bounding box center [347, 222] width 245 height 61
paste textarea "**********"
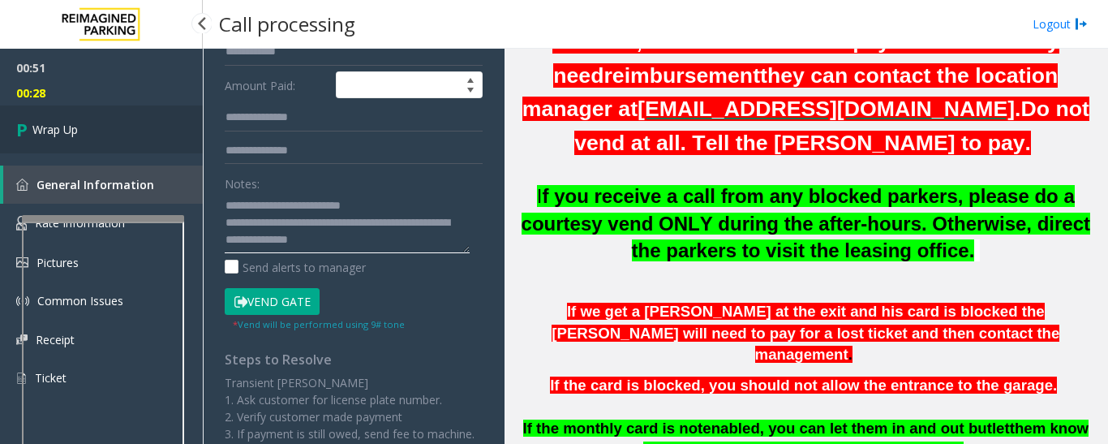
type textarea "**********"
click at [95, 128] on link "Wrap Up" at bounding box center [101, 129] width 203 height 48
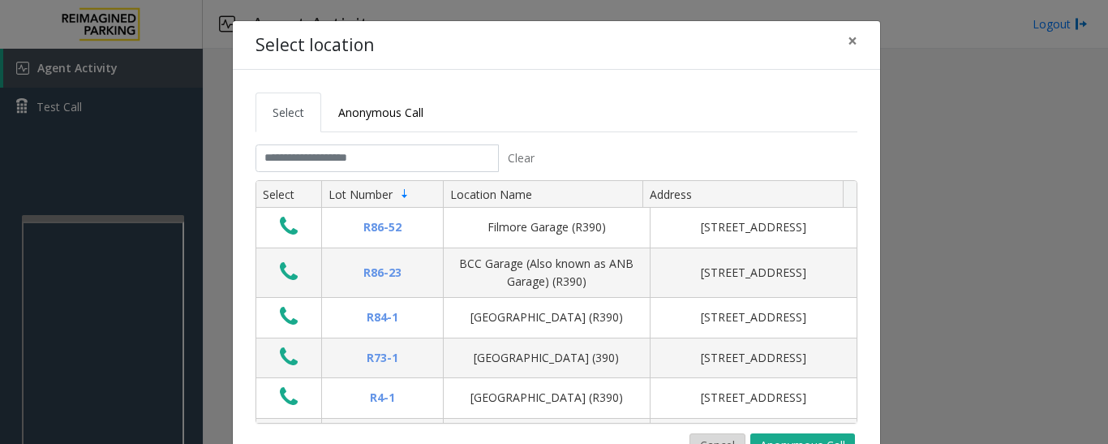
click at [711, 435] on button "Cancel" at bounding box center [717, 445] width 56 height 24
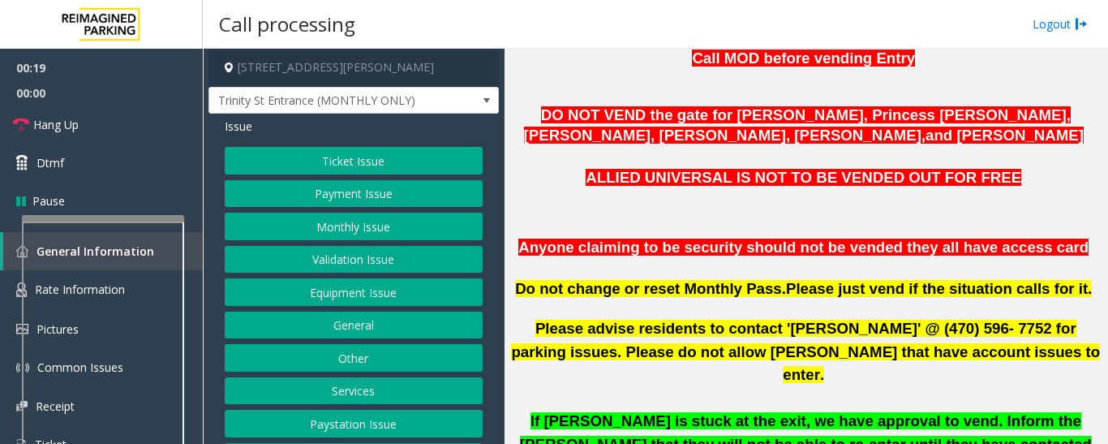
scroll to position [67, 0]
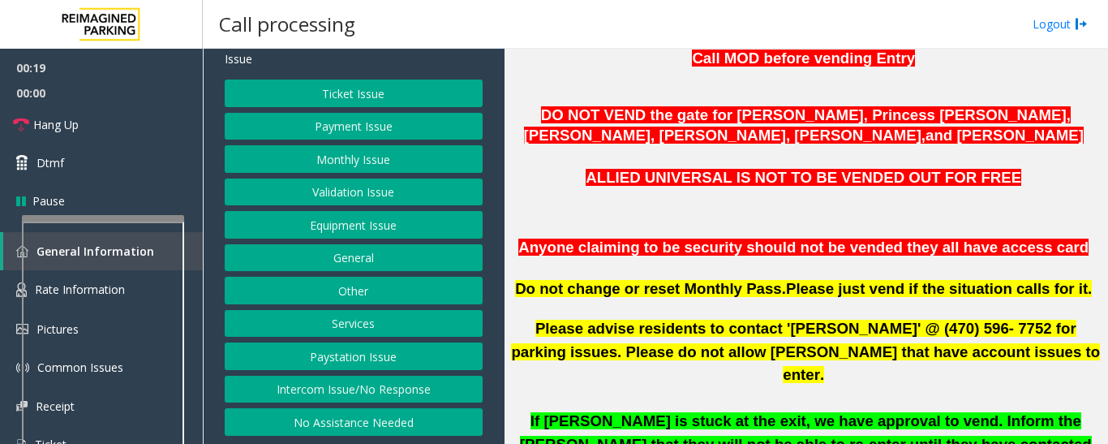
click at [366, 386] on button "Intercom Issue/No Response" at bounding box center [354, 389] width 258 height 28
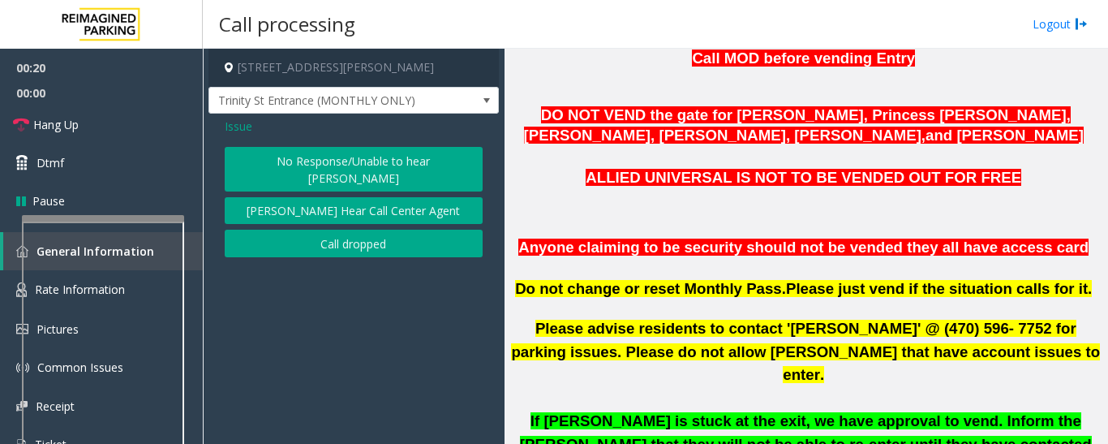
scroll to position [0, 0]
click at [390, 169] on button "No Response/Unable to hear [PERSON_NAME]" at bounding box center [354, 169] width 258 height 45
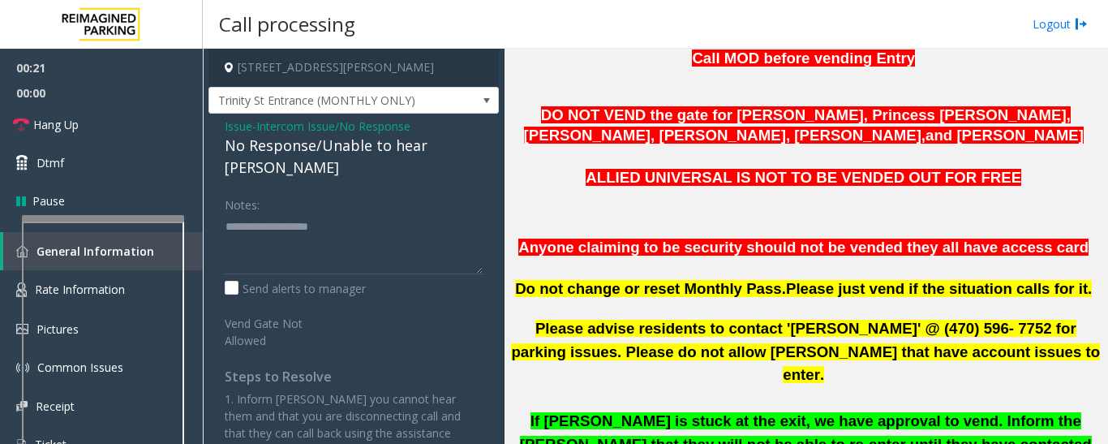
click at [392, 155] on div "No Response/Unable to hear [PERSON_NAME]" at bounding box center [354, 157] width 258 height 44
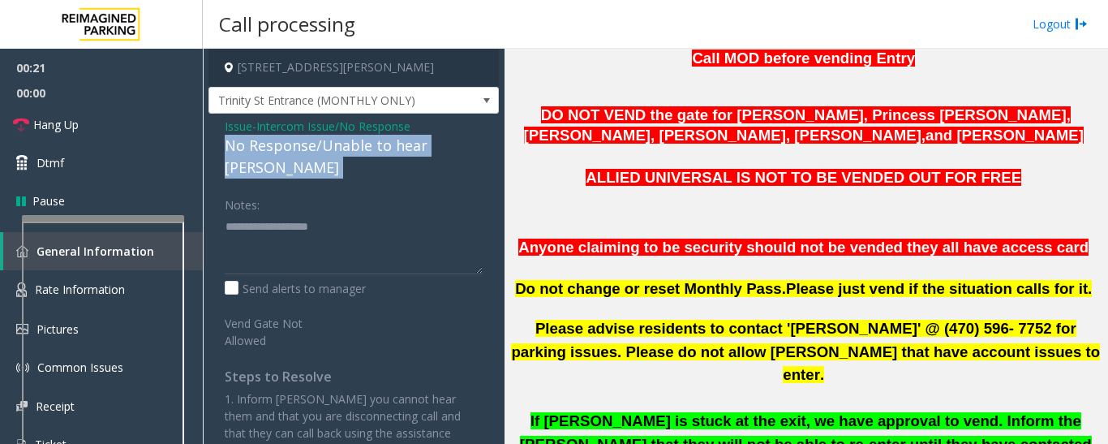
click at [392, 155] on div "No Response/Unable to hear [PERSON_NAME]" at bounding box center [354, 157] width 258 height 44
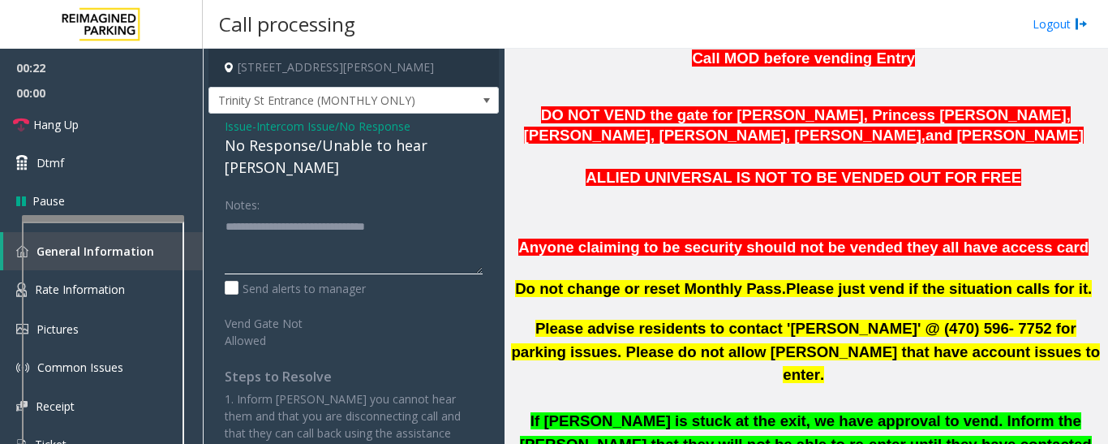
click at [448, 213] on textarea at bounding box center [354, 243] width 258 height 61
type textarea "**********"
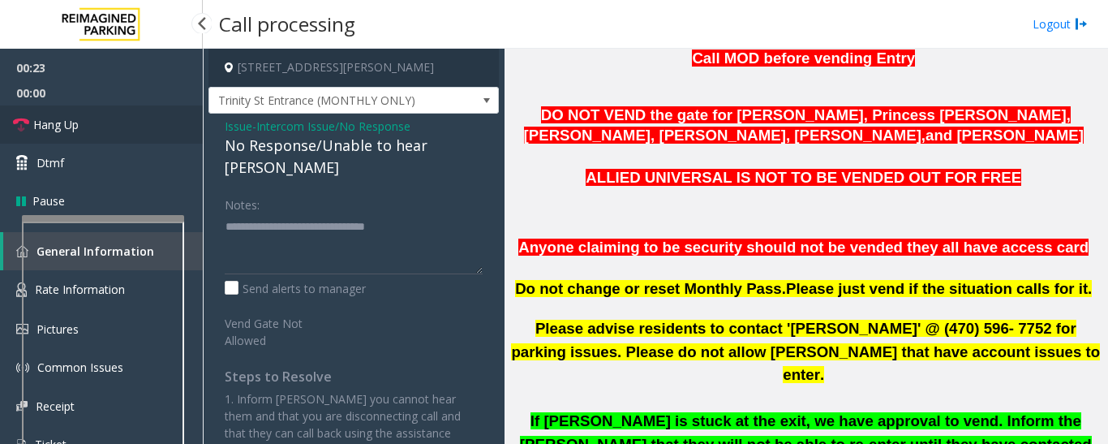
click at [51, 141] on link "Hang Up" at bounding box center [101, 124] width 203 height 38
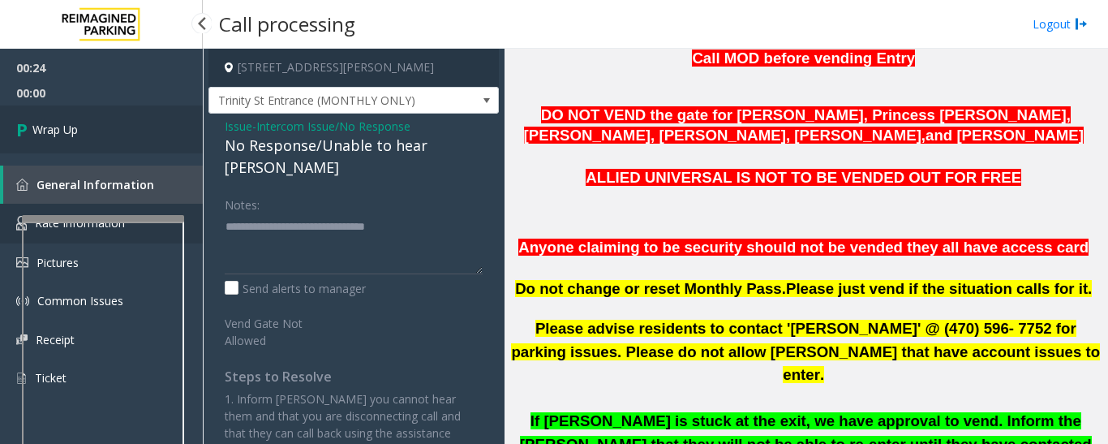
drag, startPoint x: 6, startPoint y: 144, endPoint x: 197, endPoint y: 206, distance: 201.3
click at [7, 144] on link "Wrap Up" at bounding box center [101, 129] width 203 height 48
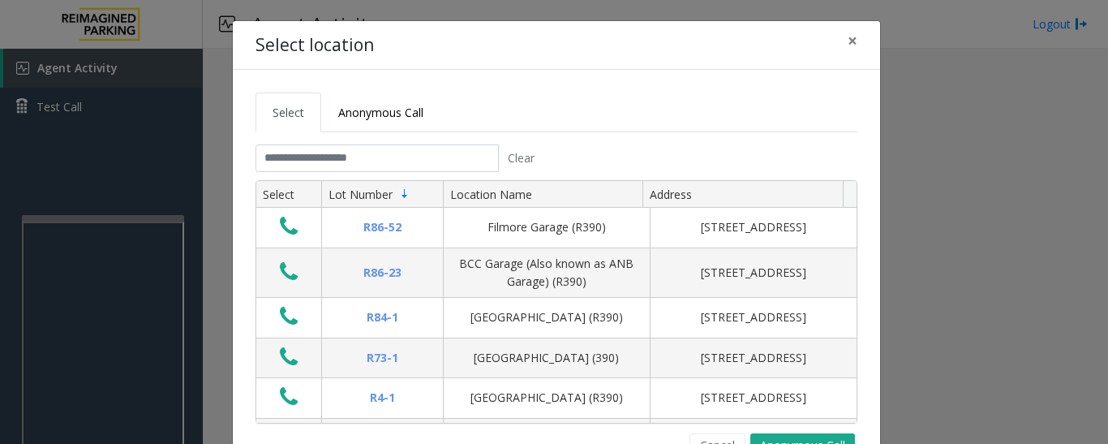
click at [703, 431] on tab "Clear Select Lot Number Location Name Address R86-[GEOGRAPHIC_DATA][STREET_ADDR…" at bounding box center [556, 300] width 602 height 313
click at [705, 437] on button "Cancel" at bounding box center [717, 445] width 56 height 24
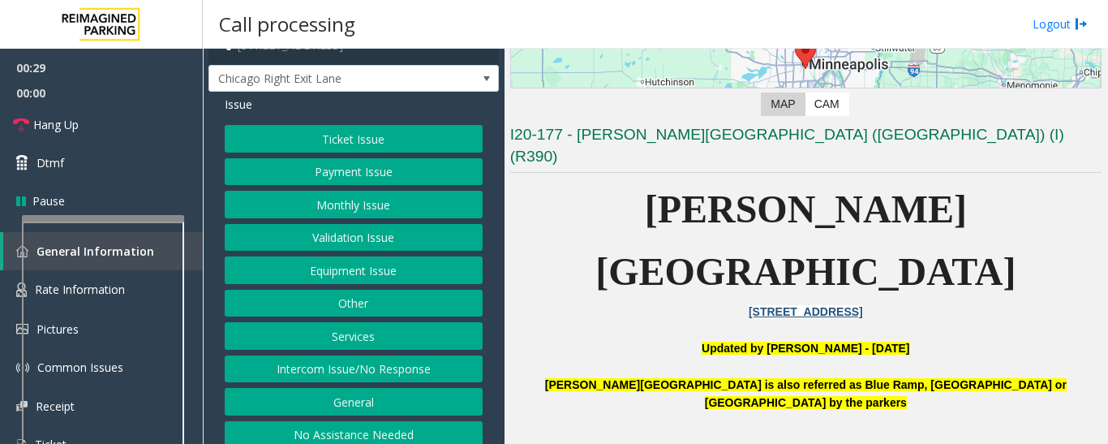
scroll to position [34, 0]
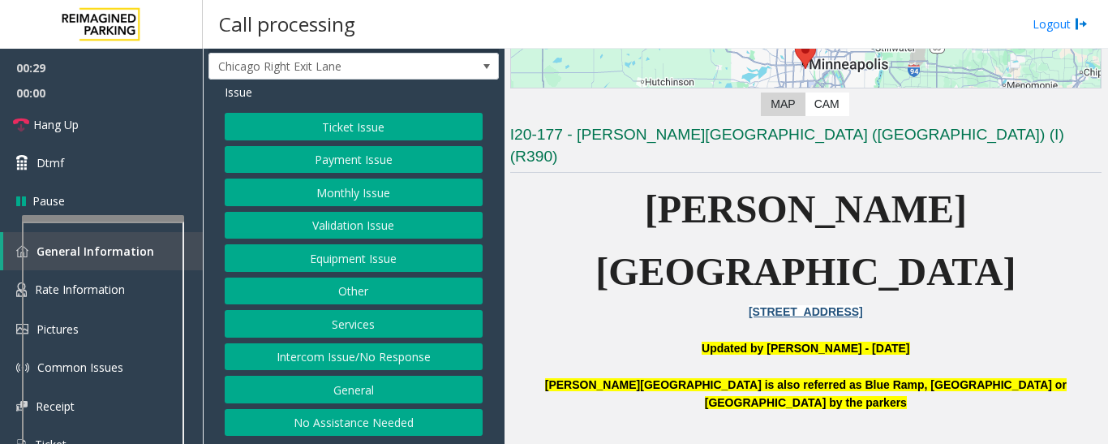
click at [424, 255] on button "Equipment Issue" at bounding box center [354, 258] width 258 height 28
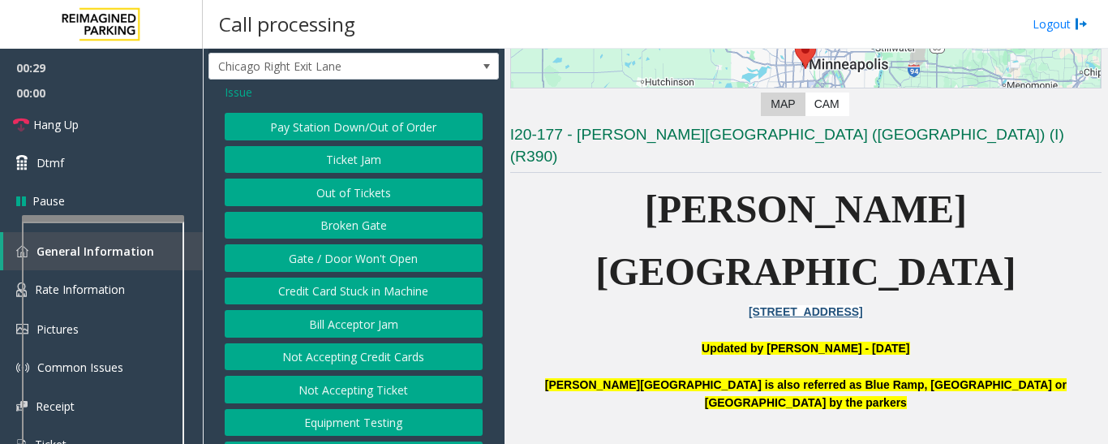
click at [341, 257] on button "Gate / Door Won't Open" at bounding box center [354, 258] width 258 height 28
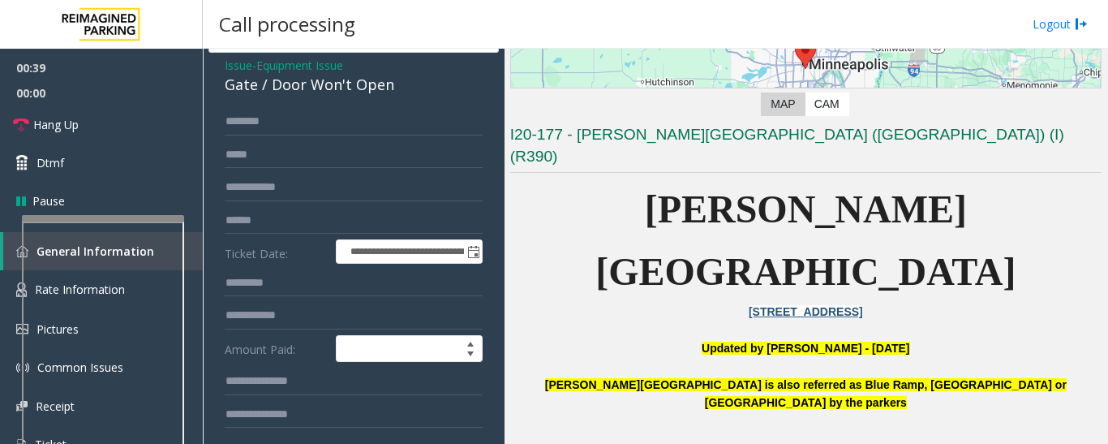
scroll to position [0, 0]
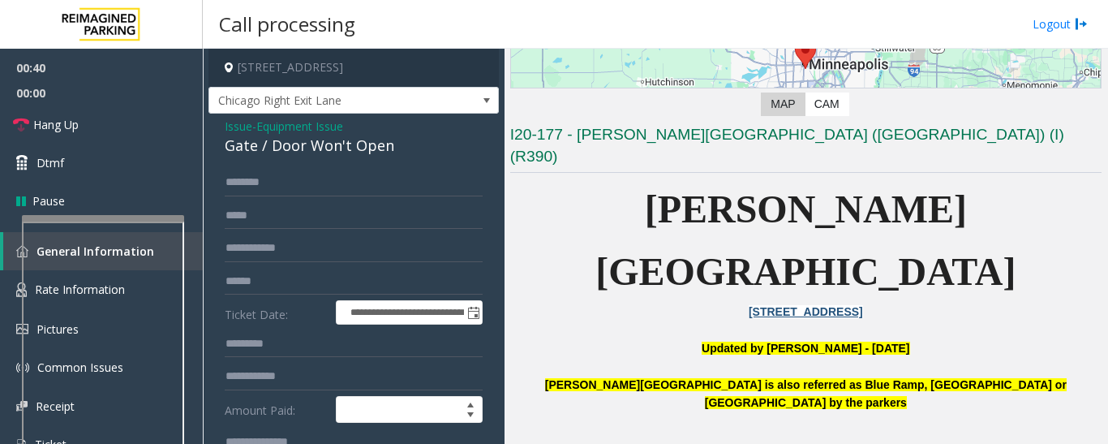
click at [240, 129] on span "Issue" at bounding box center [239, 126] width 28 height 17
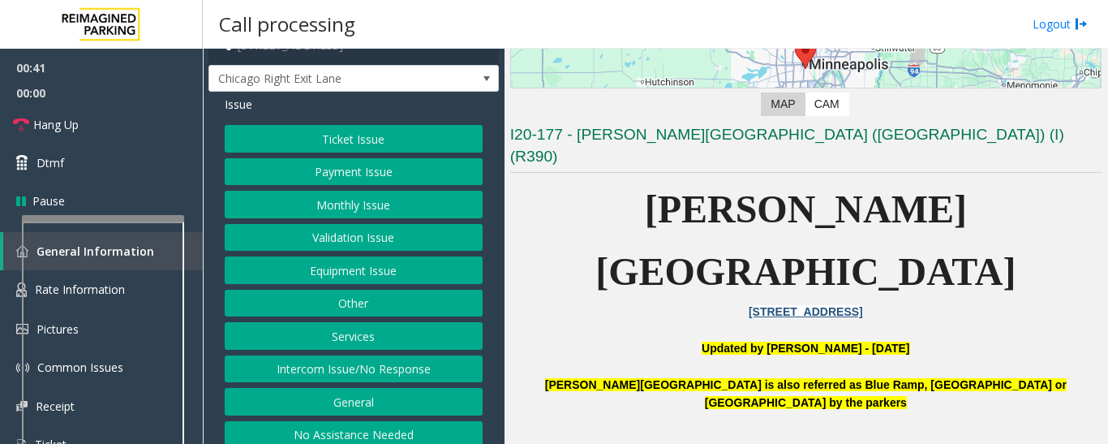
scroll to position [34, 0]
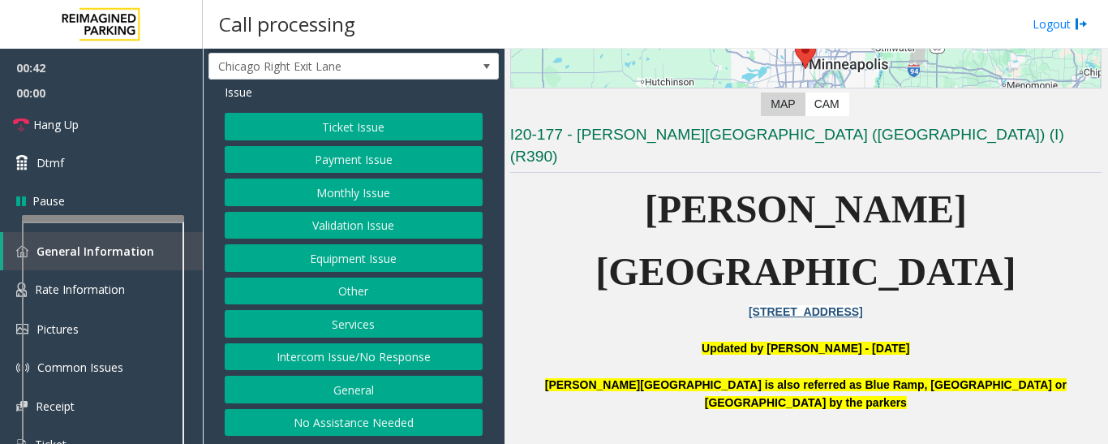
click at [385, 419] on button "No Assistance Needed" at bounding box center [354, 423] width 258 height 28
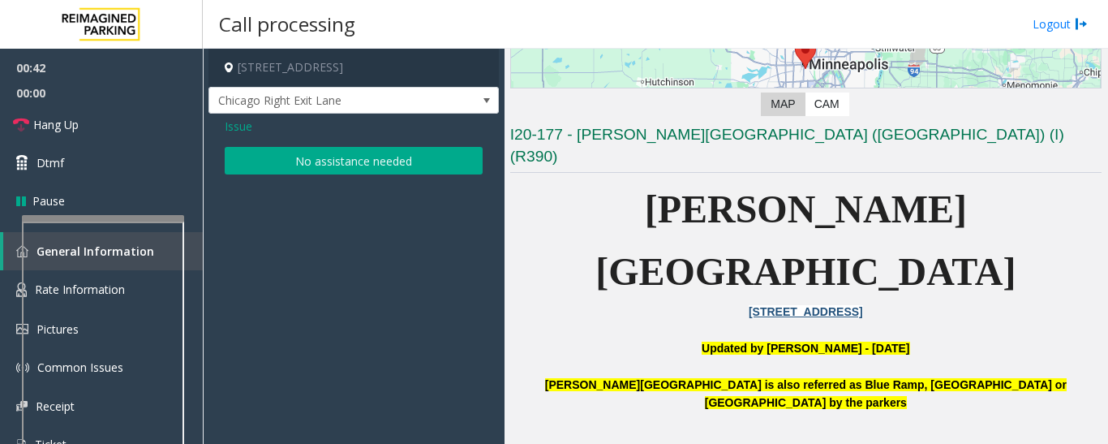
click at [382, 152] on button "No assistance needed" at bounding box center [354, 161] width 258 height 28
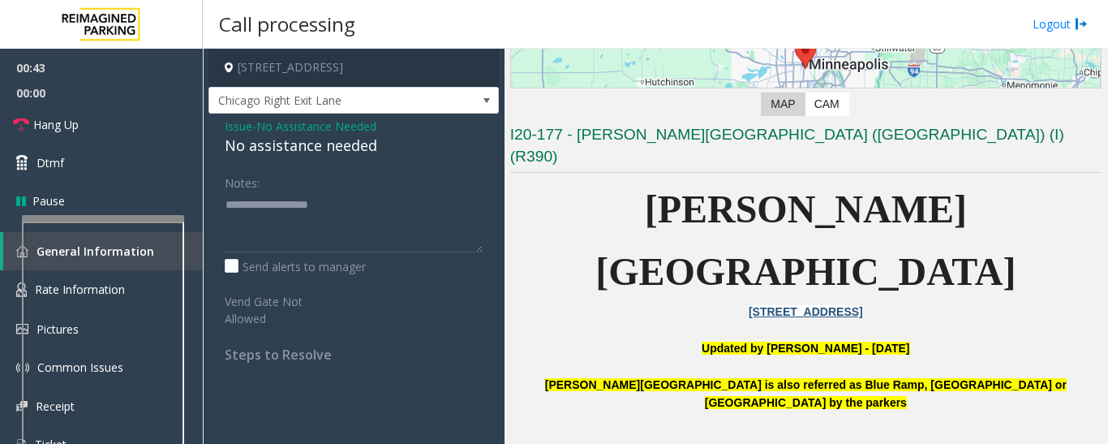
click at [322, 138] on div "No assistance needed" at bounding box center [354, 146] width 258 height 22
click at [370, 212] on textarea at bounding box center [354, 221] width 258 height 61
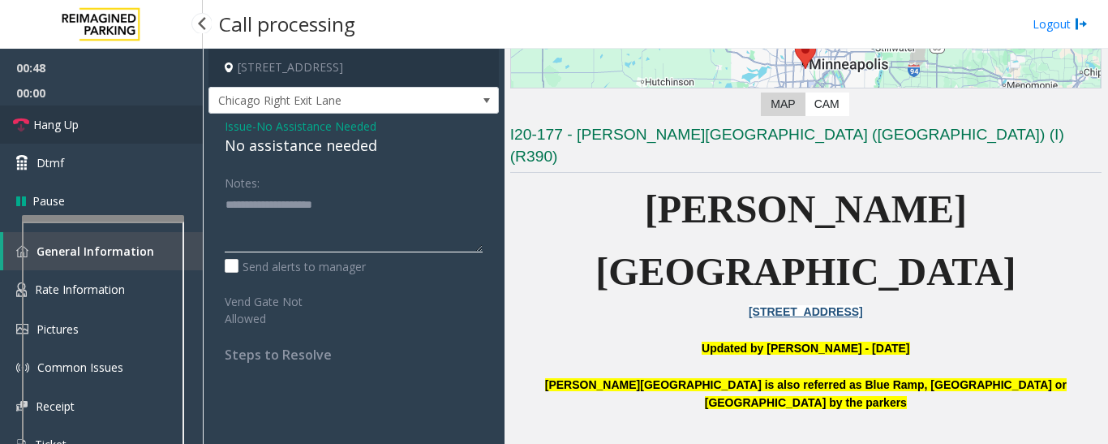
type textarea "**********"
click at [66, 122] on span "Hang Up" at bounding box center [55, 124] width 45 height 17
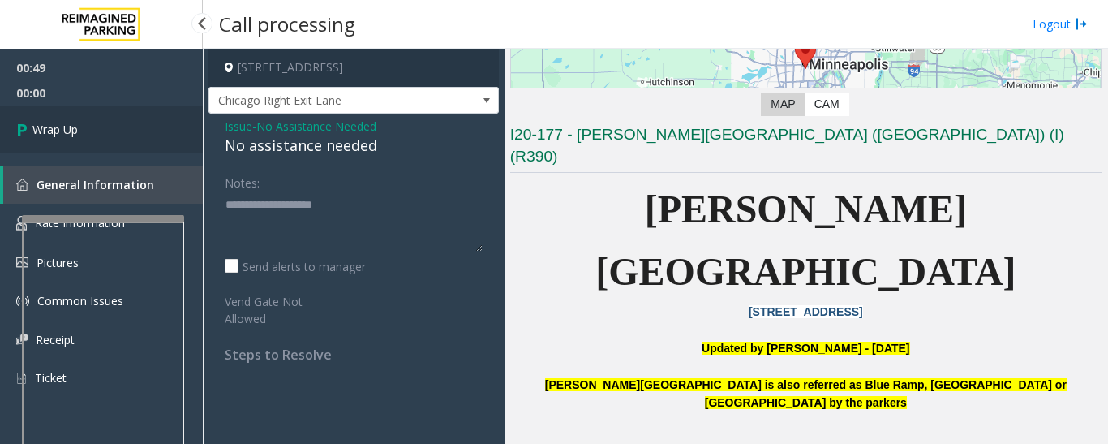
click at [29, 122] on icon at bounding box center [24, 129] width 16 height 27
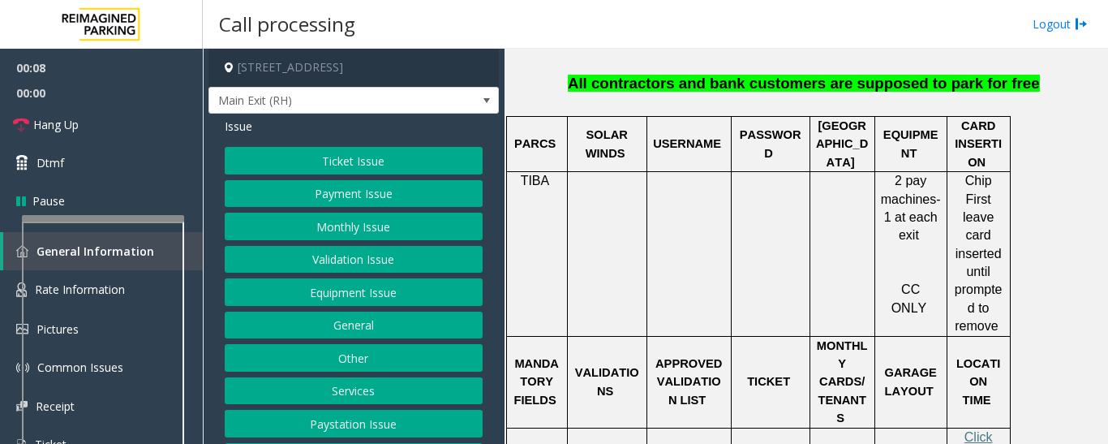
scroll to position [568, 0]
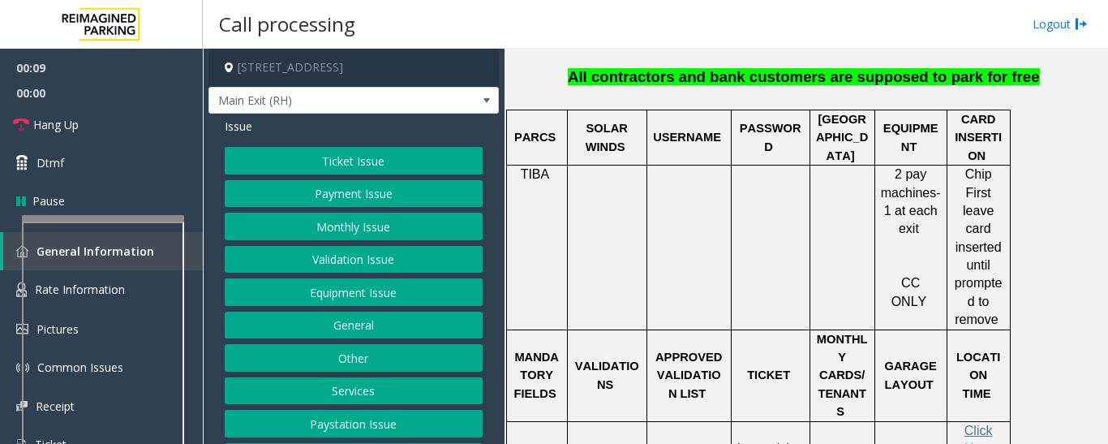
click at [393, 208] on button "Payment Issue" at bounding box center [354, 194] width 258 height 28
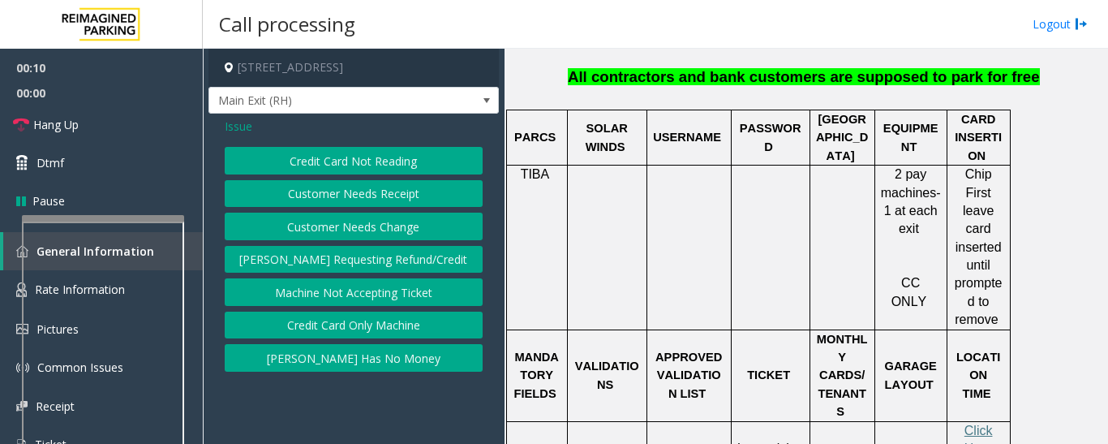
click at [382, 174] on button "Credit Card Not Reading" at bounding box center [354, 161] width 258 height 28
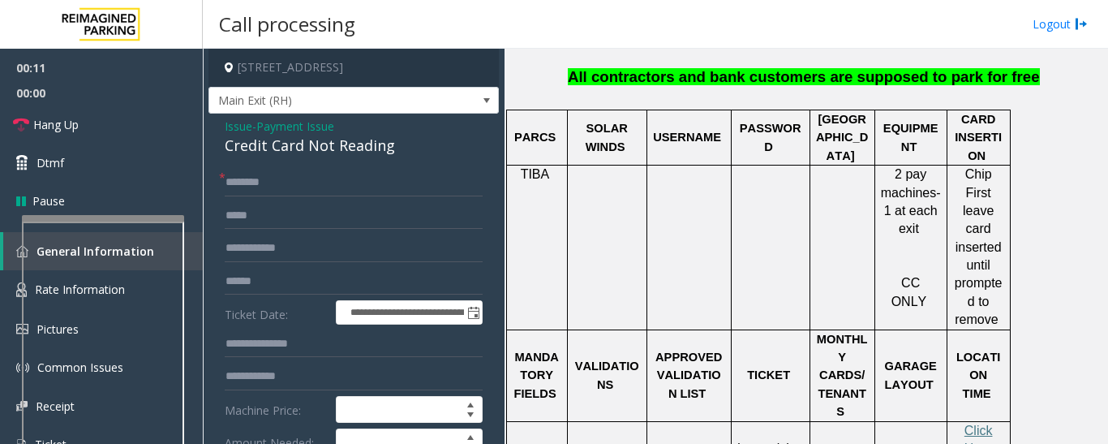
click at [272, 157] on div "Credit Card Not Reading" at bounding box center [354, 146] width 258 height 22
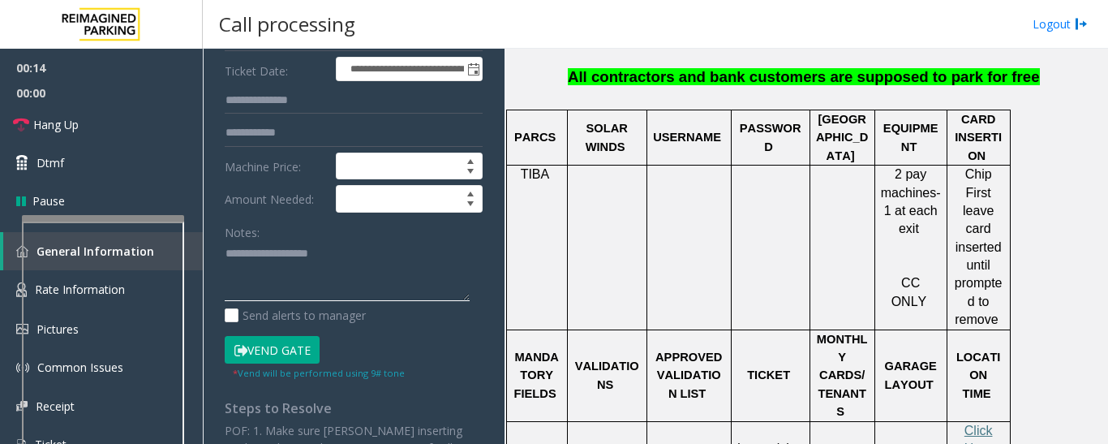
click at [281, 280] on textarea at bounding box center [347, 271] width 245 height 61
paste textarea "**********"
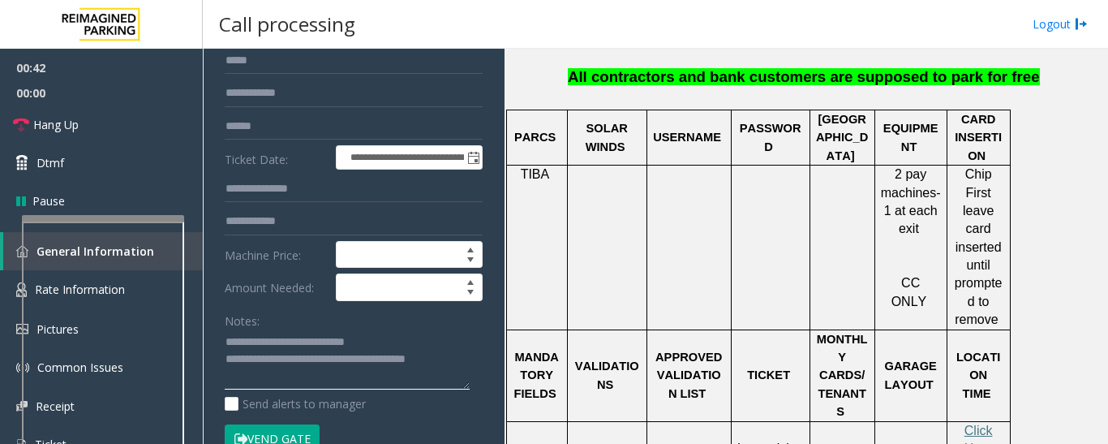
scroll to position [0, 0]
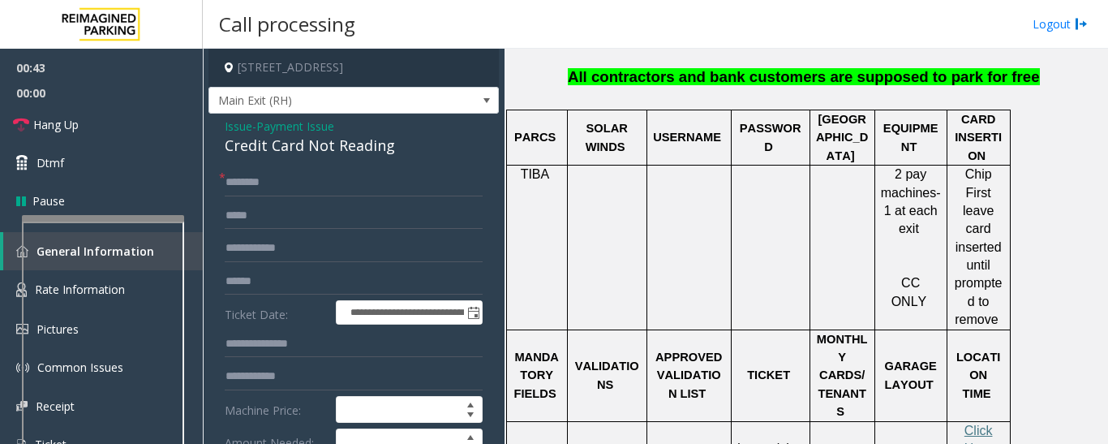
type textarea "**********"
click at [282, 186] on input "text" at bounding box center [354, 183] width 258 height 28
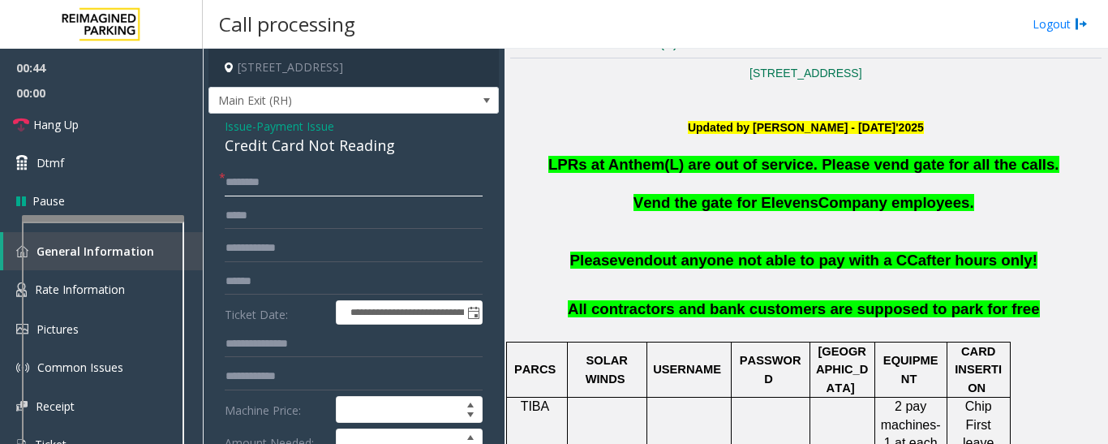
scroll to position [243, 0]
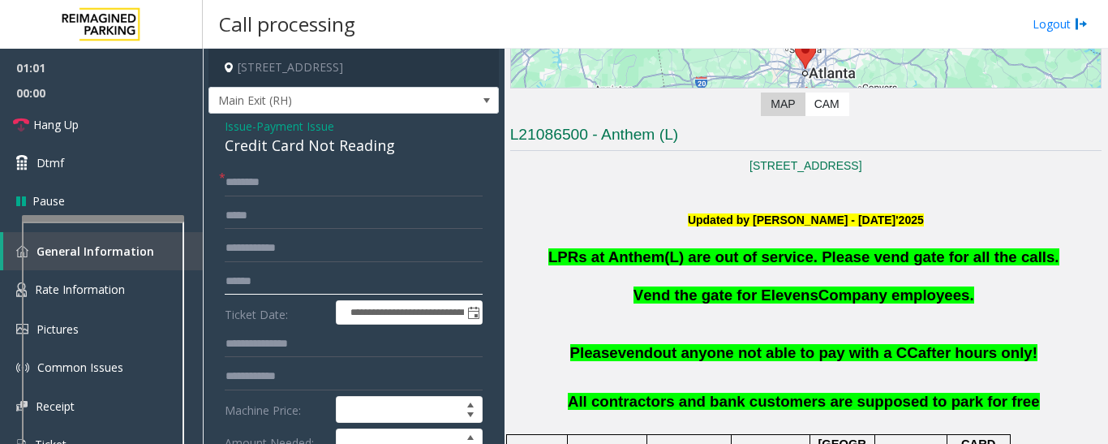
click at [298, 292] on input "text" at bounding box center [354, 282] width 258 height 28
click at [284, 289] on input "text" at bounding box center [354, 282] width 258 height 28
click at [401, 285] on input "text" at bounding box center [354, 282] width 258 height 28
type input "*******"
click at [371, 196] on input "text" at bounding box center [354, 183] width 258 height 28
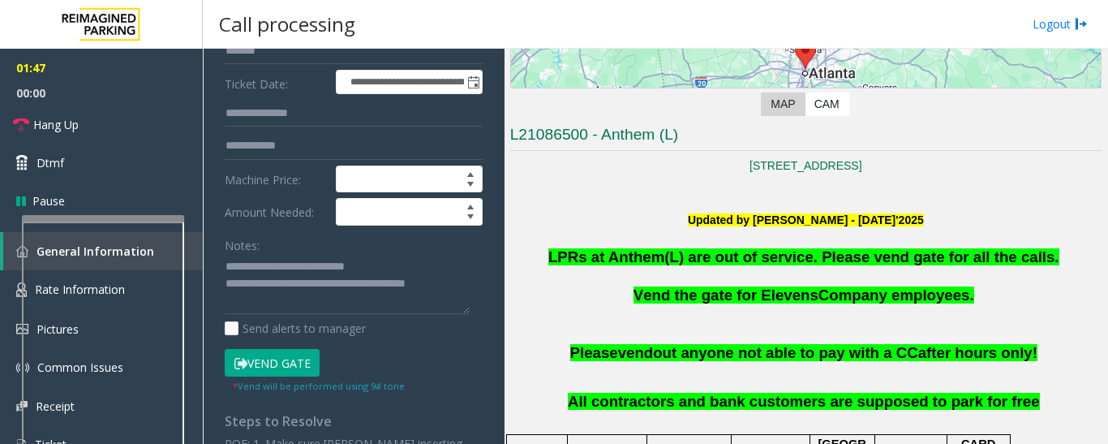
scroll to position [324, 0]
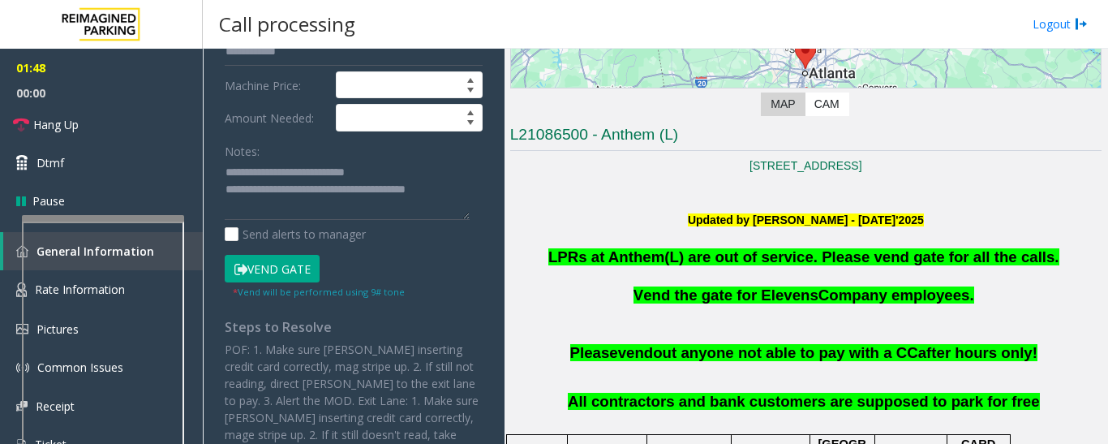
type input "****"
click at [297, 281] on button "Vend Gate" at bounding box center [272, 269] width 95 height 28
click at [367, 221] on textarea at bounding box center [347, 190] width 245 height 61
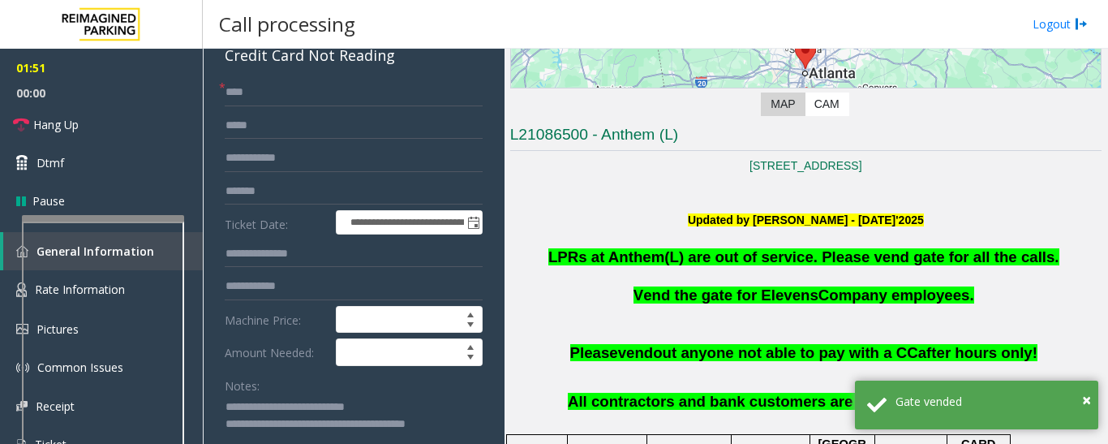
scroll to position [81, 0]
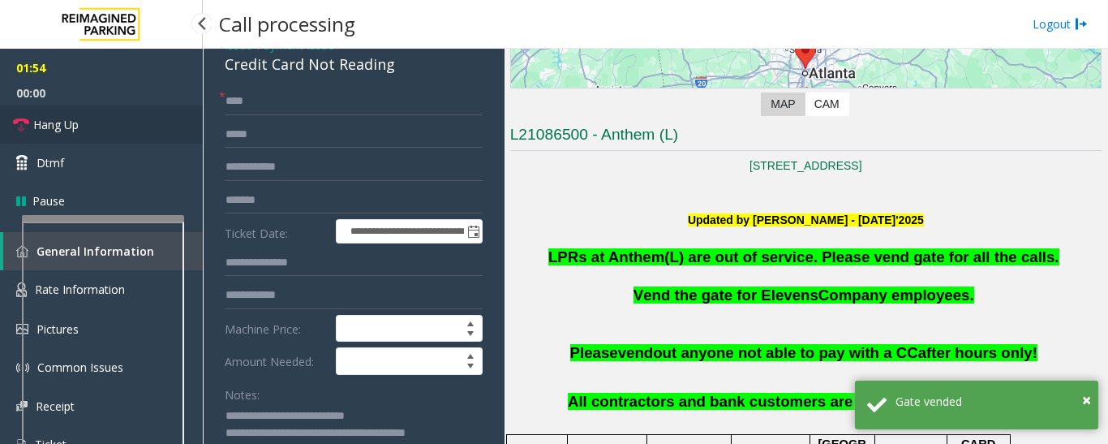
click at [49, 120] on span "Hang Up" at bounding box center [55, 124] width 45 height 17
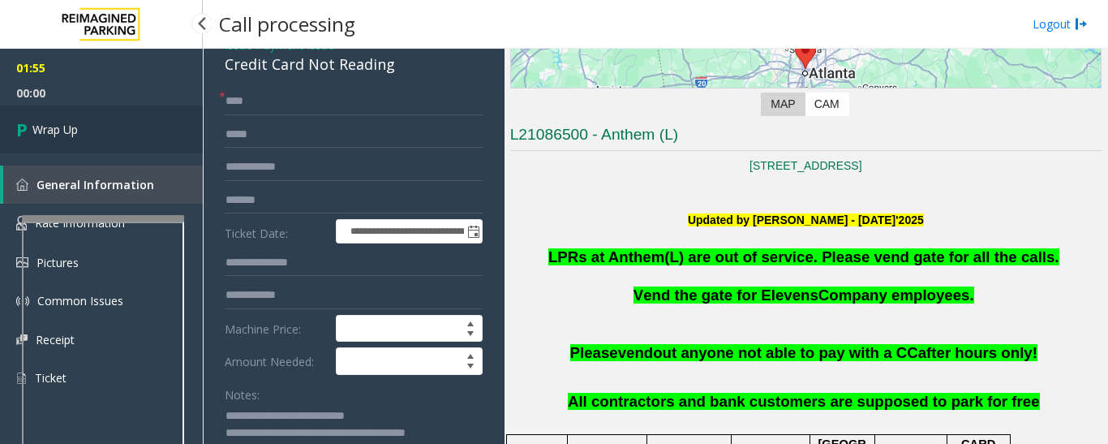
drag, startPoint x: 71, startPoint y: 120, endPoint x: 812, endPoint y: 380, distance: 785.6
click at [51, 129] on span "Wrap Up" at bounding box center [54, 129] width 45 height 17
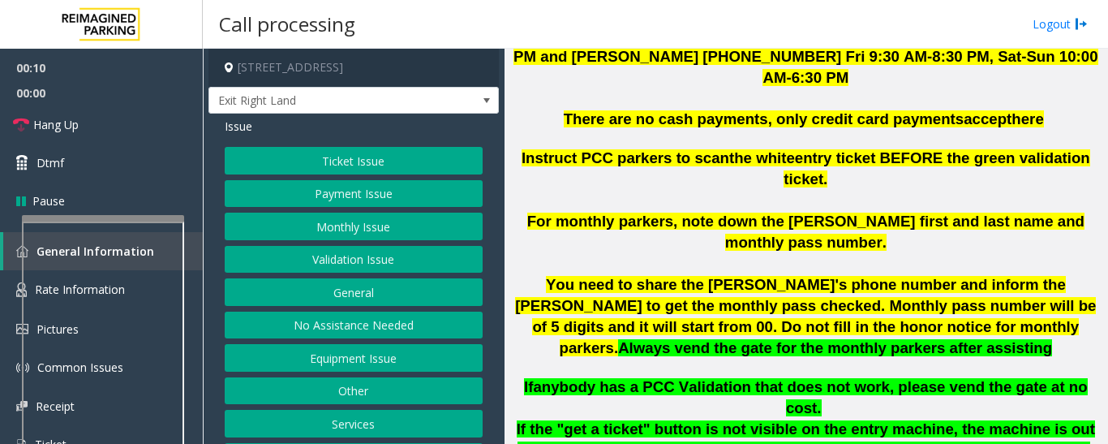
scroll to position [730, 0]
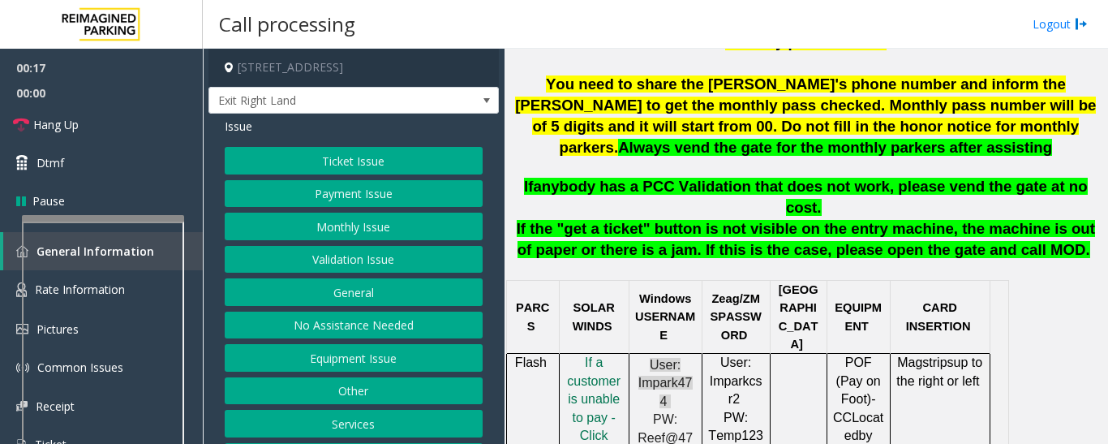
click at [345, 223] on button "Monthly Issue" at bounding box center [354, 226] width 258 height 28
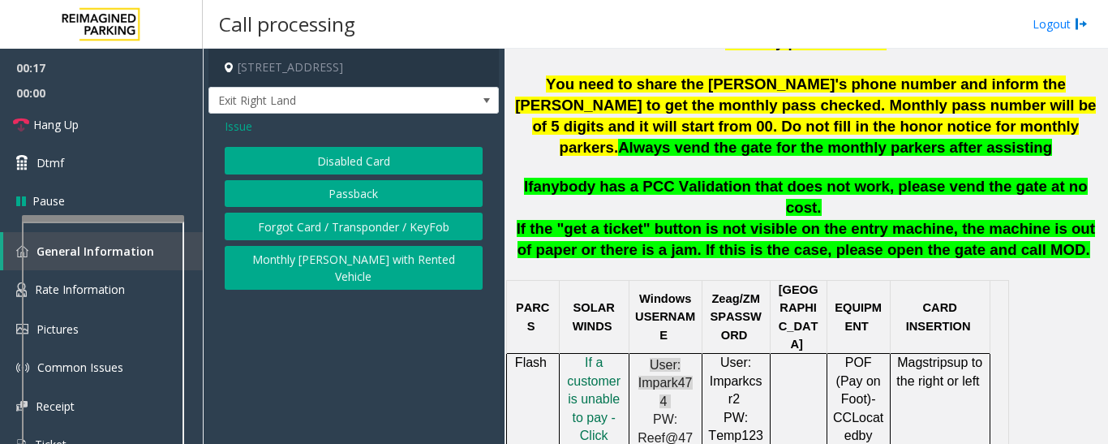
click at [364, 161] on button "Disabled Card" at bounding box center [354, 161] width 258 height 28
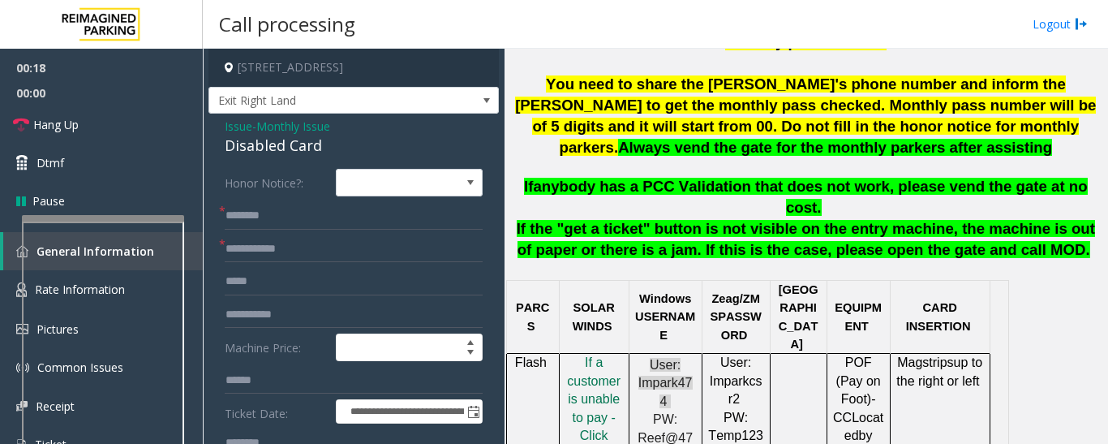
click at [314, 148] on div "Disabled Card" at bounding box center [354, 146] width 258 height 22
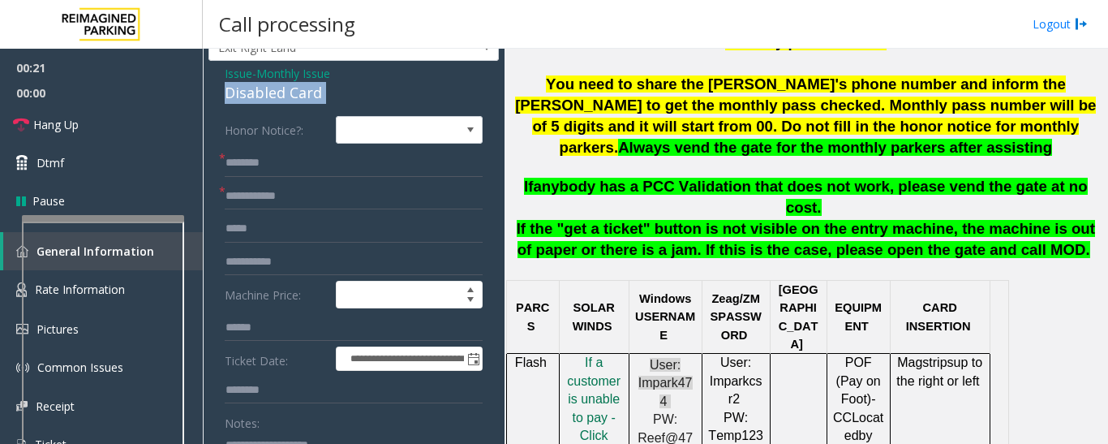
scroll to position [81, 0]
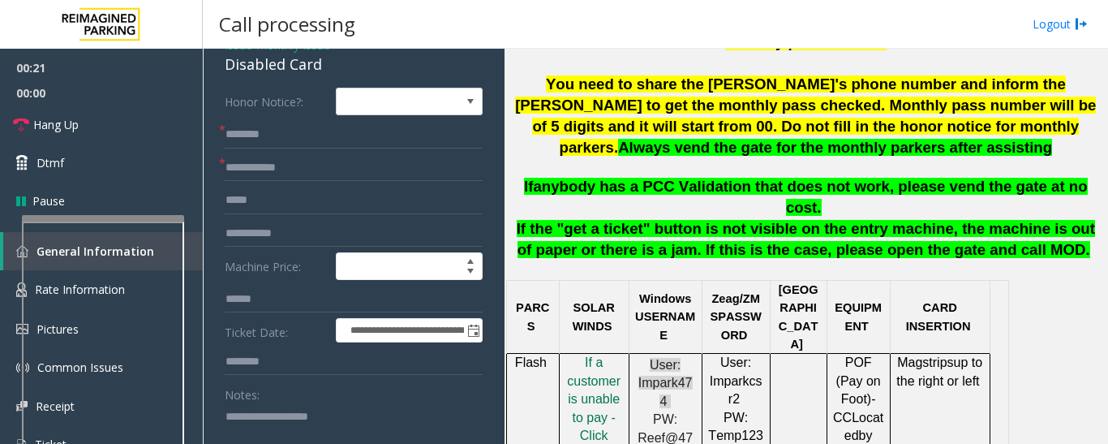
click at [302, 421] on textarea at bounding box center [347, 433] width 245 height 61
paste textarea "**********"
type textarea "**********"
click at [254, 141] on input "text" at bounding box center [354, 135] width 258 height 28
type input "*****"
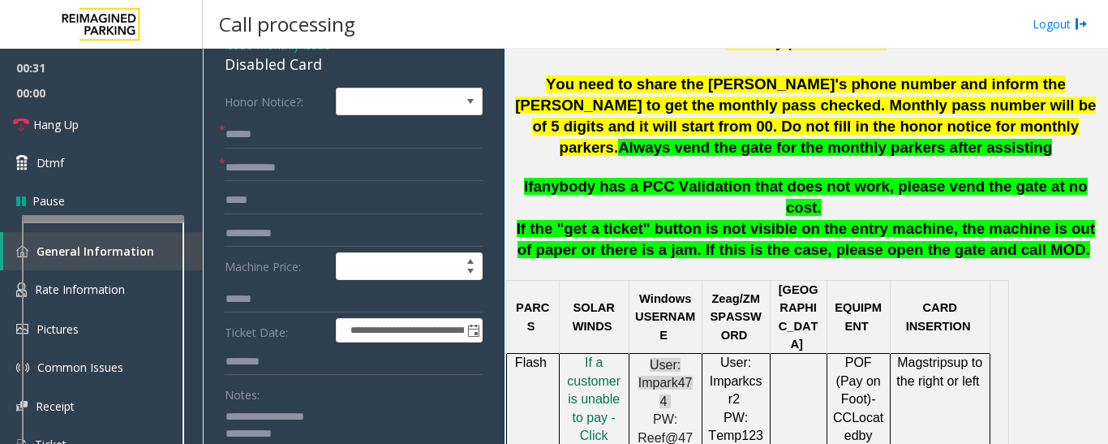
click at [348, 184] on form "**********" at bounding box center [354, 315] width 258 height 455
click at [358, 161] on input "text" at bounding box center [354, 168] width 258 height 28
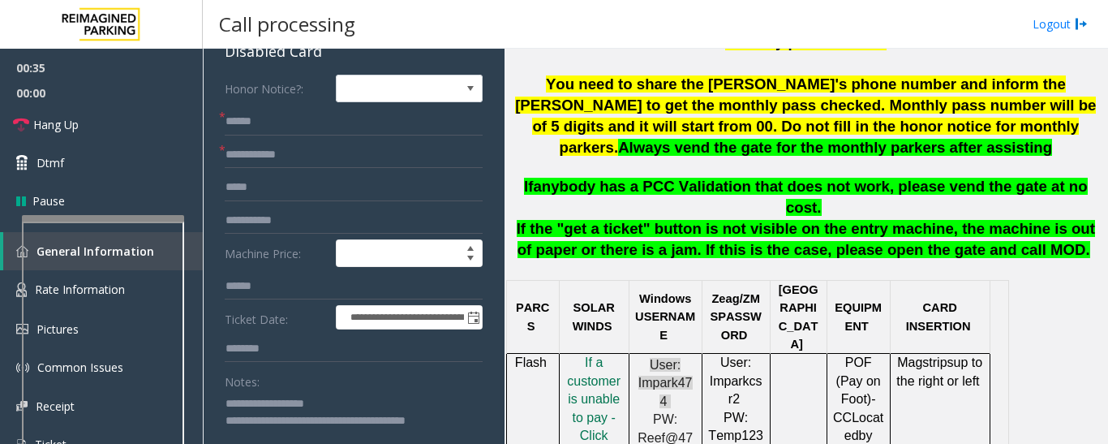
scroll to position [0, 0]
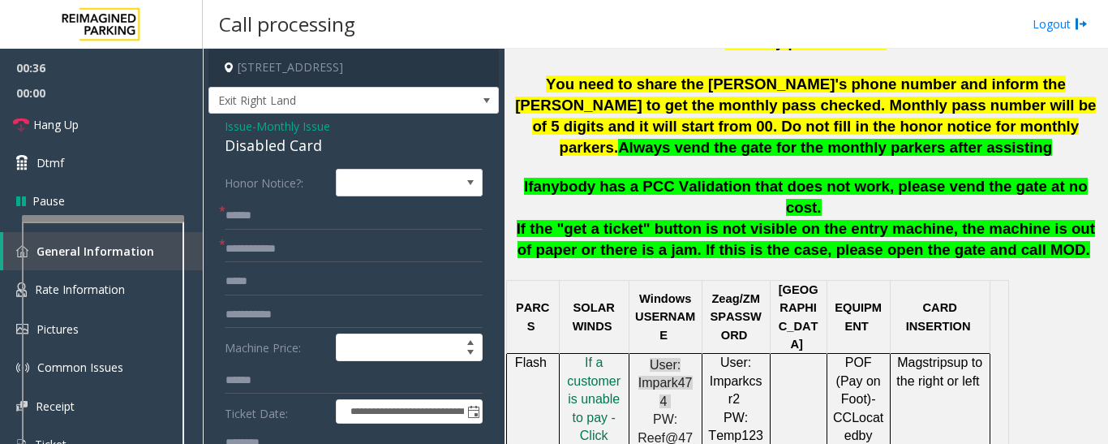
type textarea "**********"
click at [268, 249] on input "text" at bounding box center [354, 249] width 258 height 28
click at [232, 247] on input "******" at bounding box center [354, 249] width 258 height 28
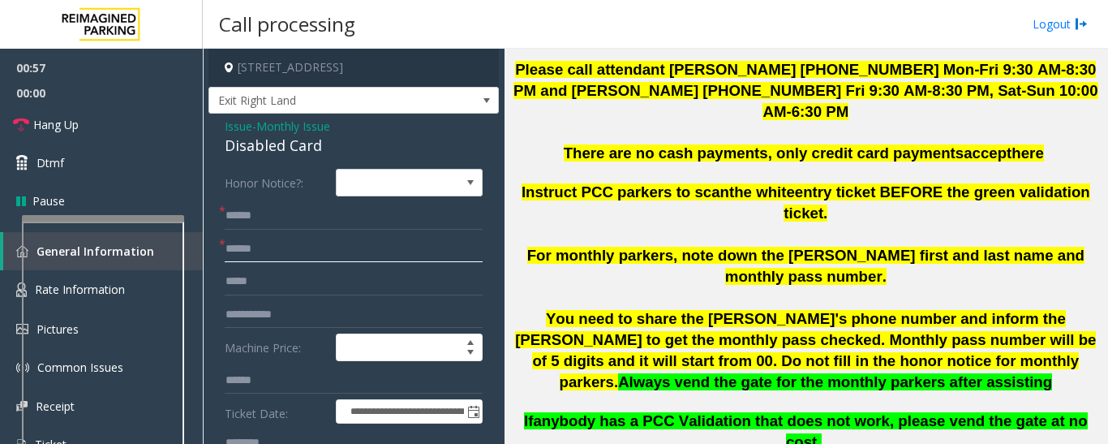
scroll to position [487, 0]
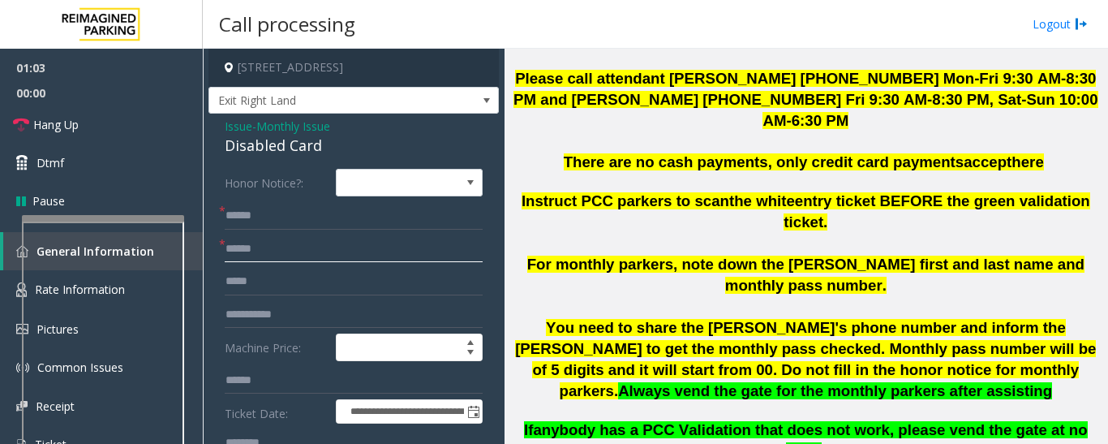
click at [288, 249] on input "******" at bounding box center [354, 249] width 258 height 28
type input "******"
click at [300, 214] on input "*****" at bounding box center [354, 216] width 258 height 28
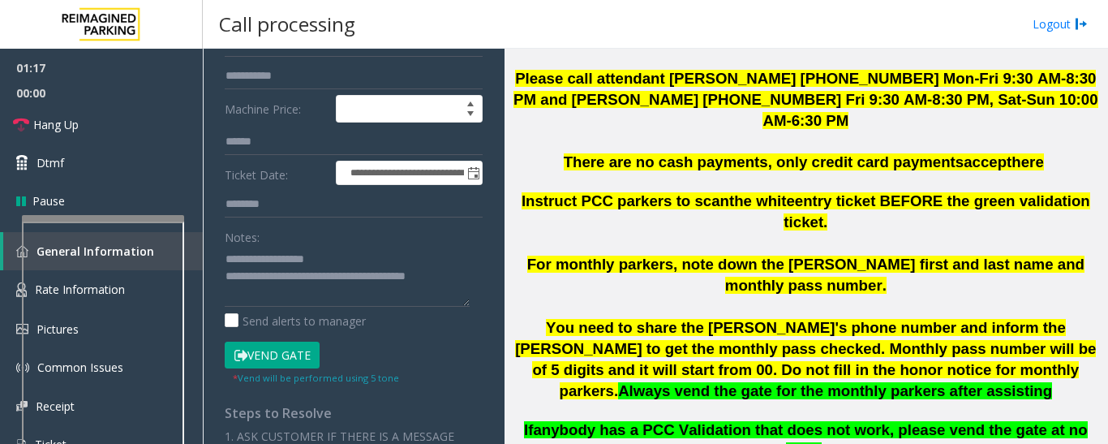
scroll to position [243, 0]
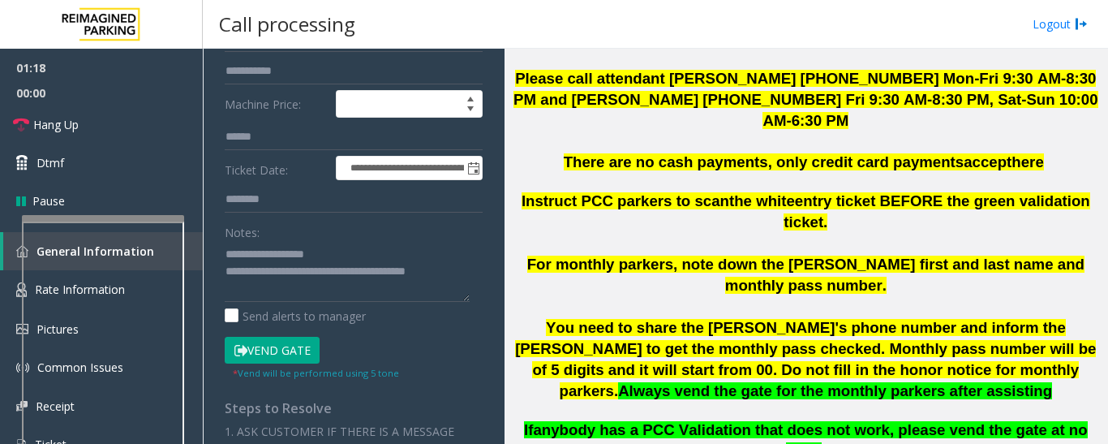
click at [311, 345] on button "Vend Gate" at bounding box center [272, 351] width 95 height 28
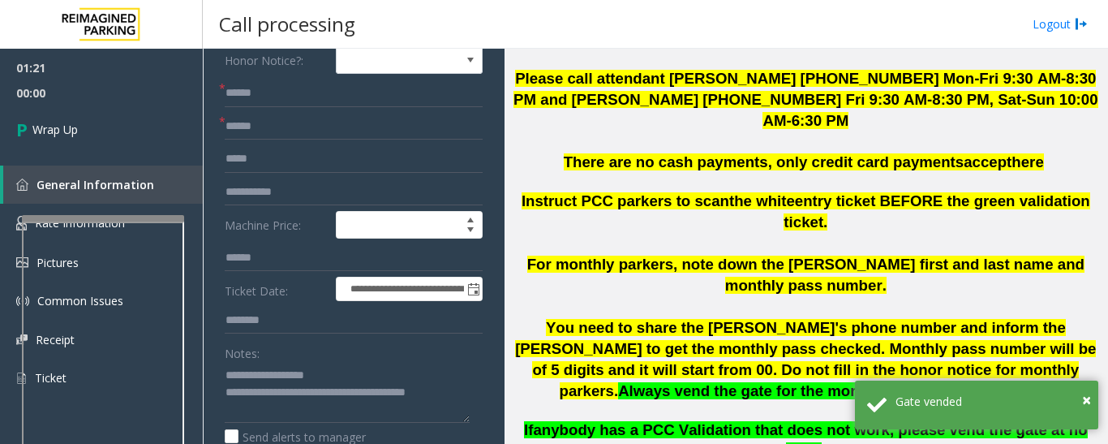
scroll to position [0, 0]
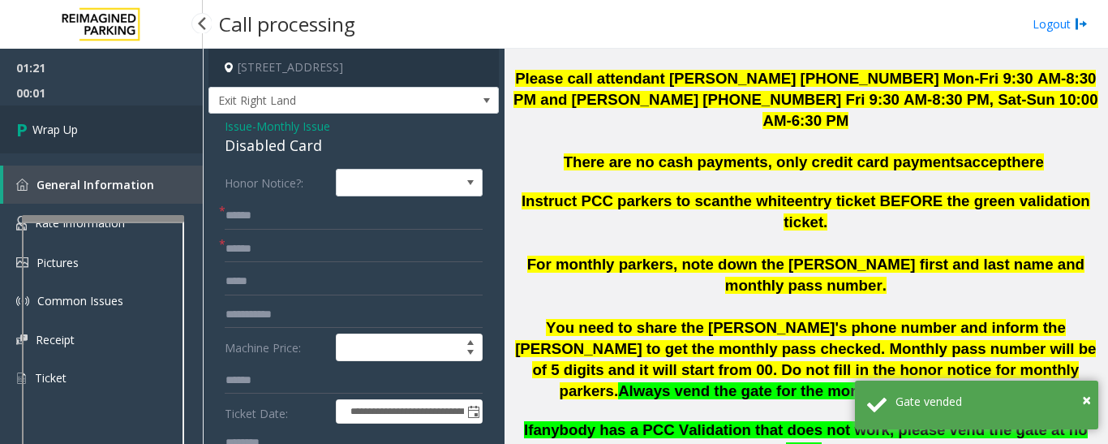
click at [99, 135] on link "Wrap Up" at bounding box center [101, 129] width 203 height 48
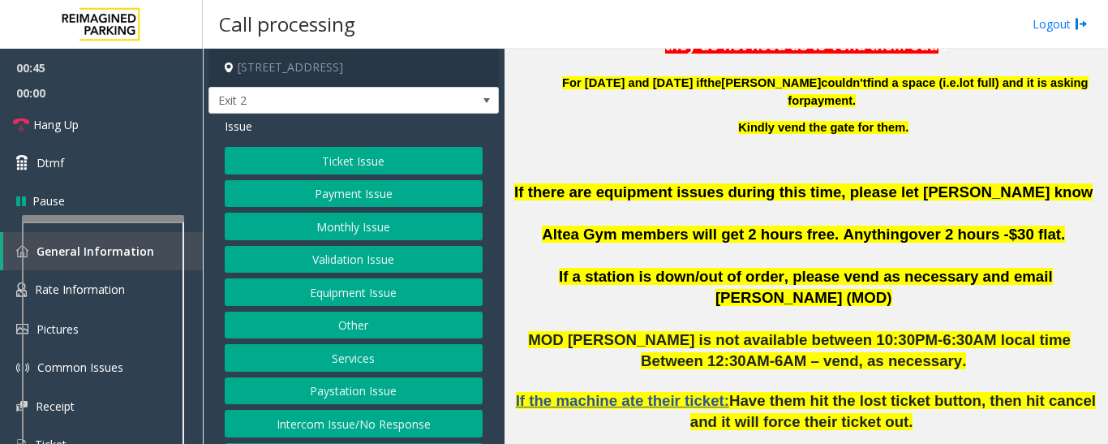
scroll to position [649, 0]
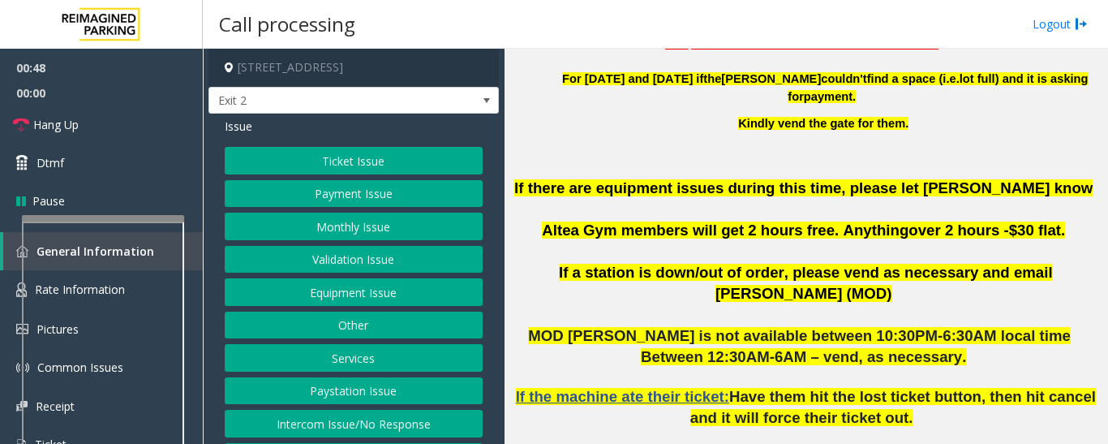
click at [414, 171] on button "Ticket Issue" at bounding box center [354, 161] width 258 height 28
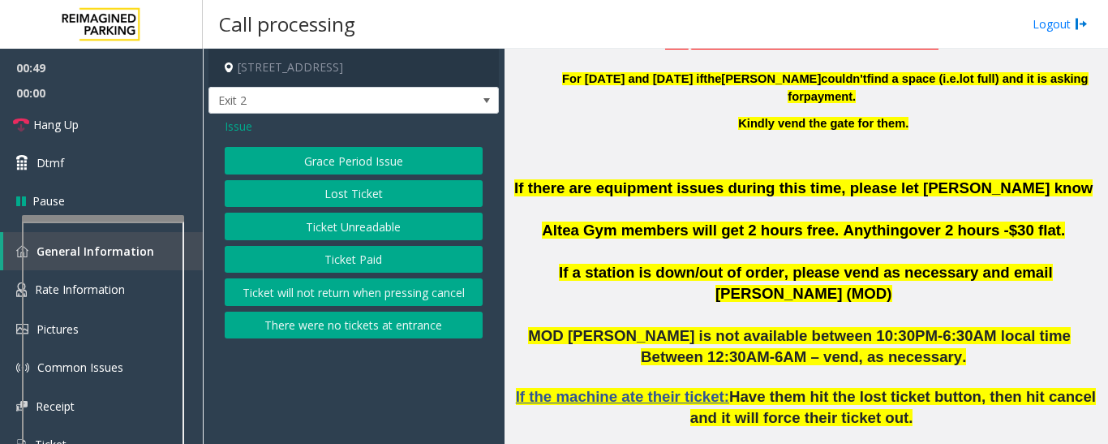
click at [388, 195] on button "Lost Ticket" at bounding box center [354, 194] width 258 height 28
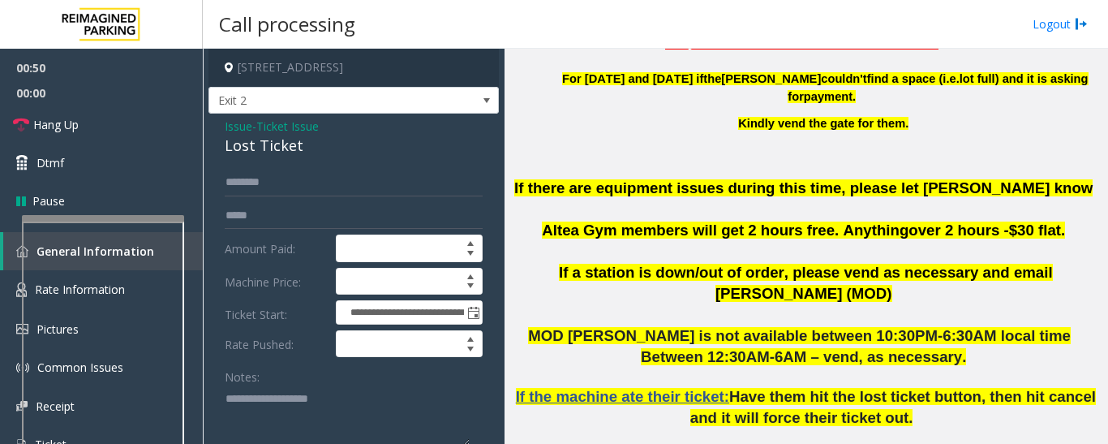
click at [262, 150] on div "Lost Ticket" at bounding box center [354, 146] width 258 height 22
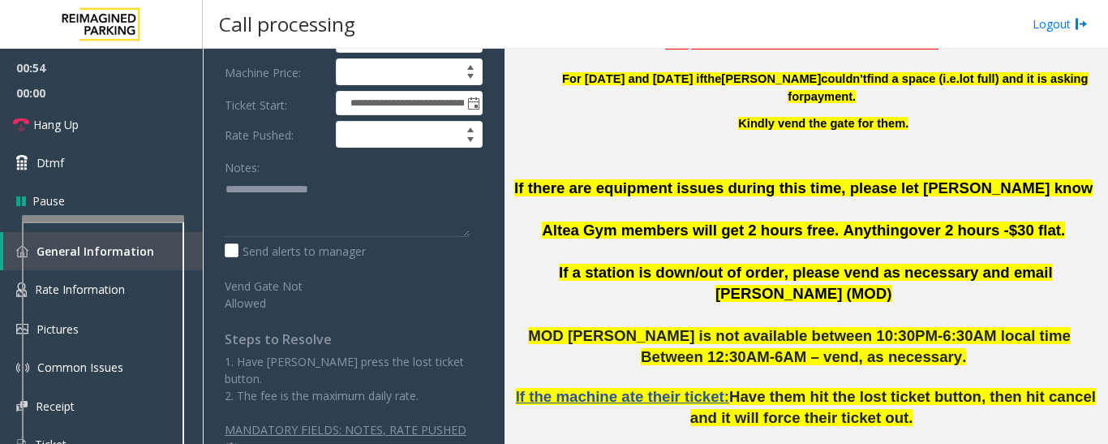
scroll to position [220, 0]
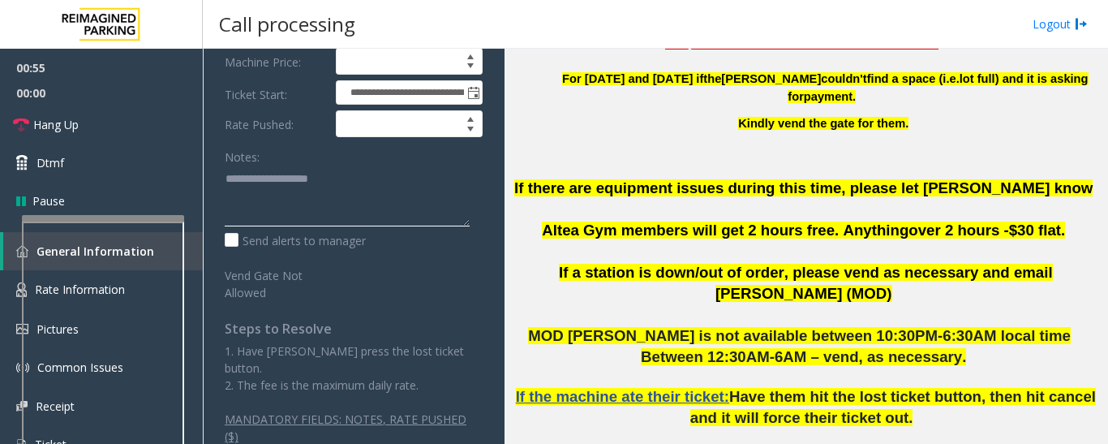
click at [268, 184] on textarea at bounding box center [347, 195] width 245 height 61
paste textarea "**********"
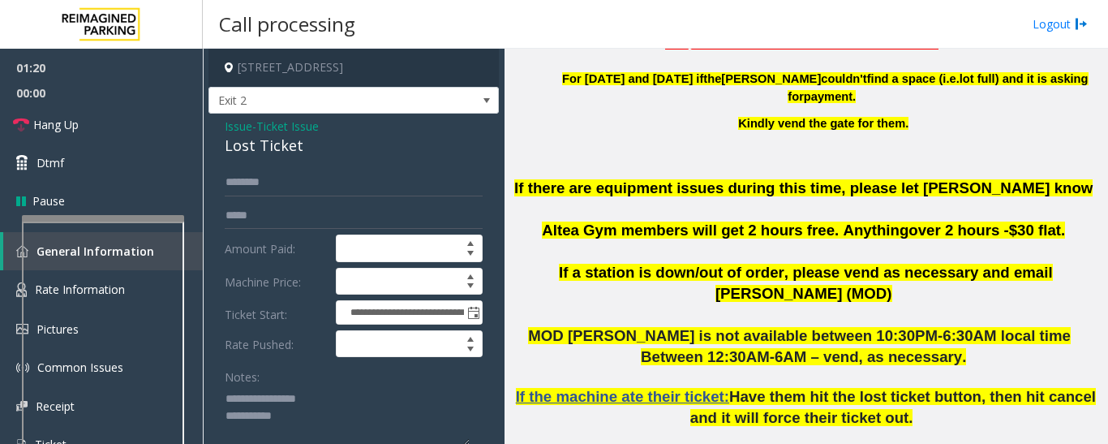
scroll to position [24, 0]
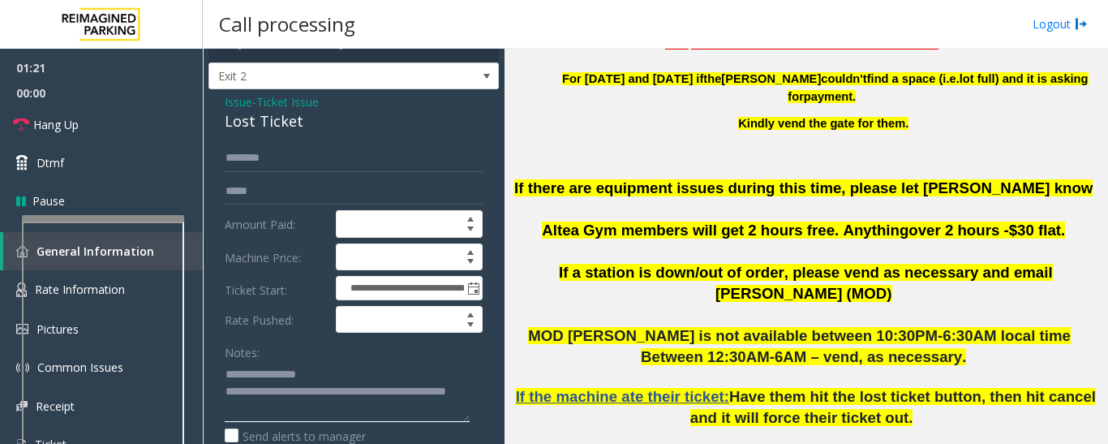
click at [318, 412] on textarea at bounding box center [347, 391] width 245 height 61
type textarea "**********"
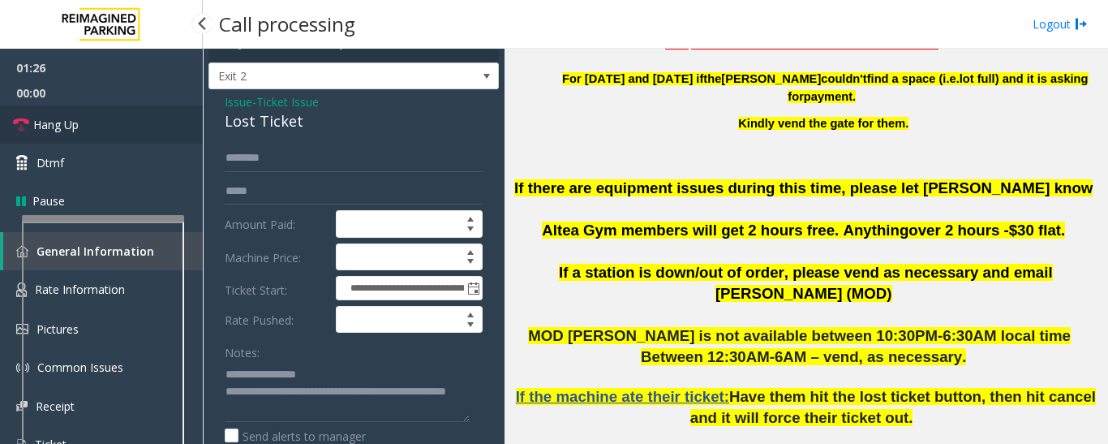
click at [27, 119] on icon at bounding box center [21, 125] width 16 height 16
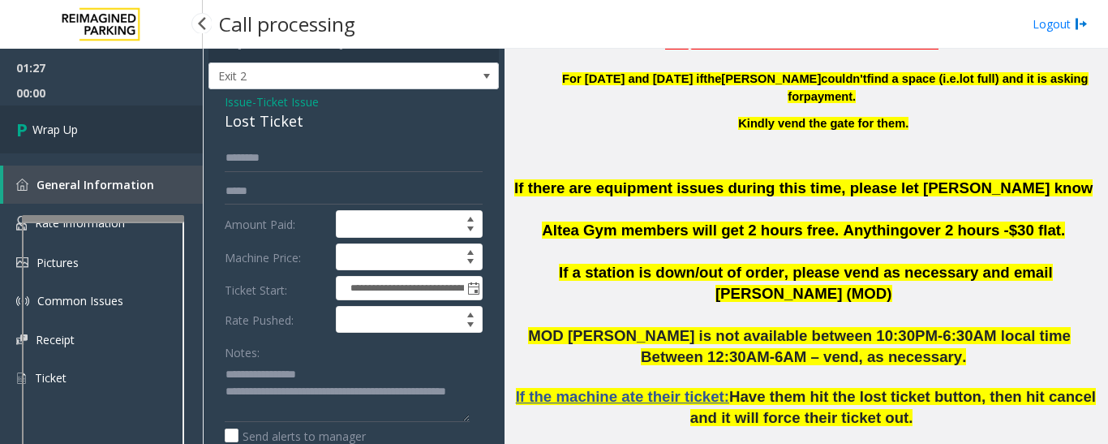
click at [43, 127] on span "Wrap Up" at bounding box center [54, 129] width 45 height 17
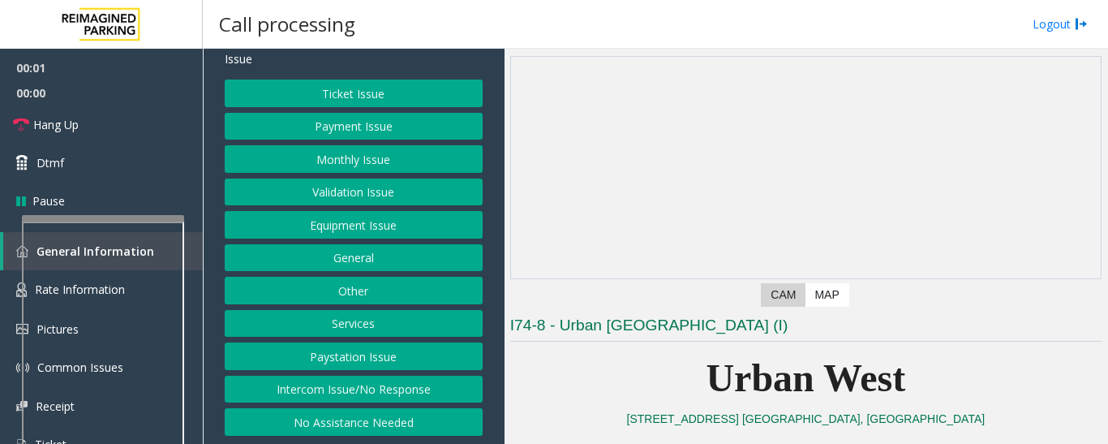
scroll to position [81, 0]
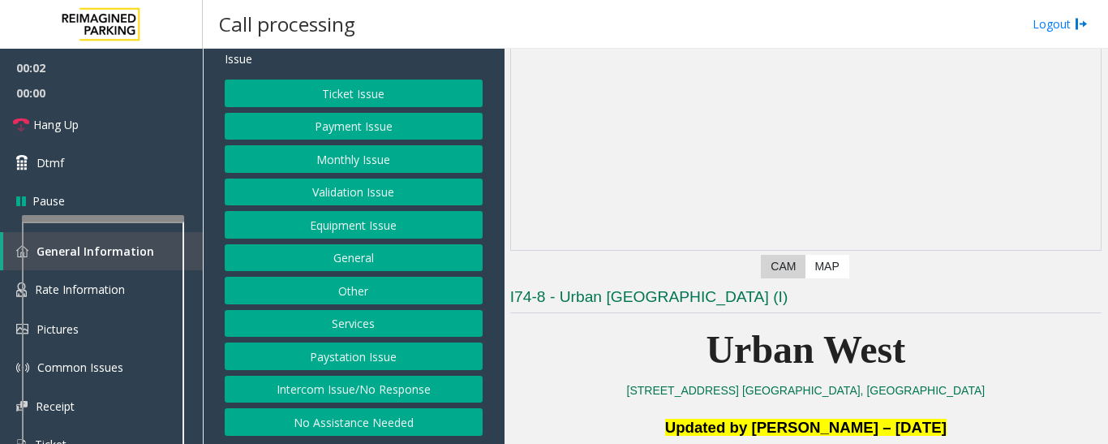
click at [408, 227] on button "Equipment Issue" at bounding box center [354, 225] width 258 height 28
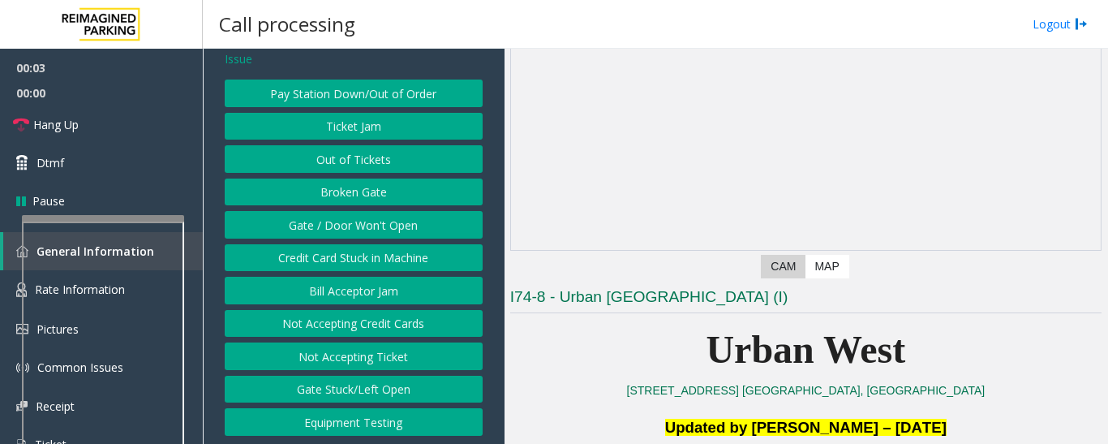
click at [391, 217] on button "Gate / Door Won't Open" at bounding box center [354, 225] width 258 height 28
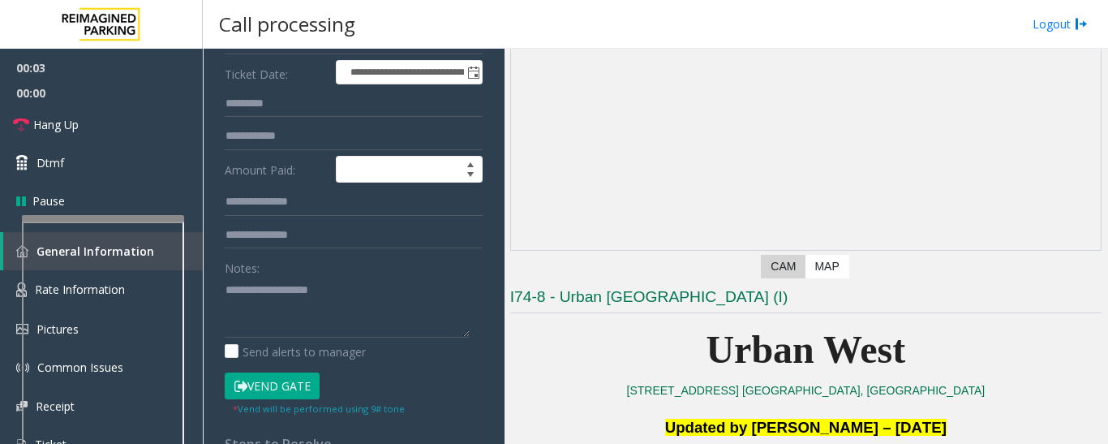
scroll to position [392, 0]
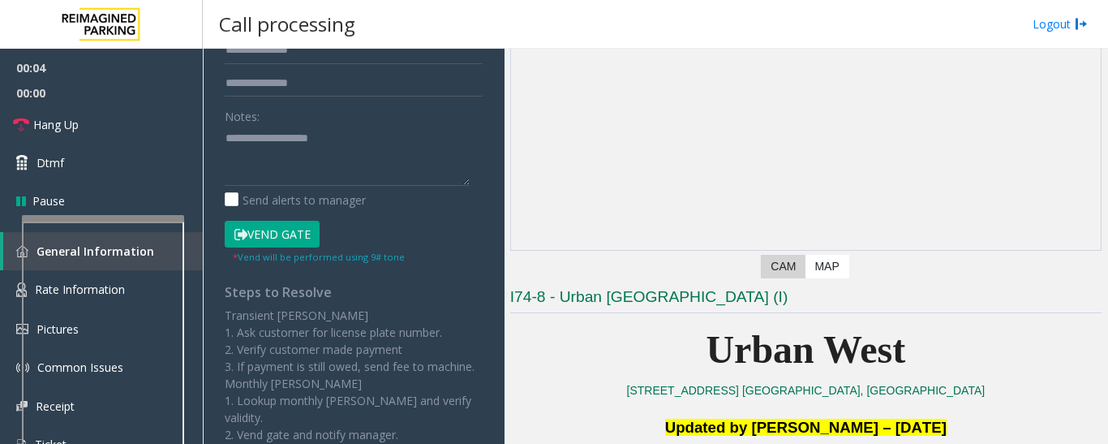
click at [298, 225] on button "Vend Gate" at bounding box center [272, 235] width 95 height 28
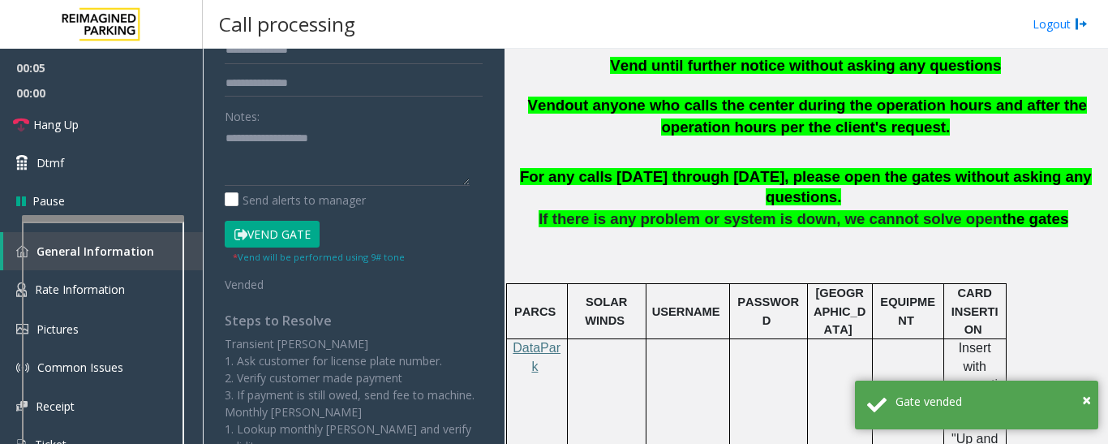
click at [661, 61] on span "Vend until further notice without asking any questions" at bounding box center [805, 65] width 391 height 17
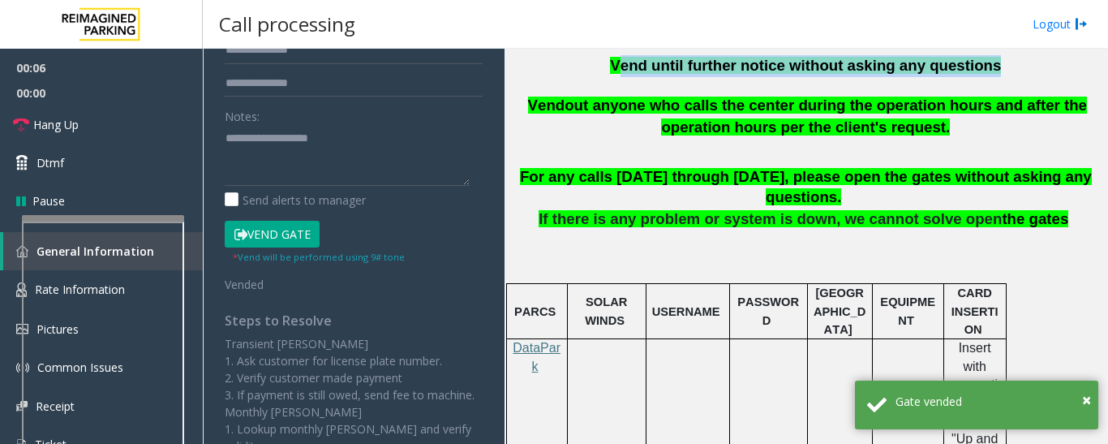
click at [661, 61] on span "Vend until further notice without asking any questions" at bounding box center [805, 65] width 391 height 17
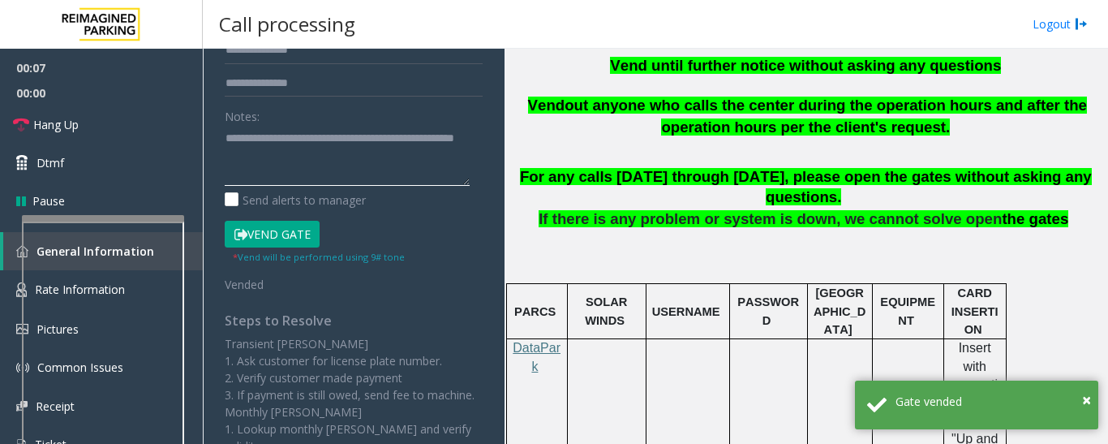
click at [345, 152] on textarea at bounding box center [347, 155] width 245 height 61
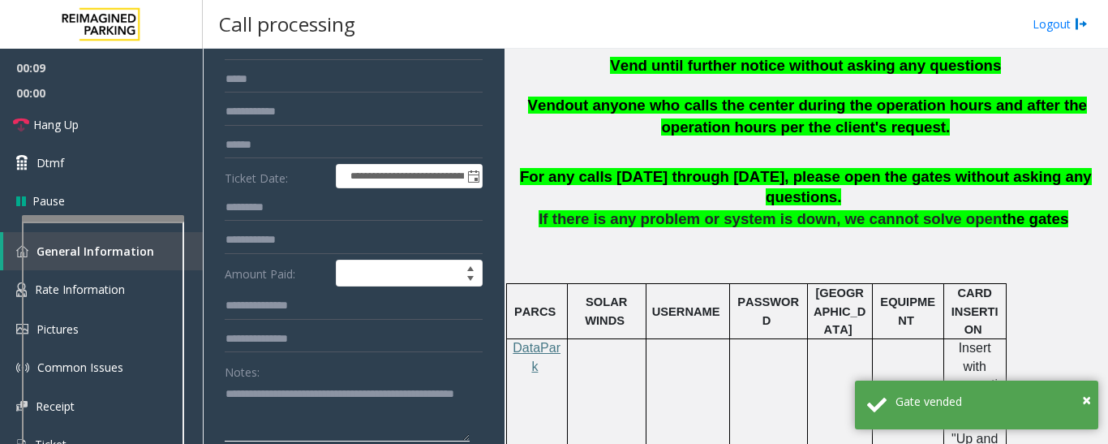
scroll to position [0, 0]
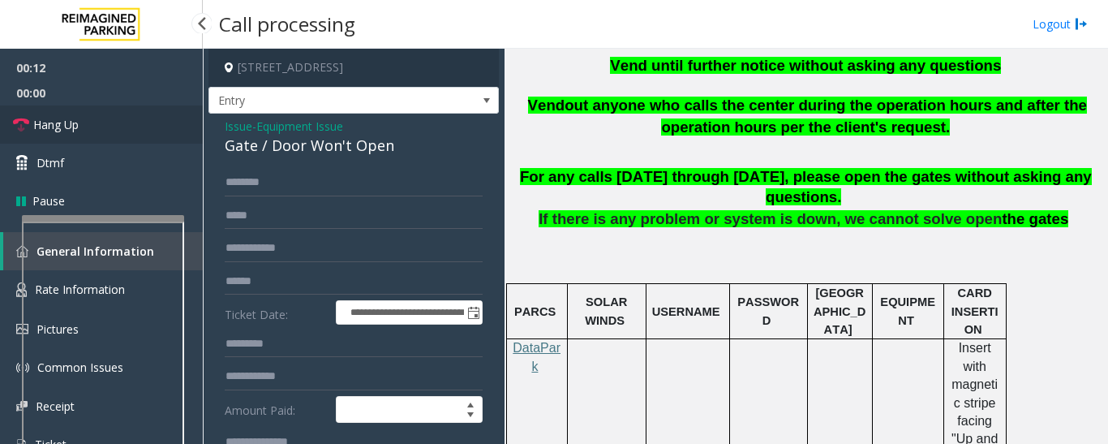
type textarea "**********"
click at [68, 116] on span "Hang Up" at bounding box center [55, 124] width 45 height 17
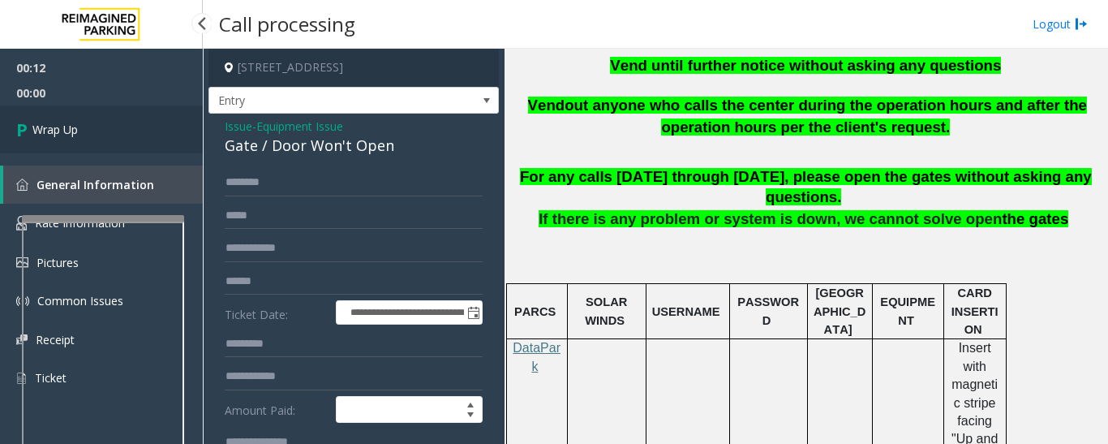
click at [82, 131] on link "Wrap Up" at bounding box center [101, 129] width 203 height 48
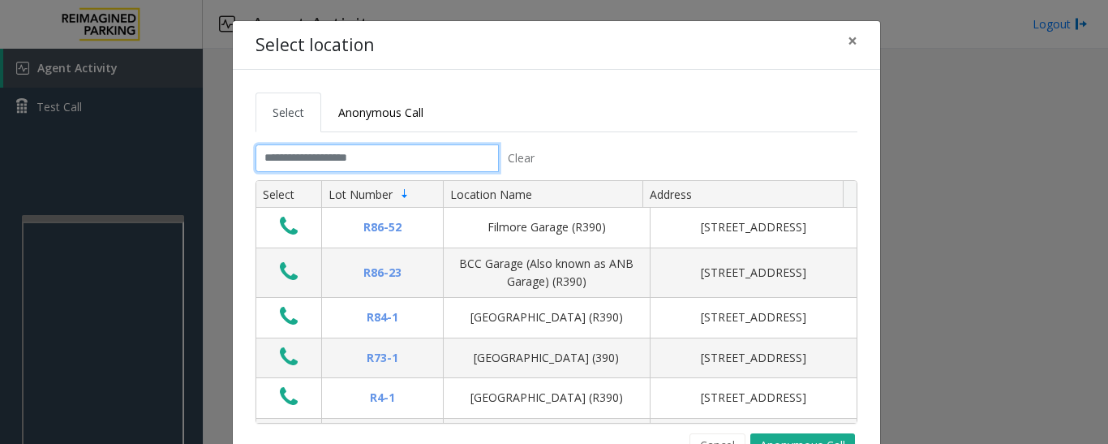
click at [376, 168] on input "text" at bounding box center [376, 158] width 243 height 28
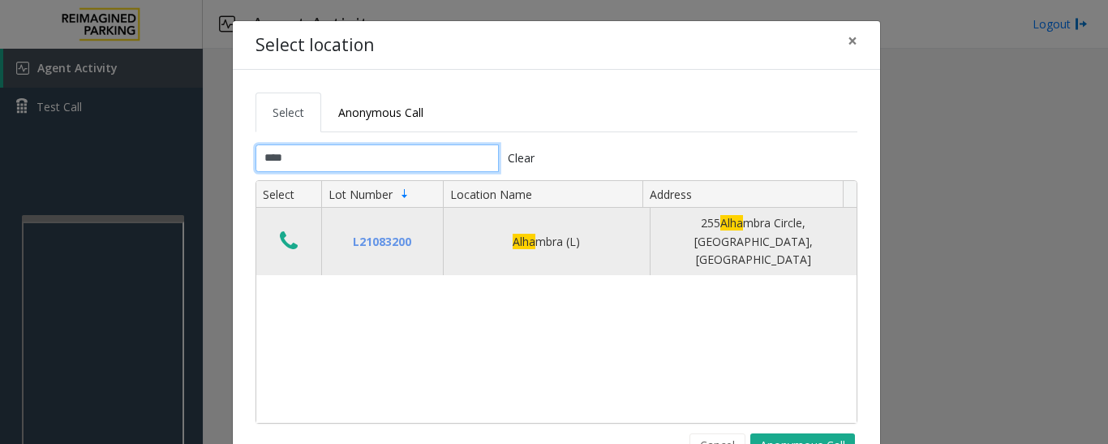
type input "****"
click at [285, 232] on icon "Data table" at bounding box center [289, 240] width 18 height 23
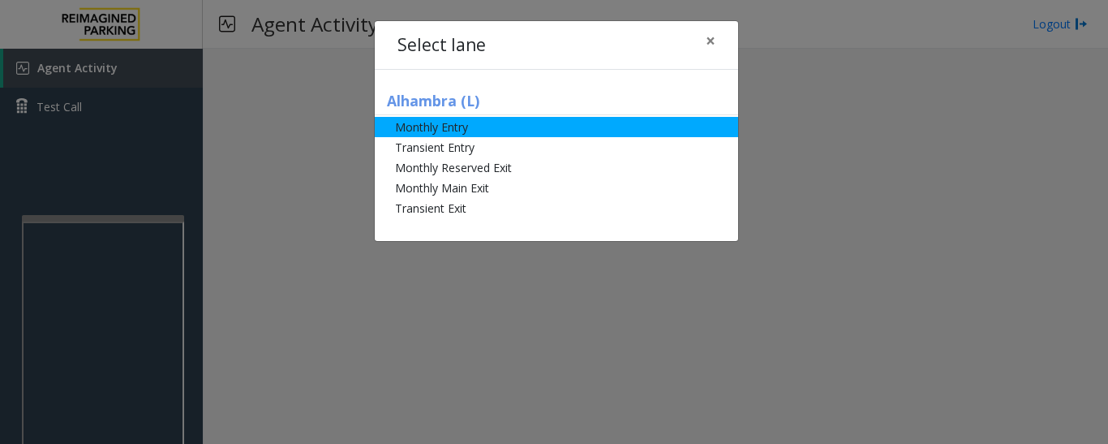
click at [491, 129] on li "Monthly Entry" at bounding box center [556, 127] width 363 height 20
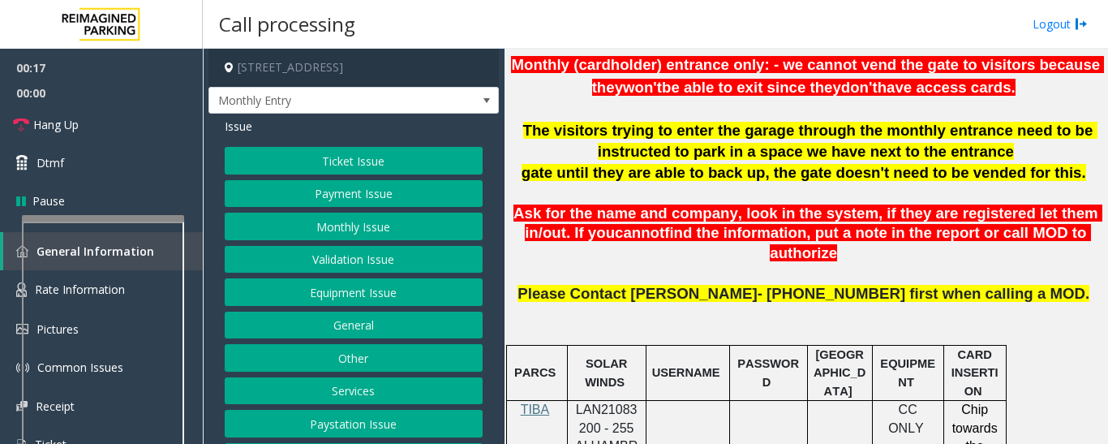
scroll to position [568, 0]
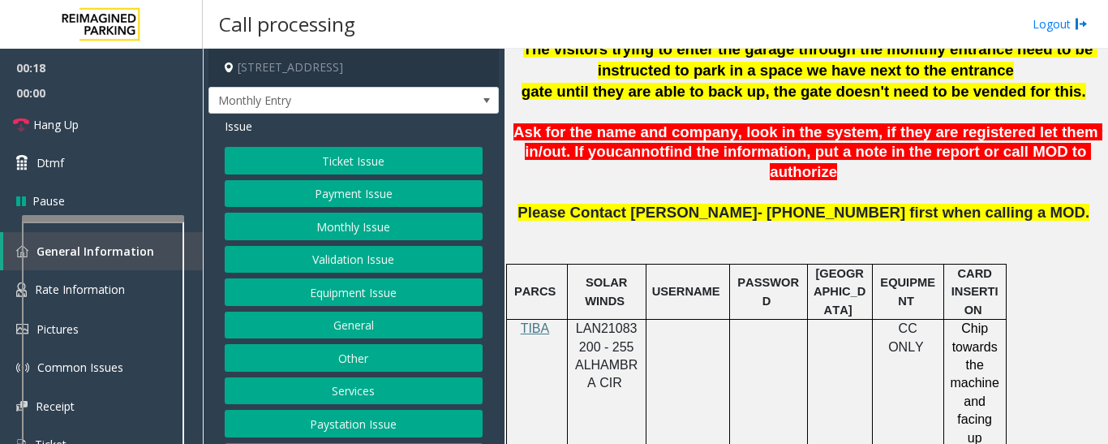
click at [592, 321] on span "LAN21083200 - 255 ALHAMBRA CIR" at bounding box center [606, 355] width 62 height 68
click at [303, 226] on button "Monthly Issue" at bounding box center [354, 226] width 258 height 28
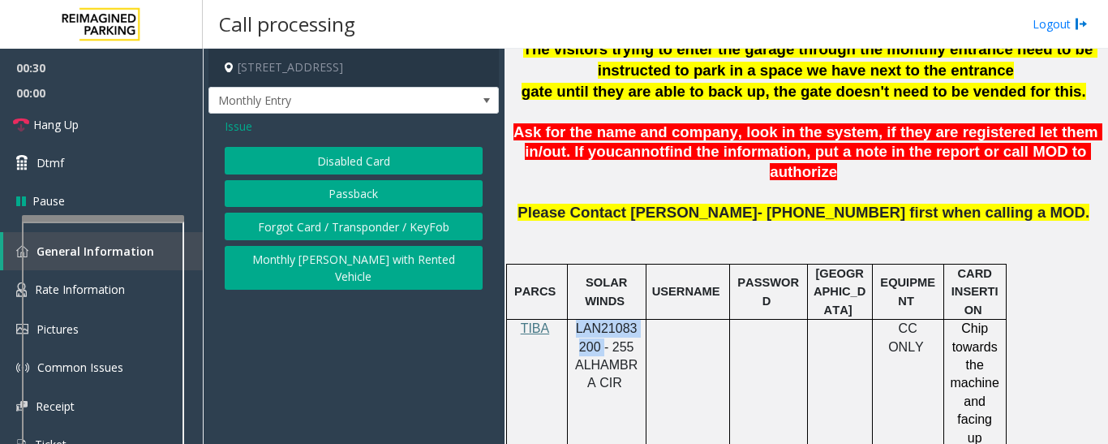
click at [333, 189] on button "Passback" at bounding box center [354, 194] width 258 height 28
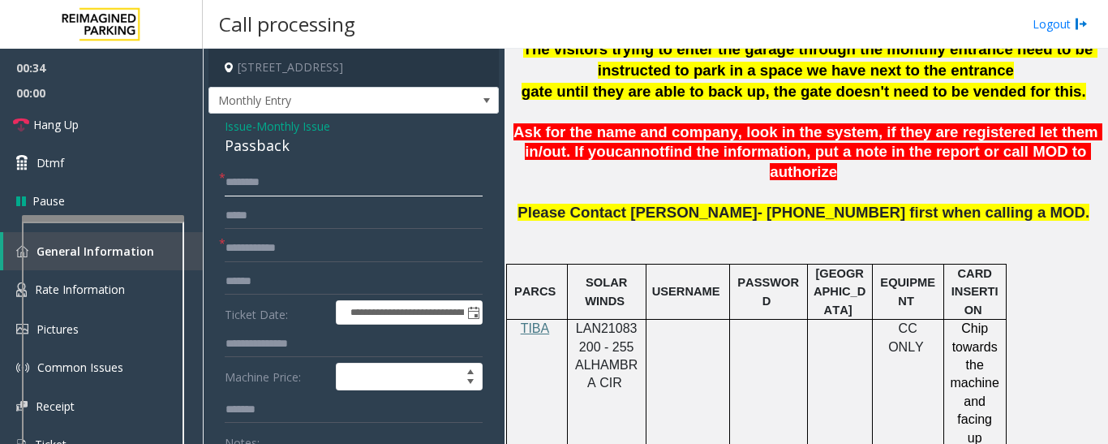
click at [271, 171] on input "text" at bounding box center [354, 183] width 258 height 28
type input "********"
click at [250, 242] on input "text" at bounding box center [354, 248] width 258 height 28
type input "****"
click at [327, 175] on input "********" at bounding box center [354, 183] width 258 height 28
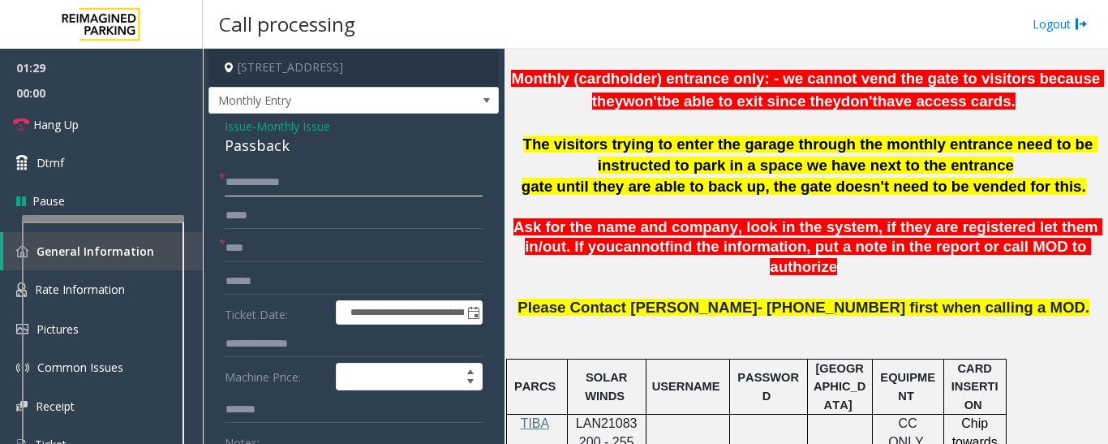
scroll to position [324, 0]
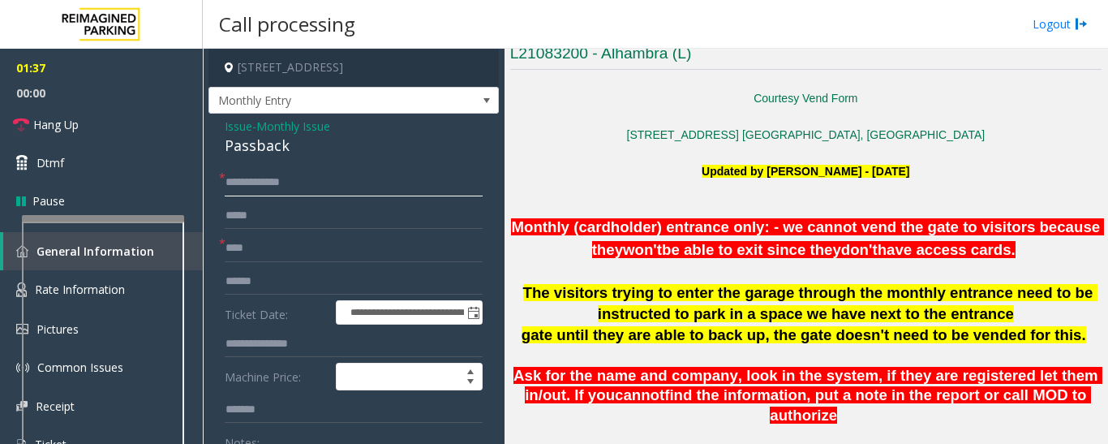
type input "**********"
click at [935, 132] on p "[STREET_ADDRESS] [GEOGRAPHIC_DATA], [GEOGRAPHIC_DATA]" at bounding box center [805, 135] width 591 height 18
click at [941, 185] on p "Updated by [PERSON_NAME] - [DATE]" at bounding box center [805, 180] width 591 height 36
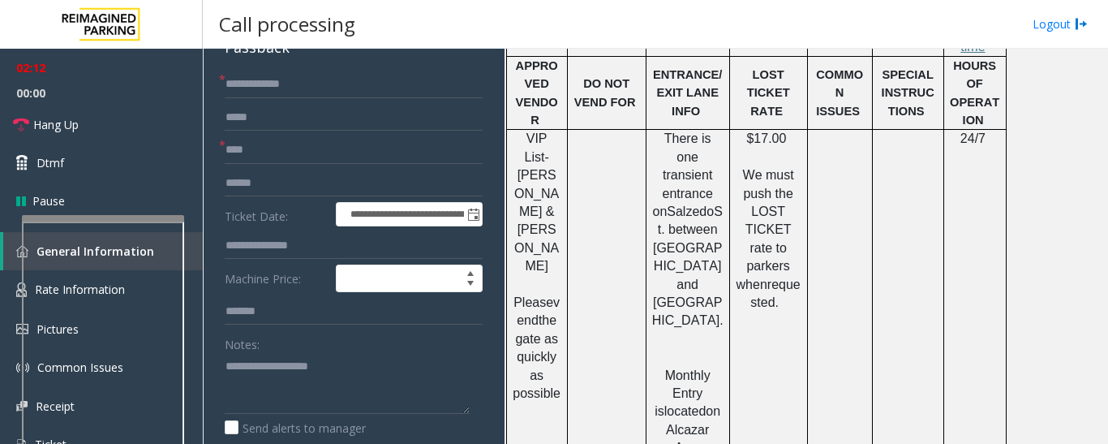
scroll to position [243, 0]
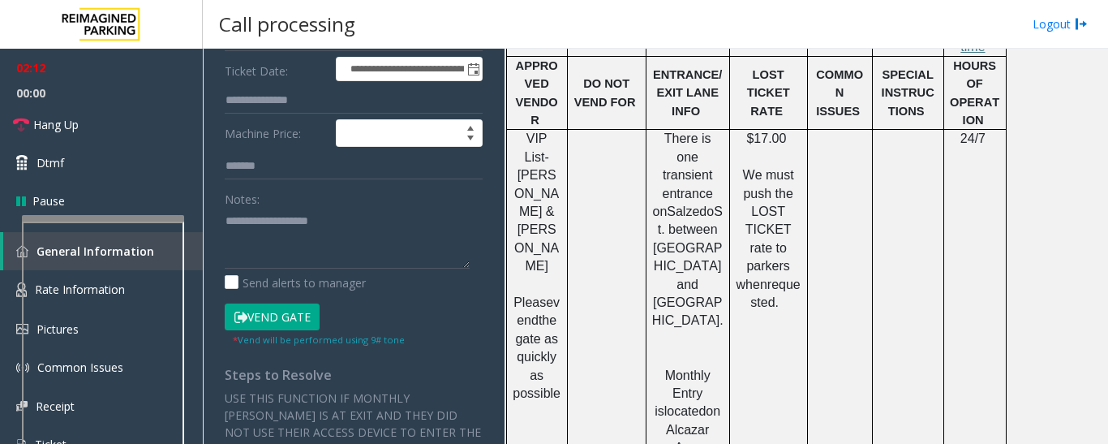
drag, startPoint x: 248, startPoint y: 318, endPoint x: 276, endPoint y: 255, distance: 69.0
click at [249, 318] on button "Vend Gate" at bounding box center [272, 317] width 95 height 28
click at [281, 241] on textarea at bounding box center [347, 238] width 245 height 61
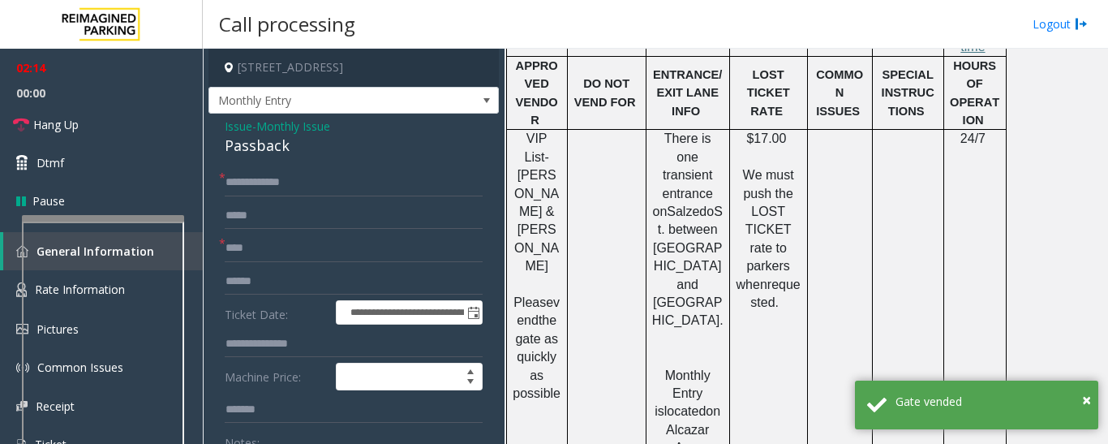
click at [272, 157] on div "Passback" at bounding box center [354, 146] width 258 height 22
click at [230, 124] on span "Issue" at bounding box center [239, 126] width 28 height 17
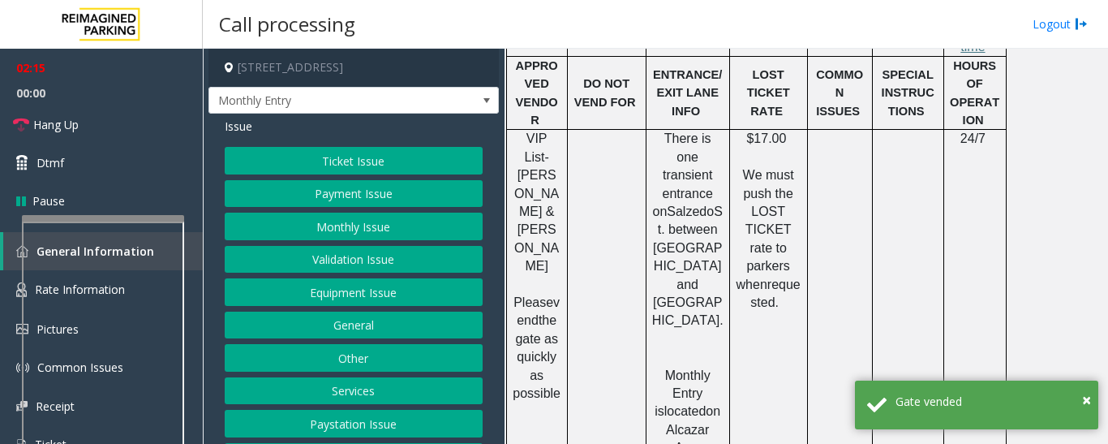
click at [323, 231] on button "Monthly Issue" at bounding box center [354, 226] width 258 height 28
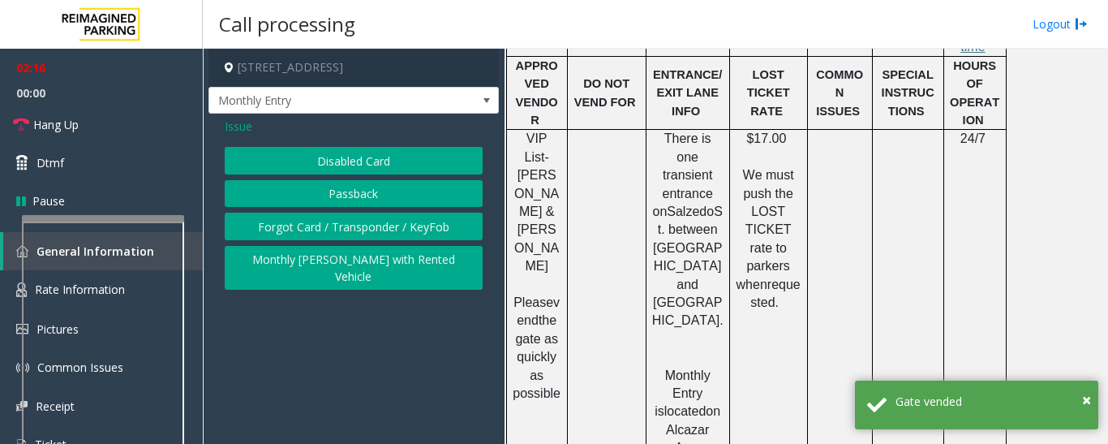
click at [338, 157] on button "Disabled Card" at bounding box center [354, 161] width 258 height 28
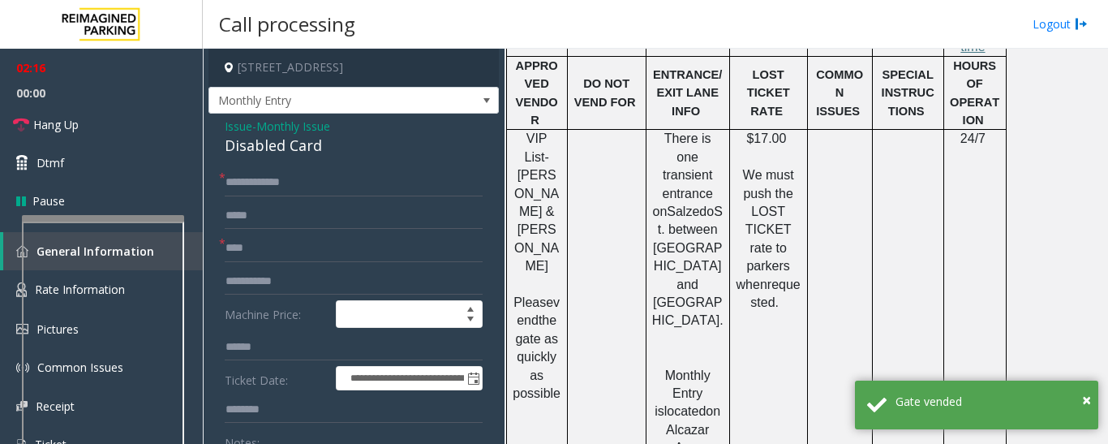
click at [239, 144] on div "Disabled Card" at bounding box center [354, 146] width 258 height 22
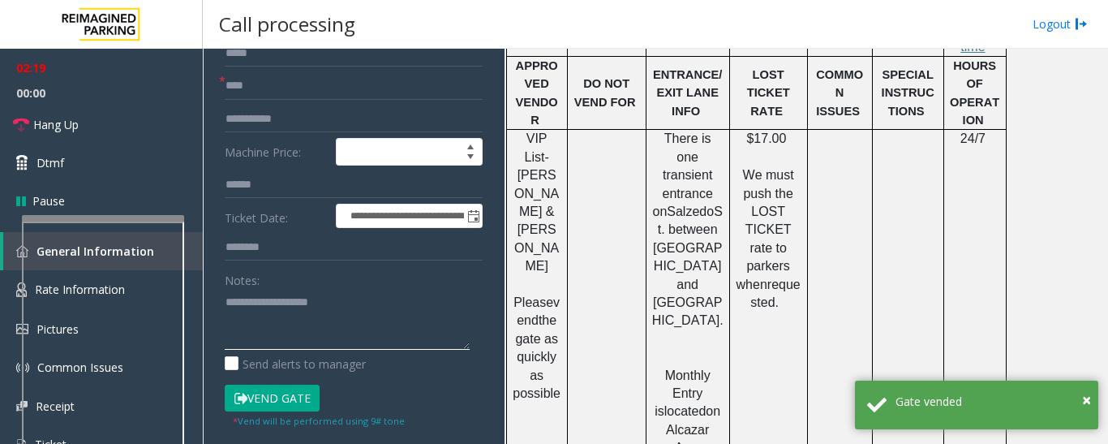
click at [254, 315] on textarea at bounding box center [347, 319] width 245 height 61
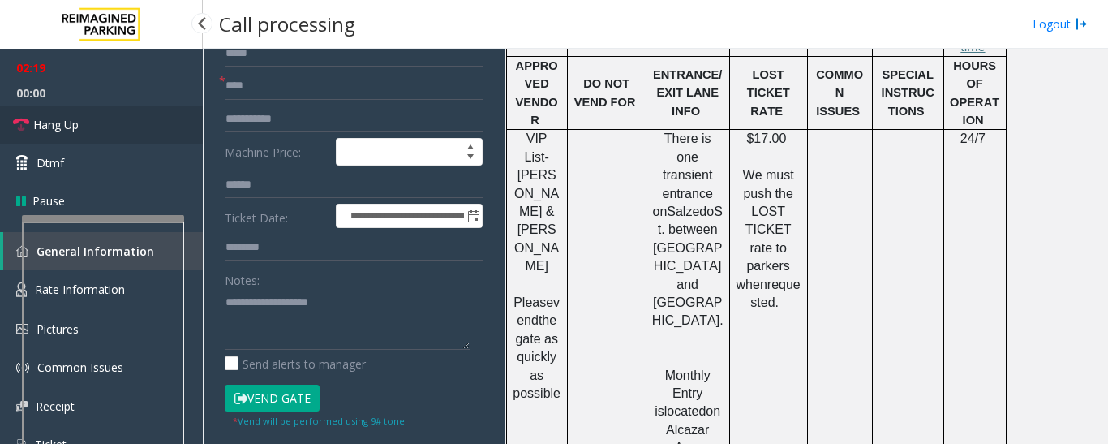
click at [106, 113] on link "Hang Up" at bounding box center [101, 124] width 203 height 38
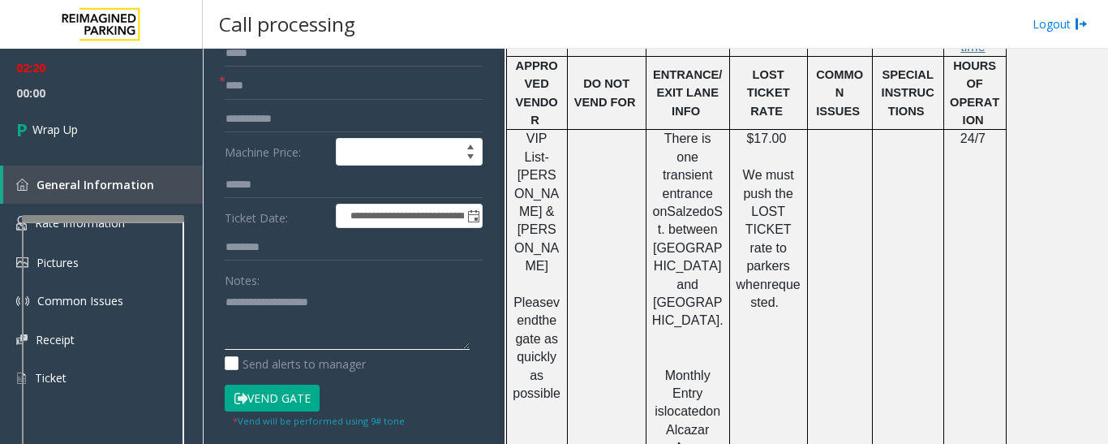
click at [354, 319] on textarea at bounding box center [347, 319] width 245 height 61
paste textarea "**********"
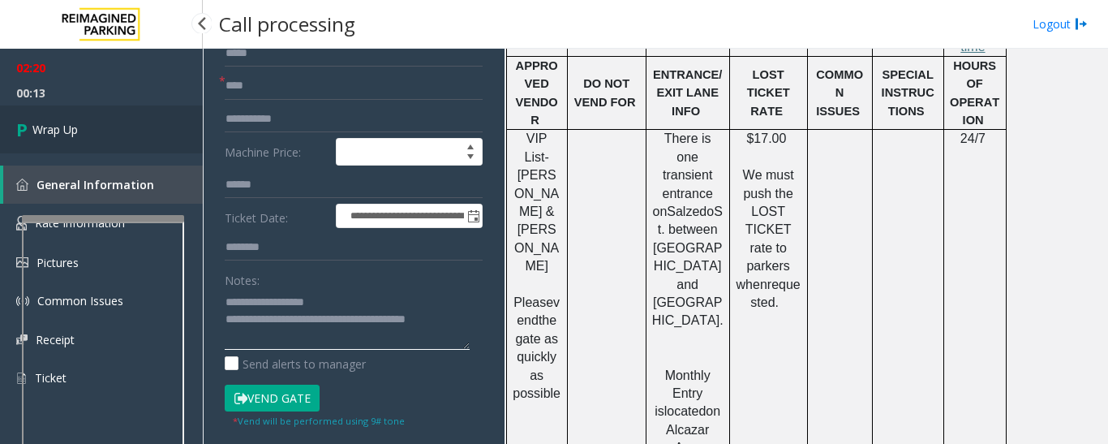
type textarea "**********"
click at [36, 123] on span "Wrap Up" at bounding box center [54, 129] width 45 height 17
